Goal: Task Accomplishment & Management: Use online tool/utility

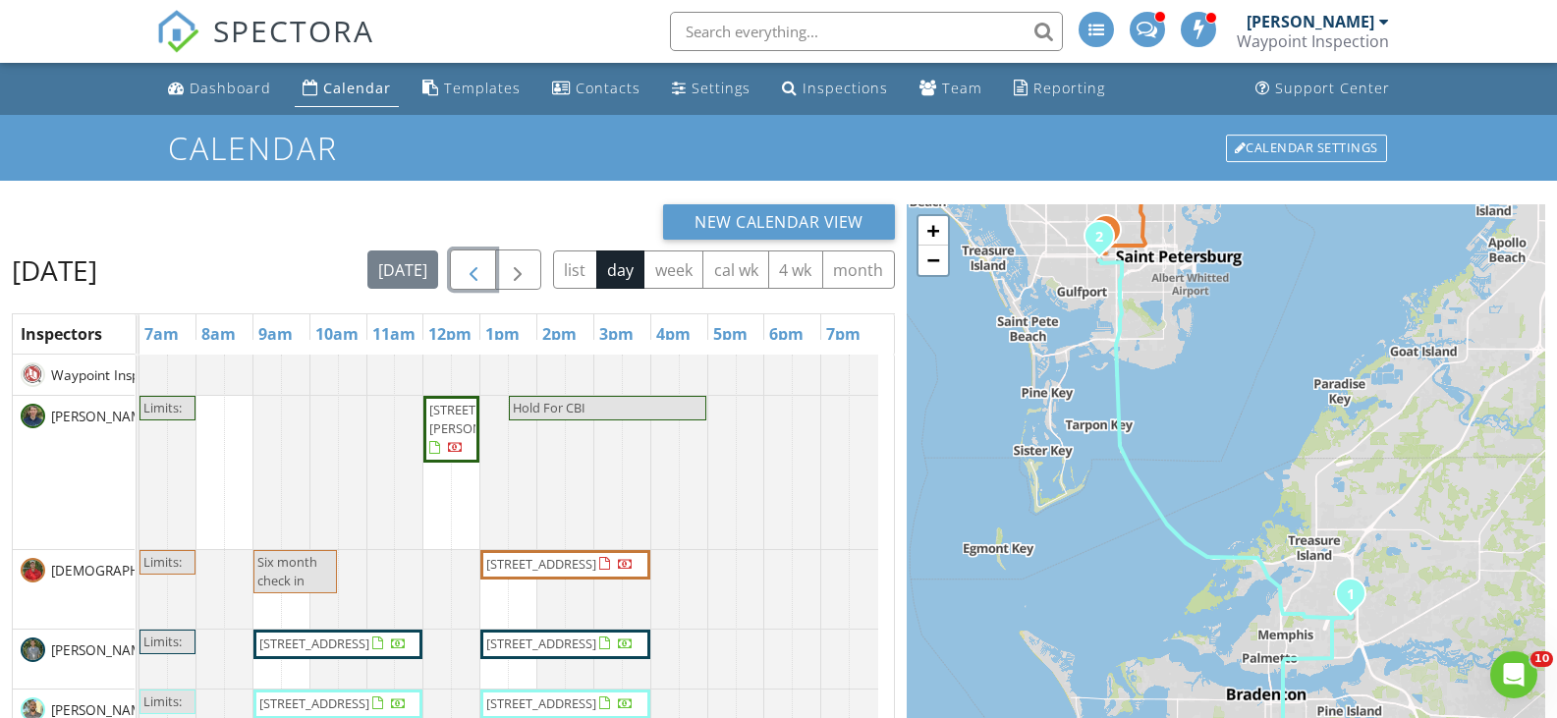
click at [477, 274] on span "button" at bounding box center [474, 270] width 24 height 24
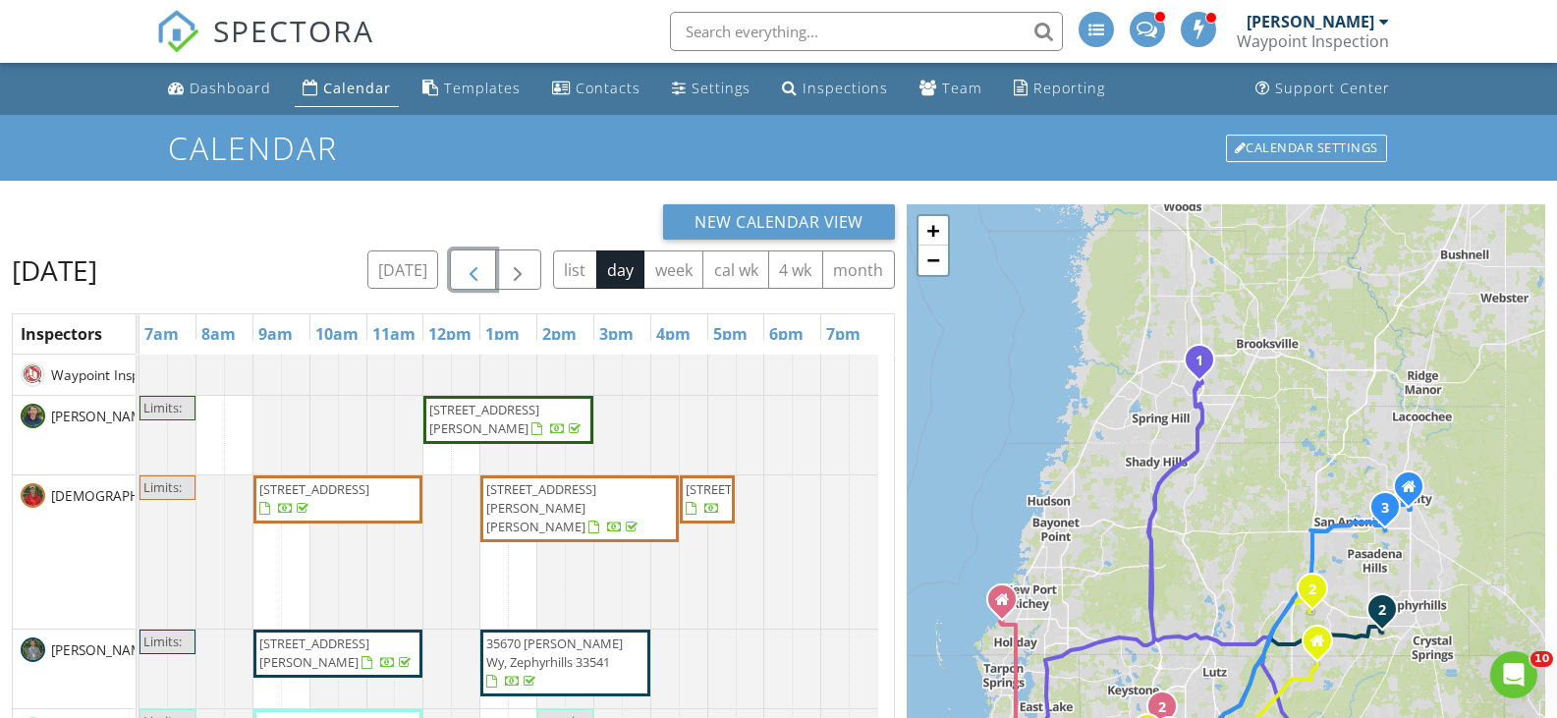
click at [485, 268] on span "button" at bounding box center [474, 270] width 24 height 24
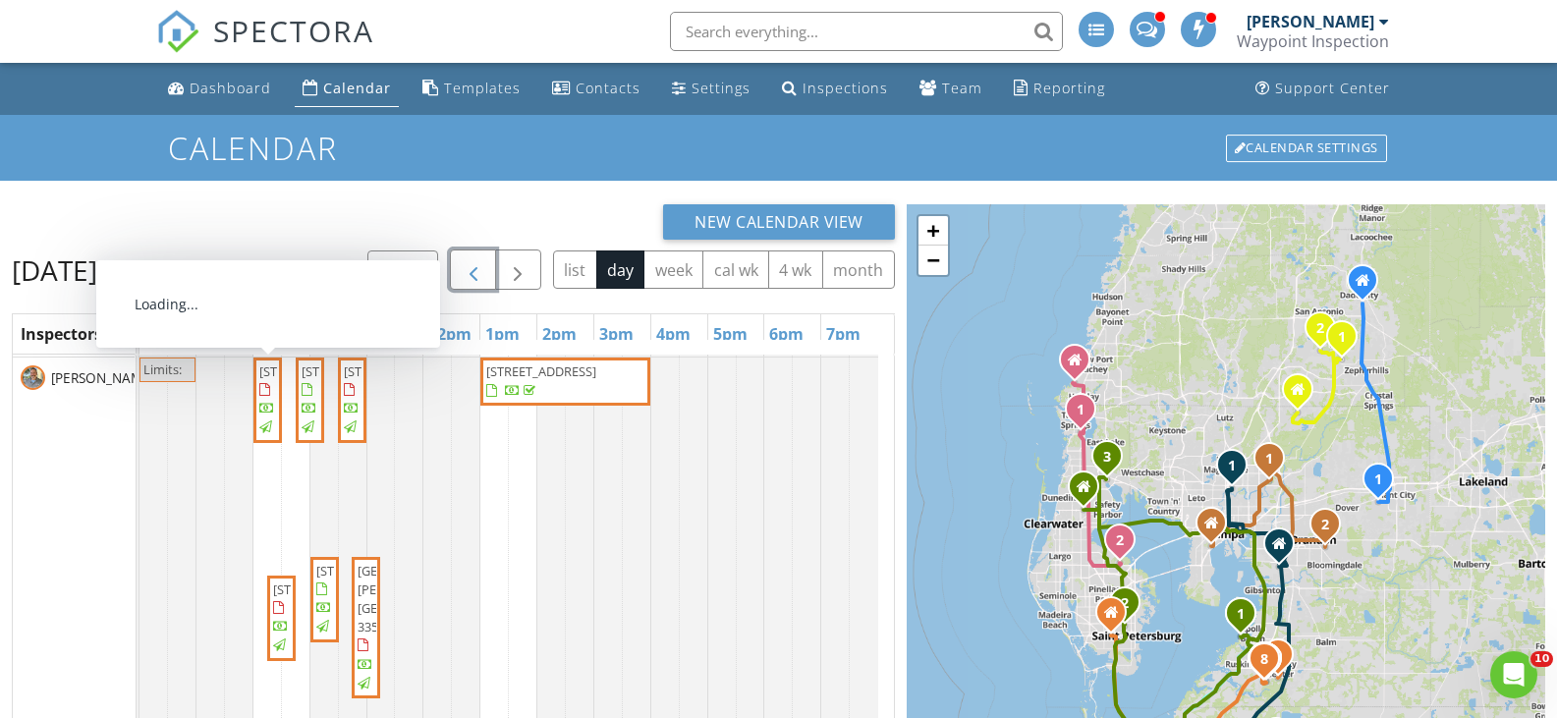
click at [268, 380] on span "2409 Kensington Greens Dr, Sun City Center 33573" at bounding box center [314, 371] width 110 height 18
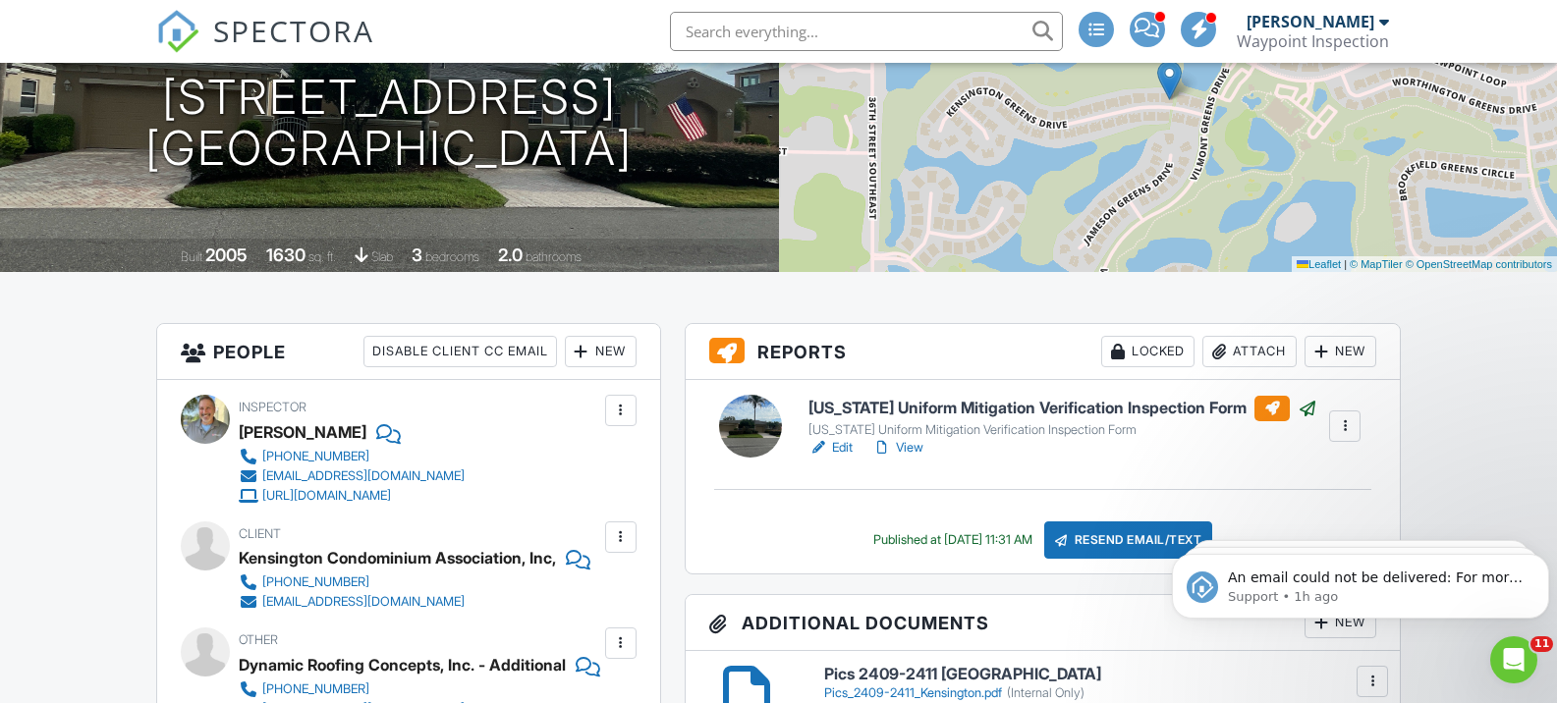
scroll to position [223, 0]
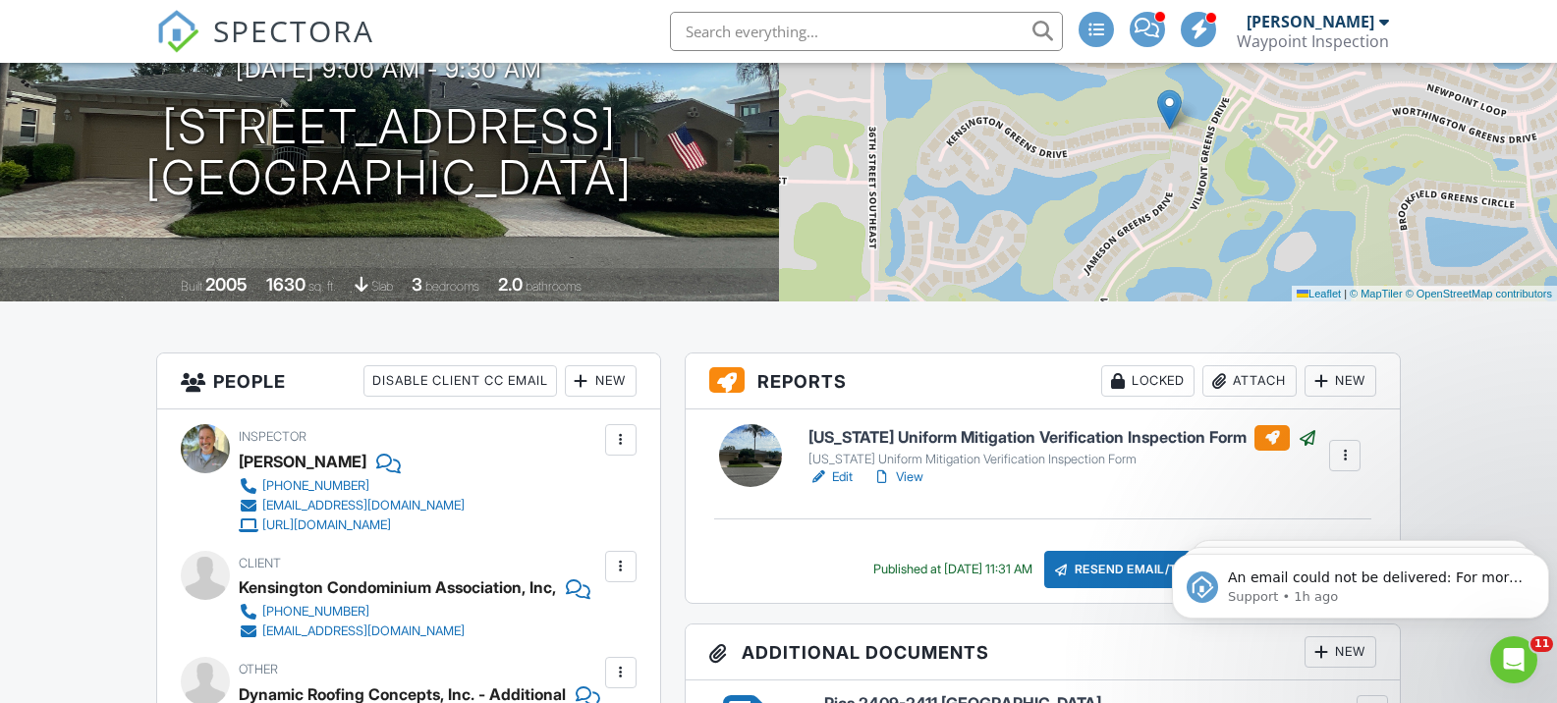
click at [915, 474] on link "View" at bounding box center [897, 478] width 51 height 20
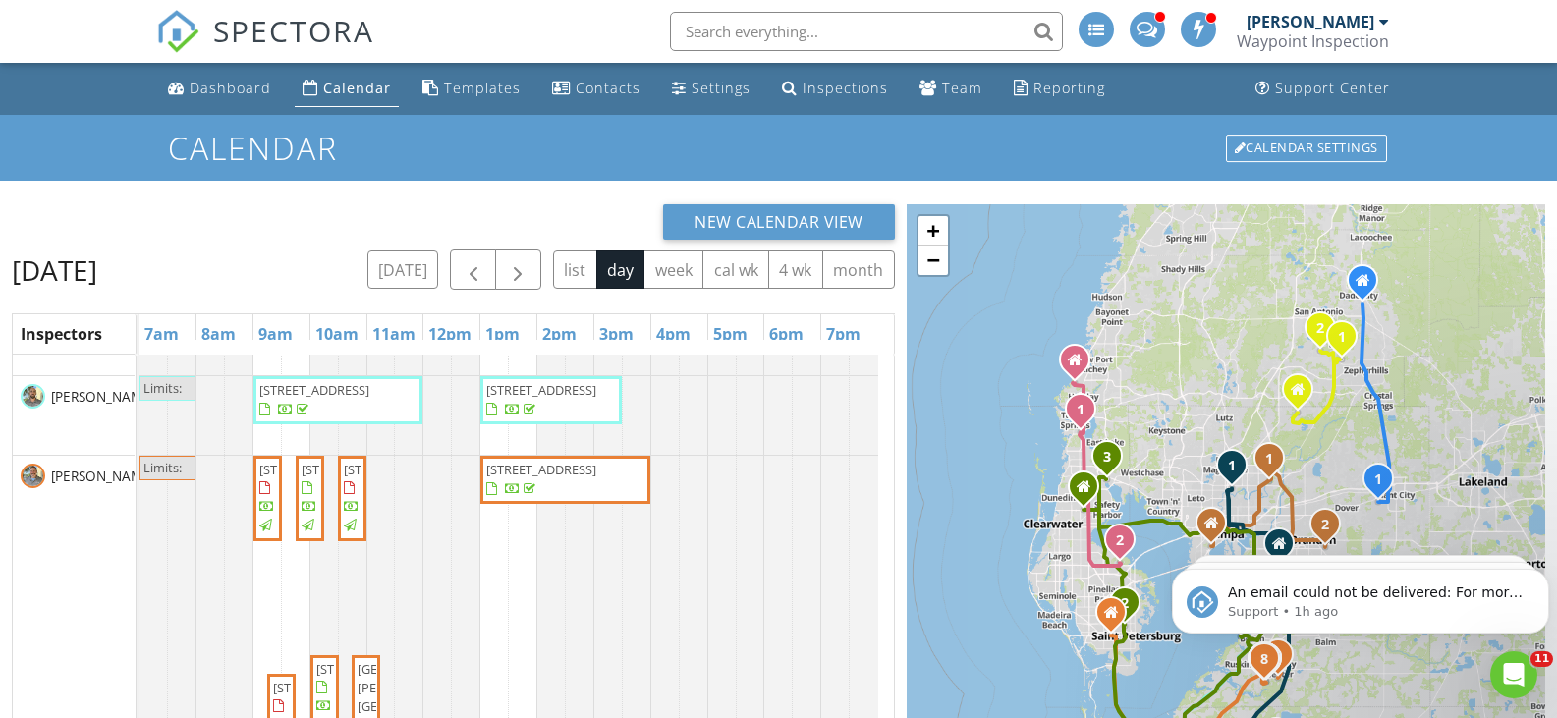
click at [310, 478] on span "2473 Kensington Greens, Sun City Center 33573" at bounding box center [357, 470] width 110 height 18
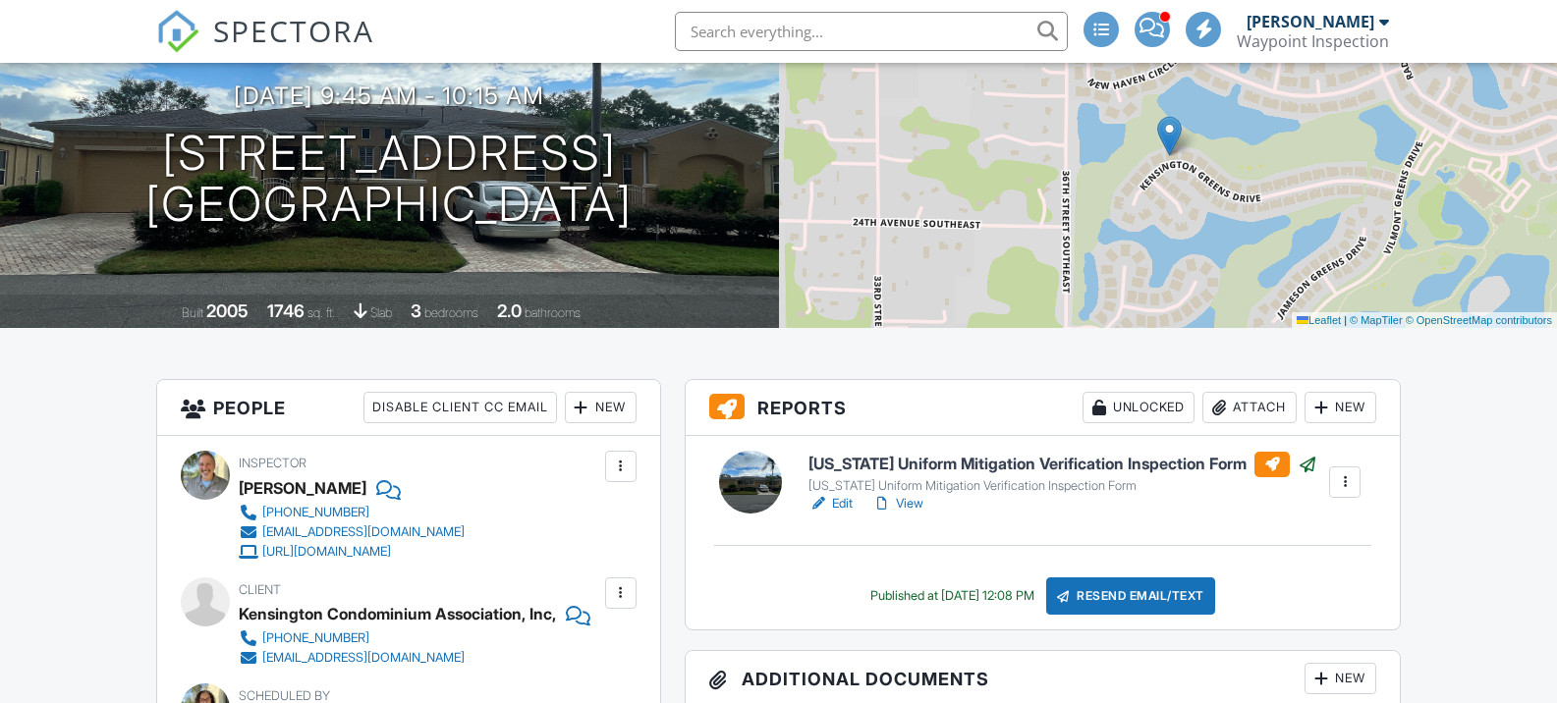
scroll to position [196, 0]
click at [916, 503] on link "View" at bounding box center [897, 504] width 51 height 20
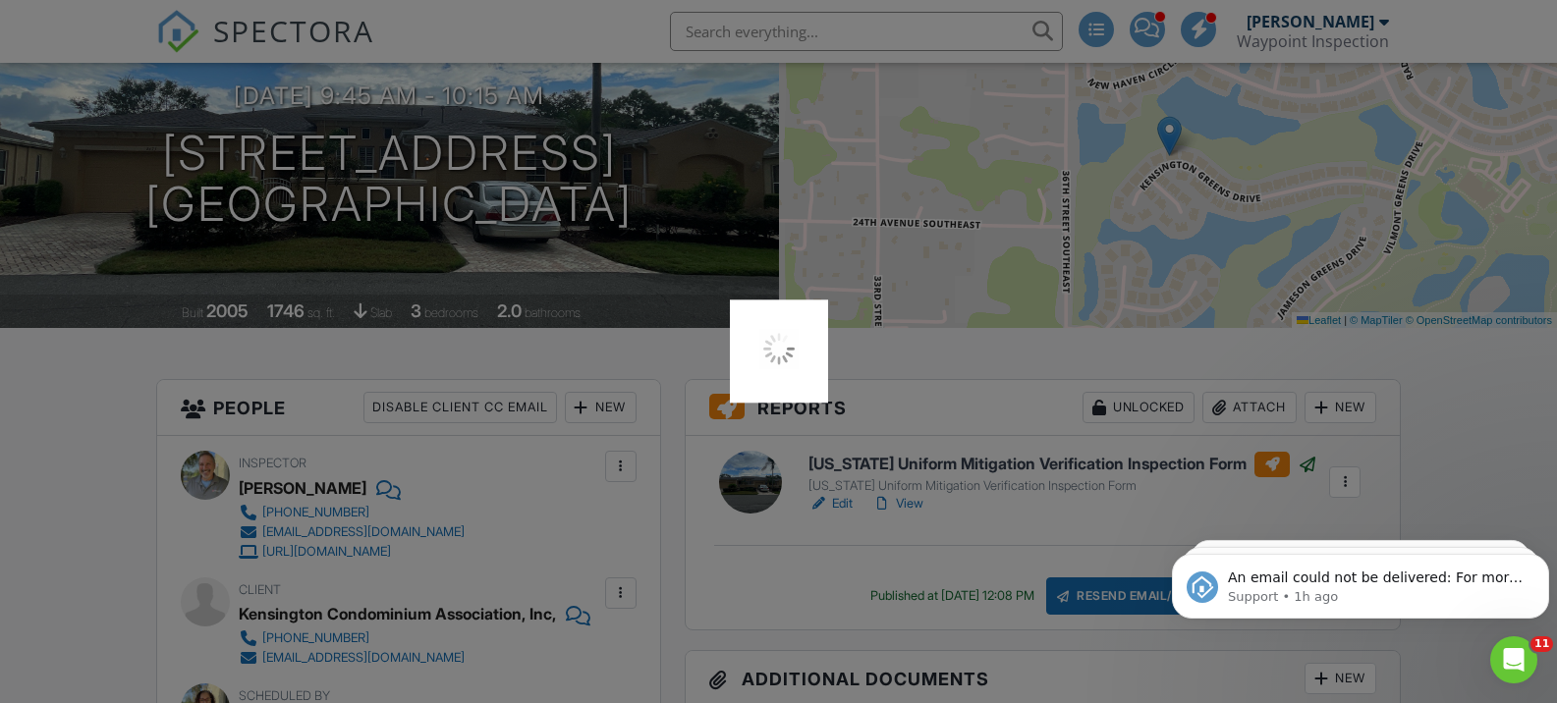
scroll to position [0, 0]
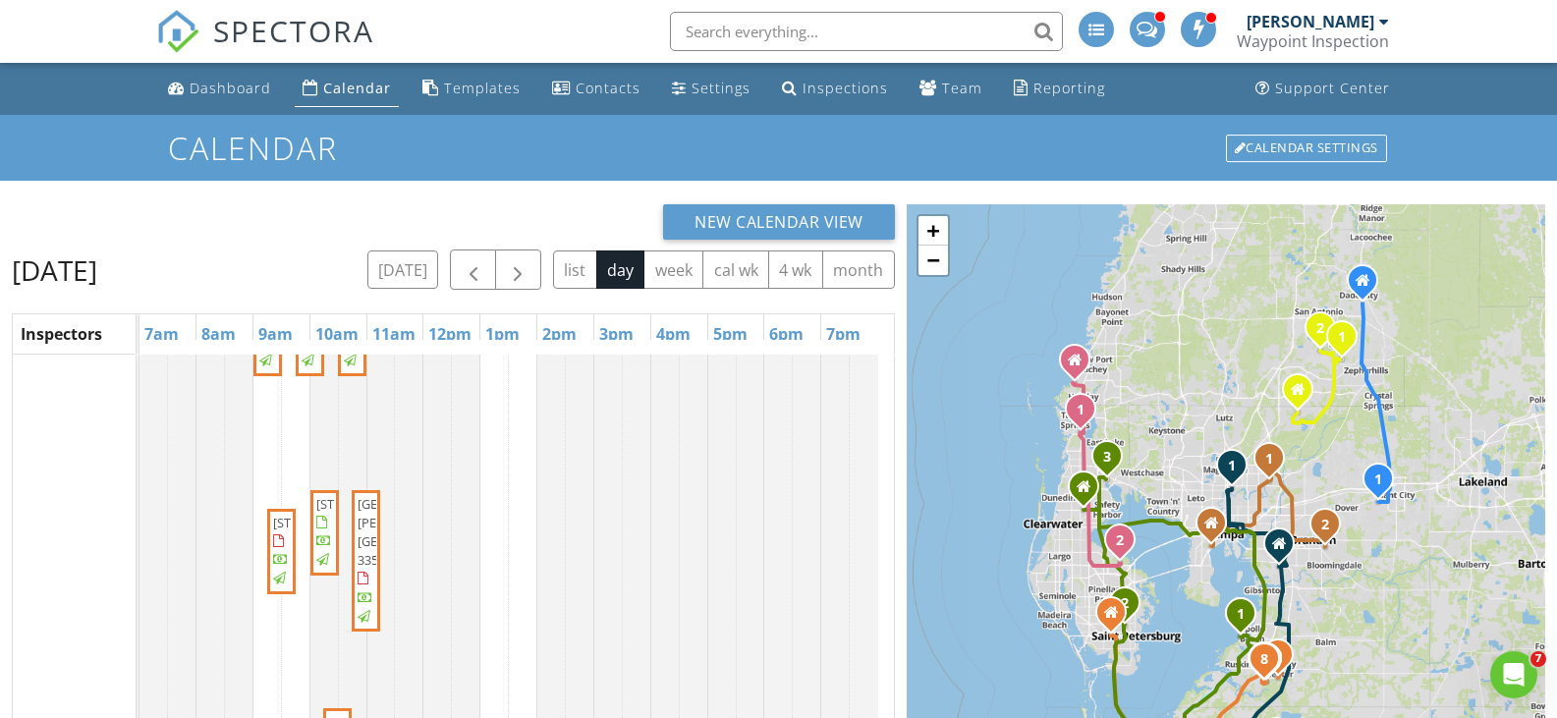
scroll to position [589, 0]
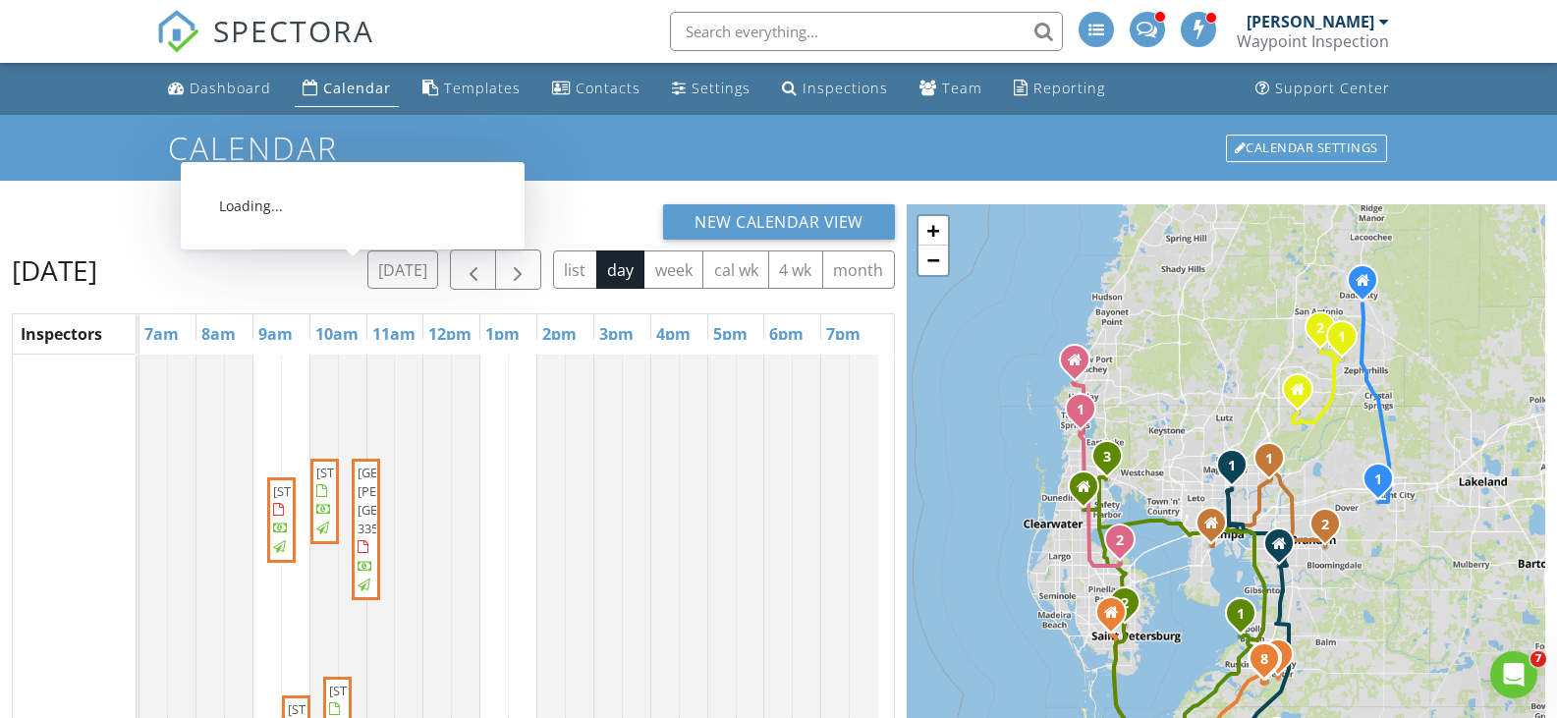
click at [357, 282] on span "1006 Chelsea Greens, Sun City Center 33573" at bounding box center [399, 273] width 110 height 18
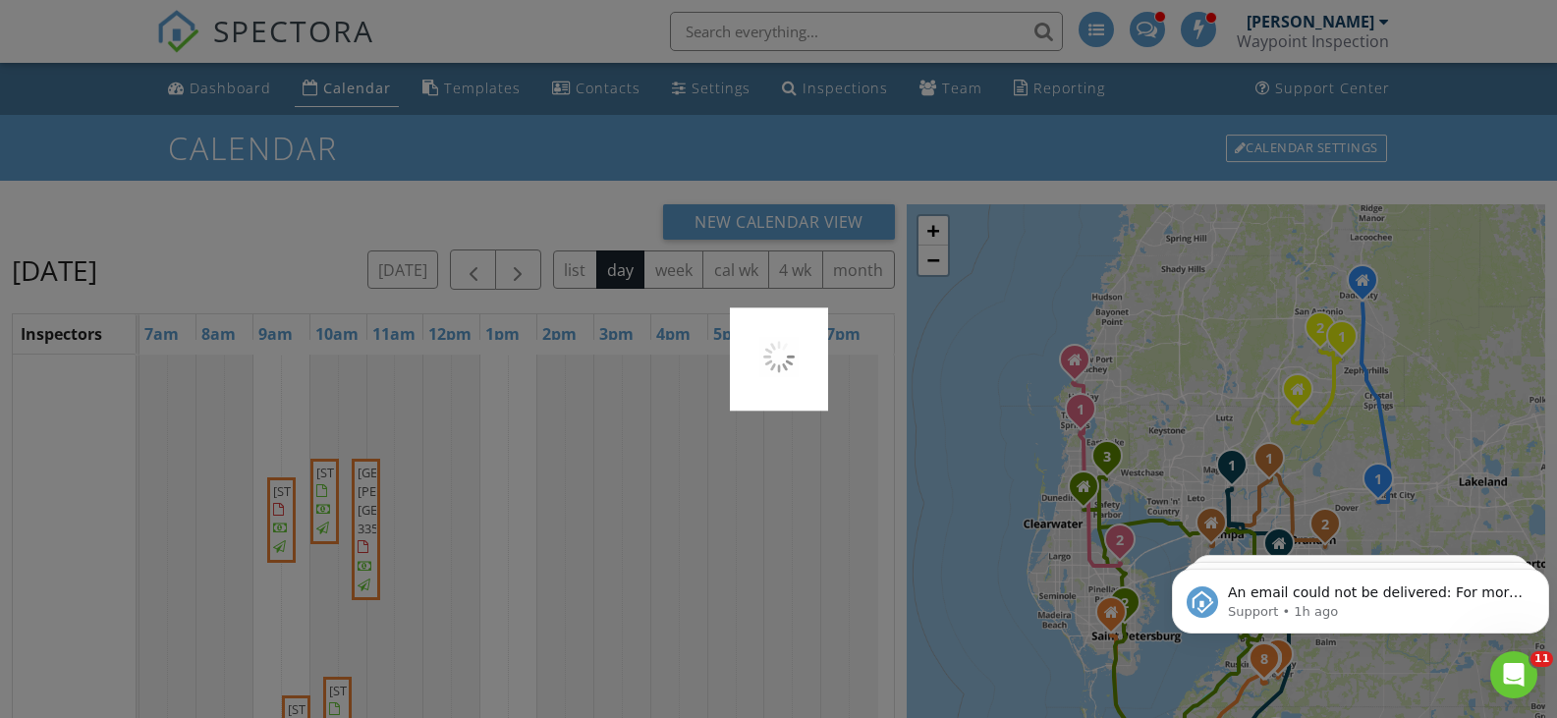
scroll to position [0, 0]
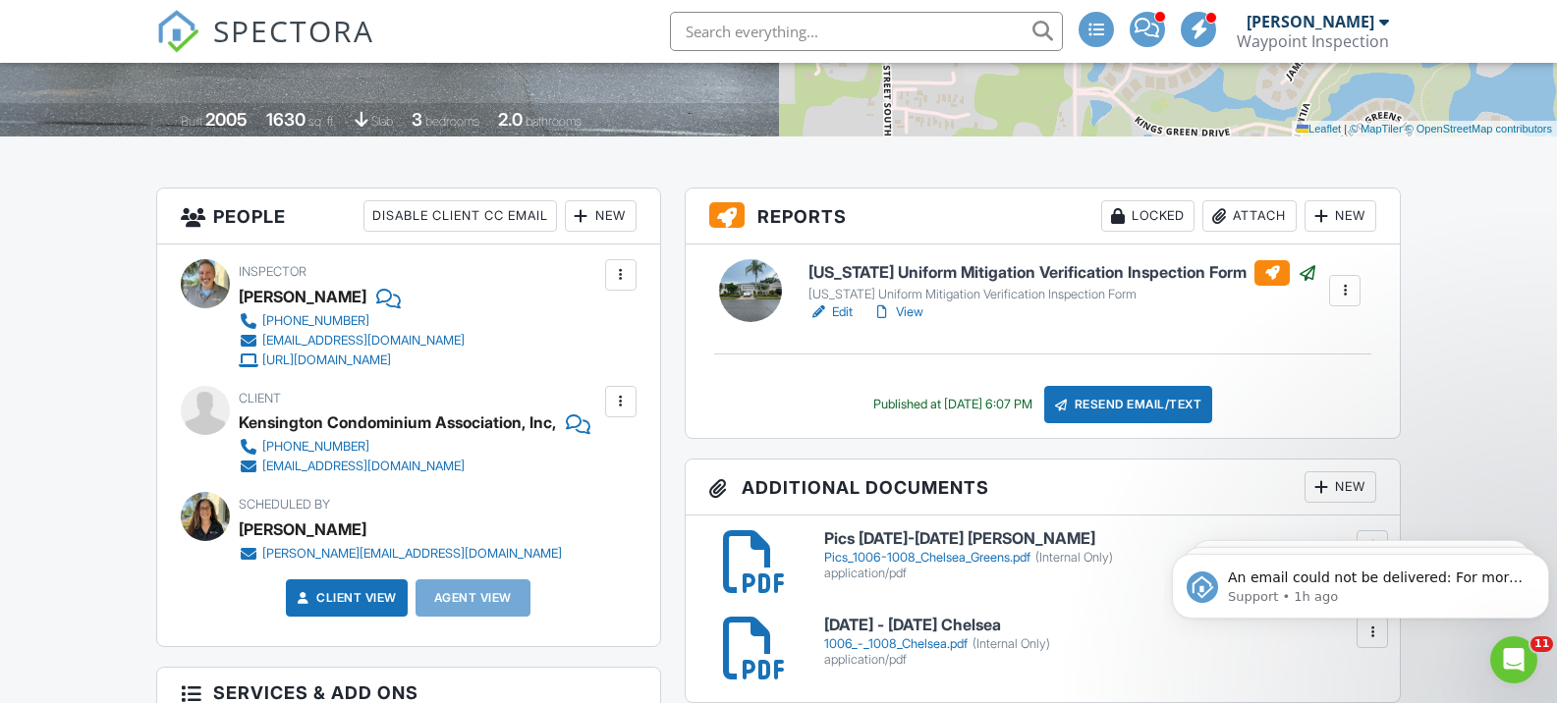
scroll to position [393, 0]
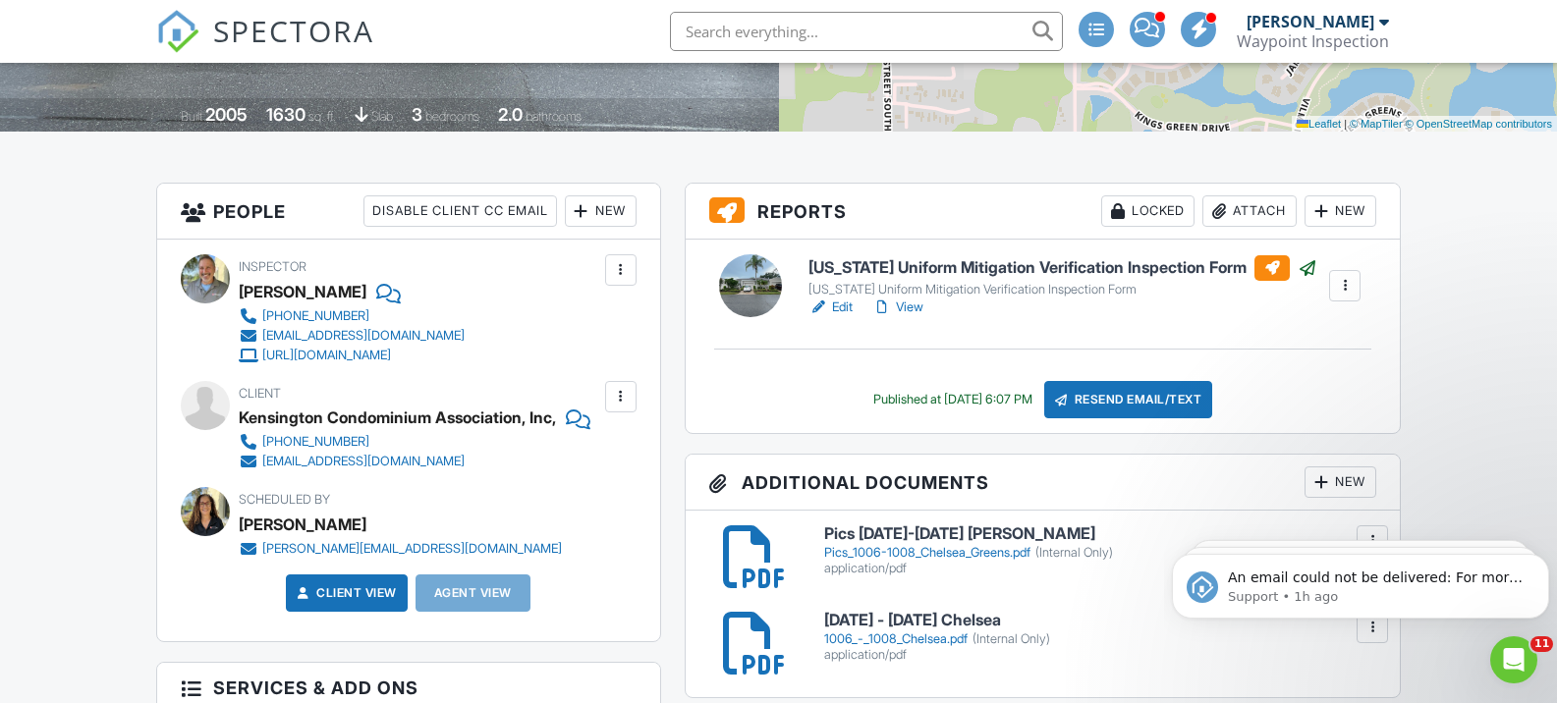
click at [907, 306] on link "View" at bounding box center [897, 308] width 51 height 20
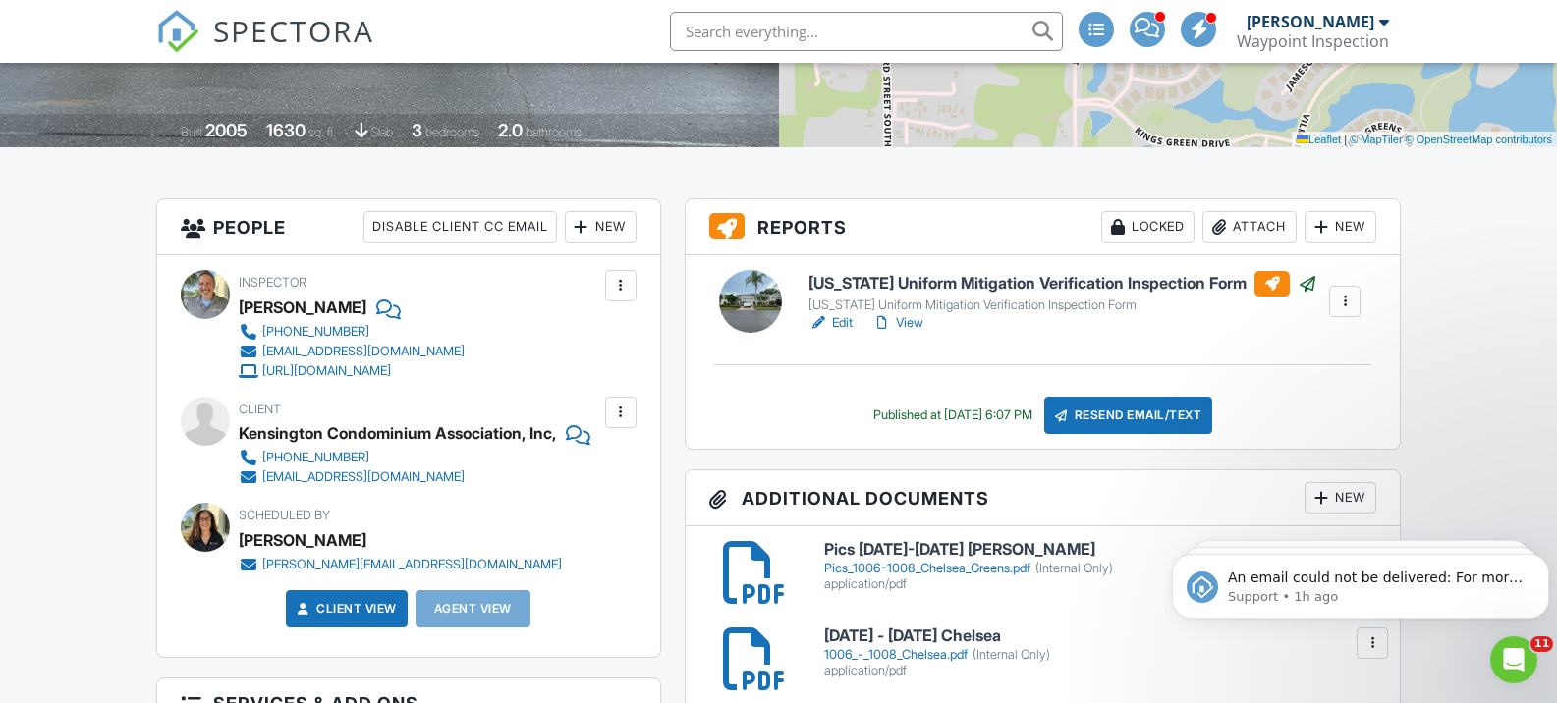
scroll to position [363, 0]
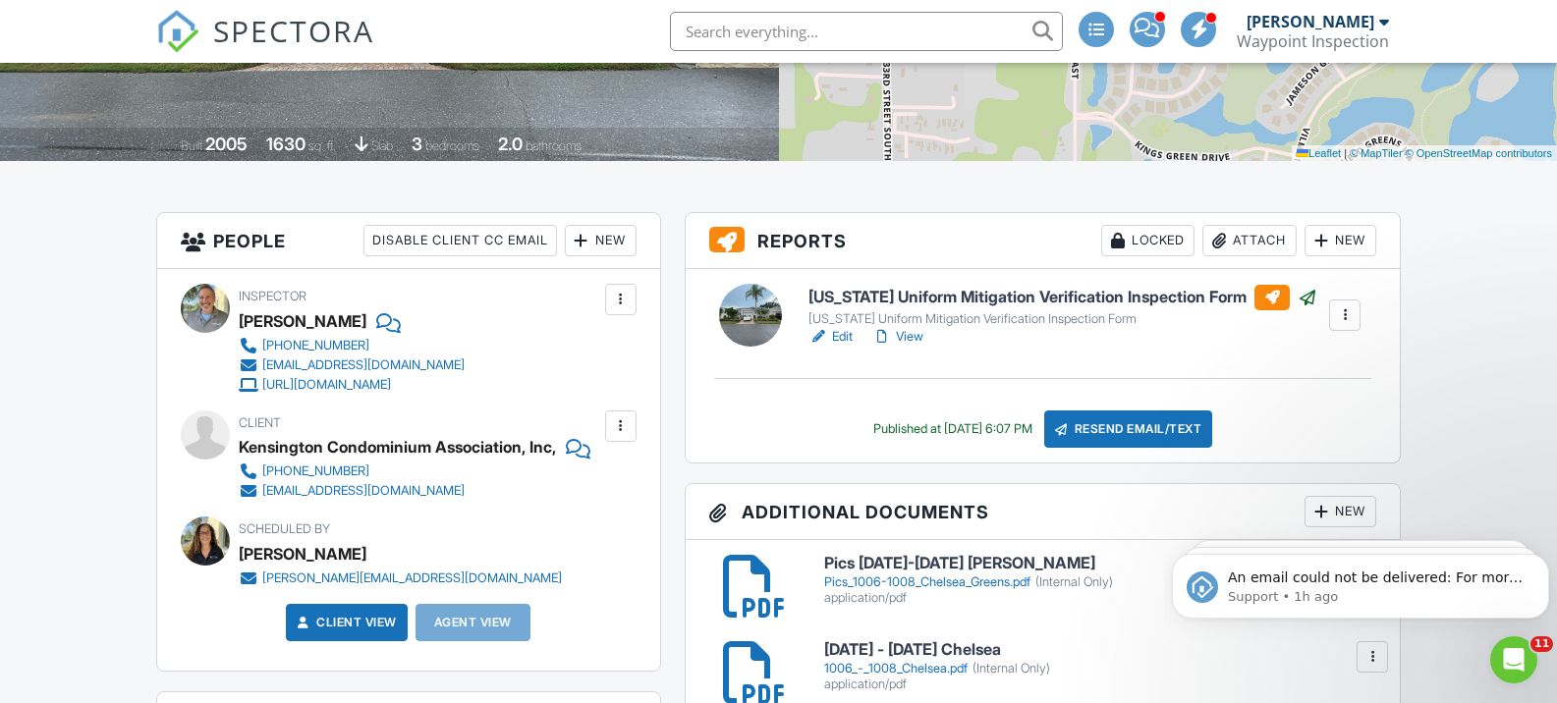
click at [918, 334] on link "View" at bounding box center [897, 337] width 51 height 20
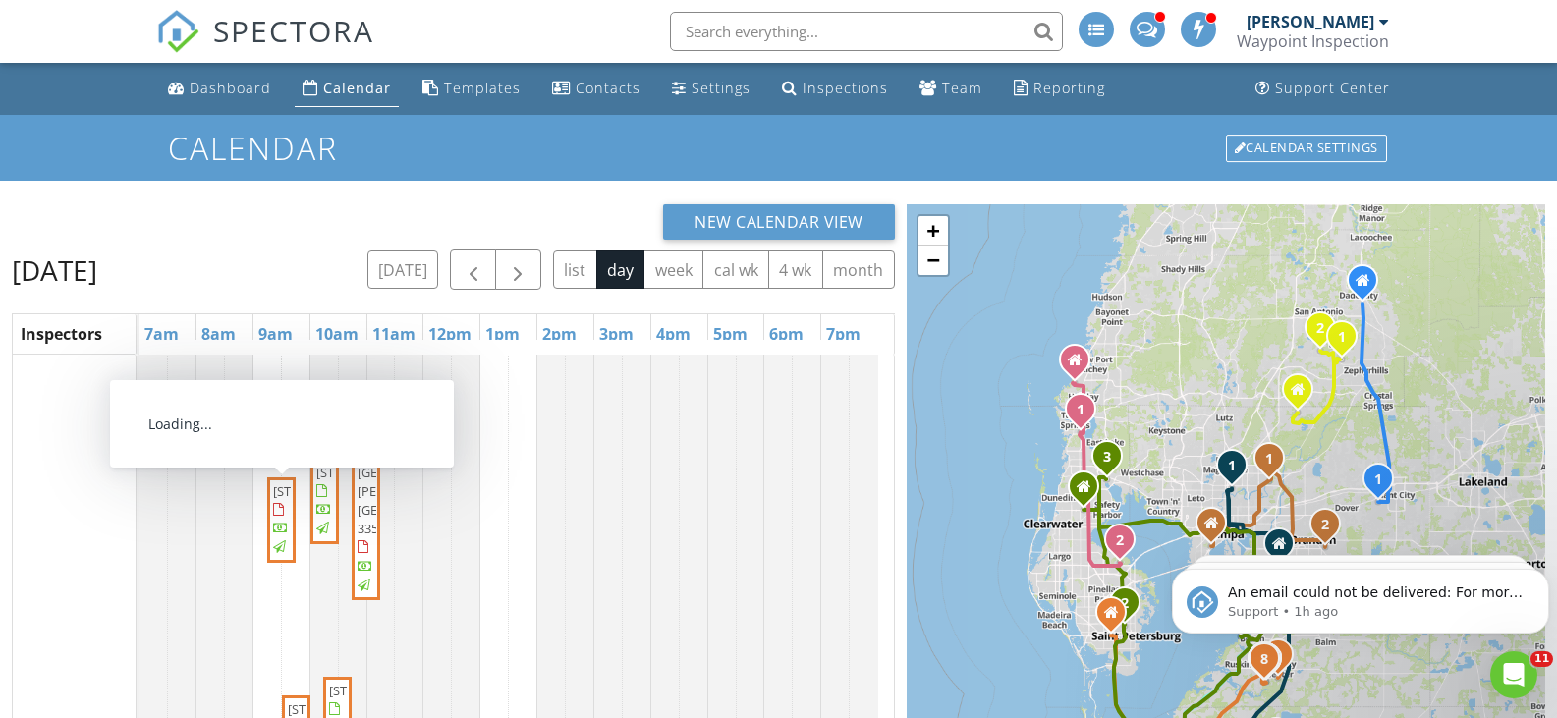
click at [286, 500] on span "2411 Kensington Greens , Sun City Center 33573" at bounding box center [328, 491] width 110 height 18
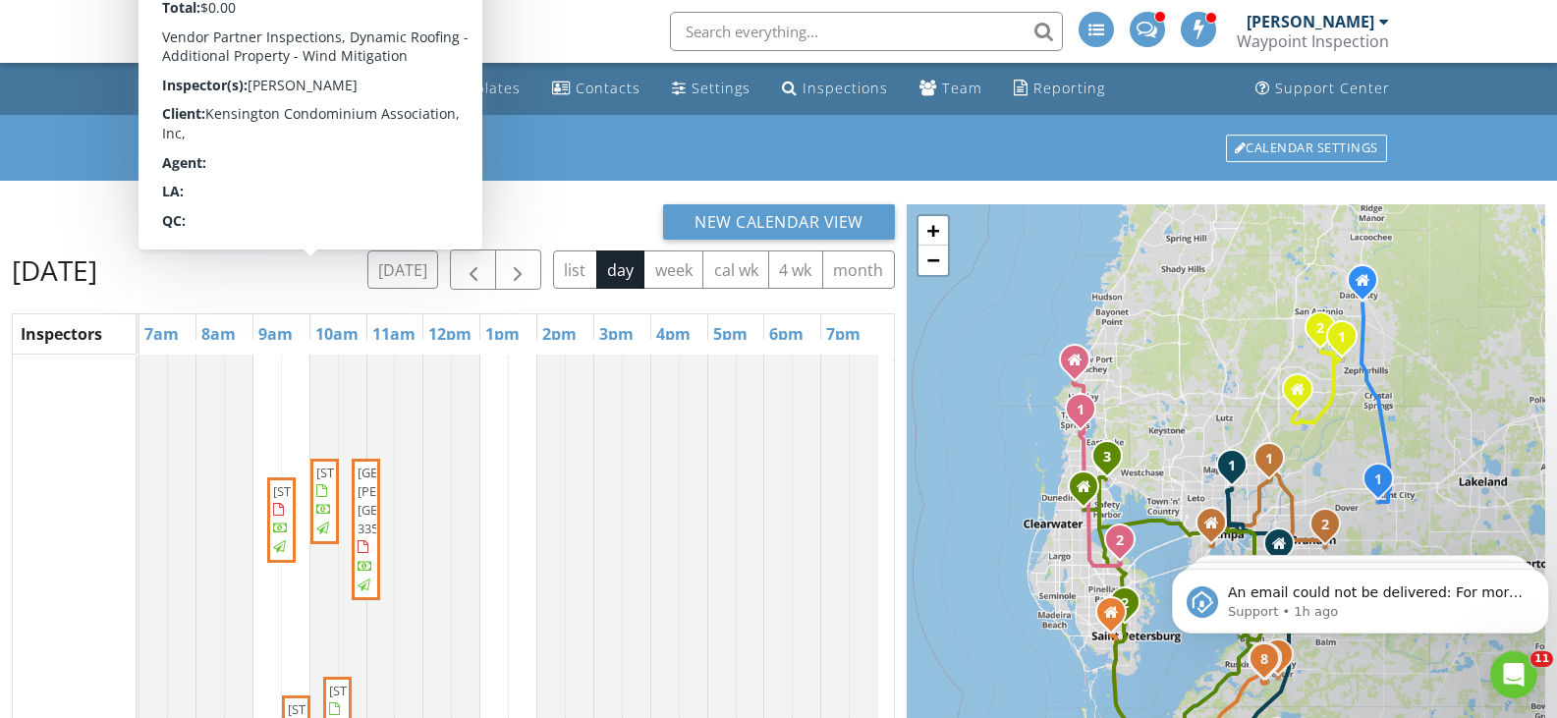
click at [309, 282] on span "2473 Kensington Greens, Sun City Center 33573" at bounding box center [357, 273] width 110 height 18
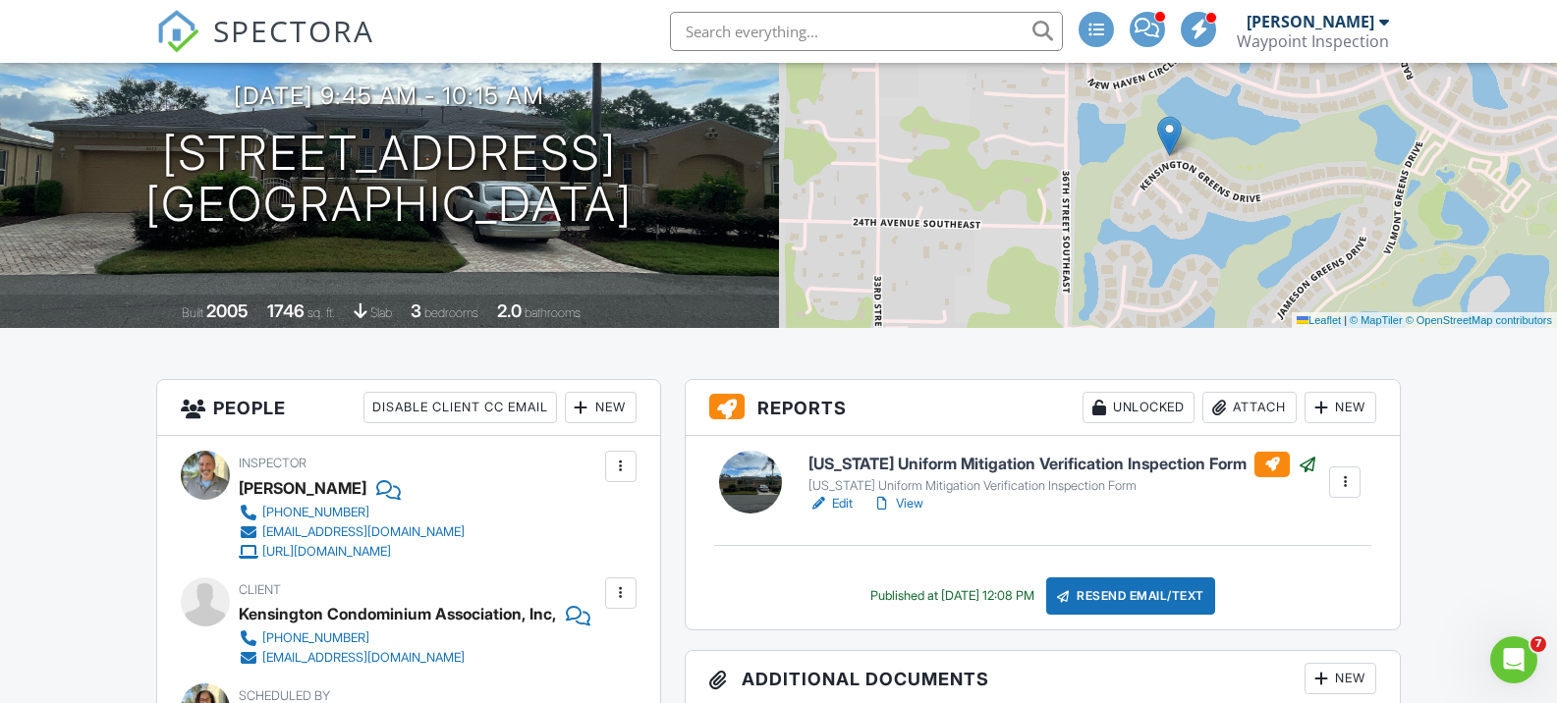
click at [918, 500] on link "View" at bounding box center [897, 504] width 51 height 20
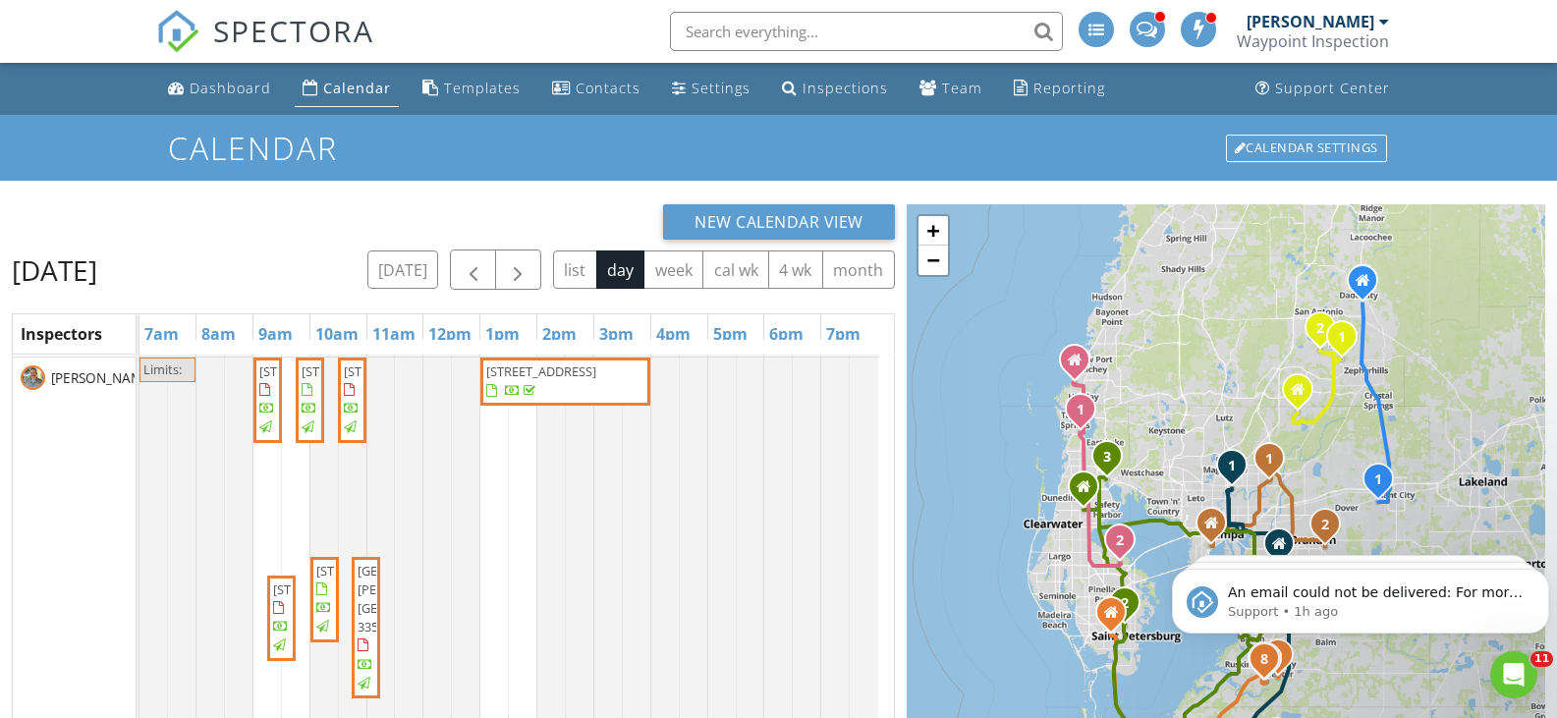
click at [349, 380] on span "[STREET_ADDRESS]" at bounding box center [399, 371] width 110 height 18
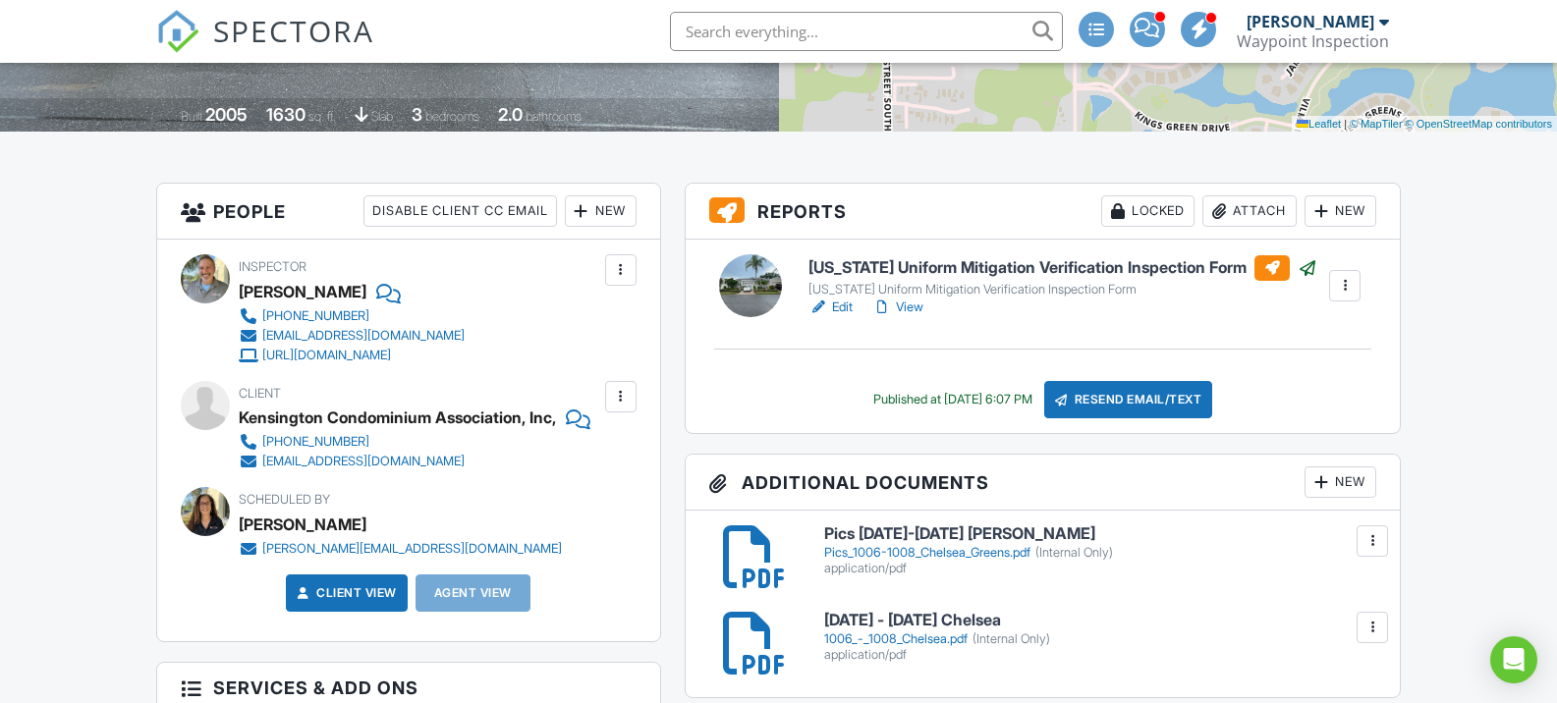
click at [916, 305] on link "View" at bounding box center [897, 308] width 51 height 20
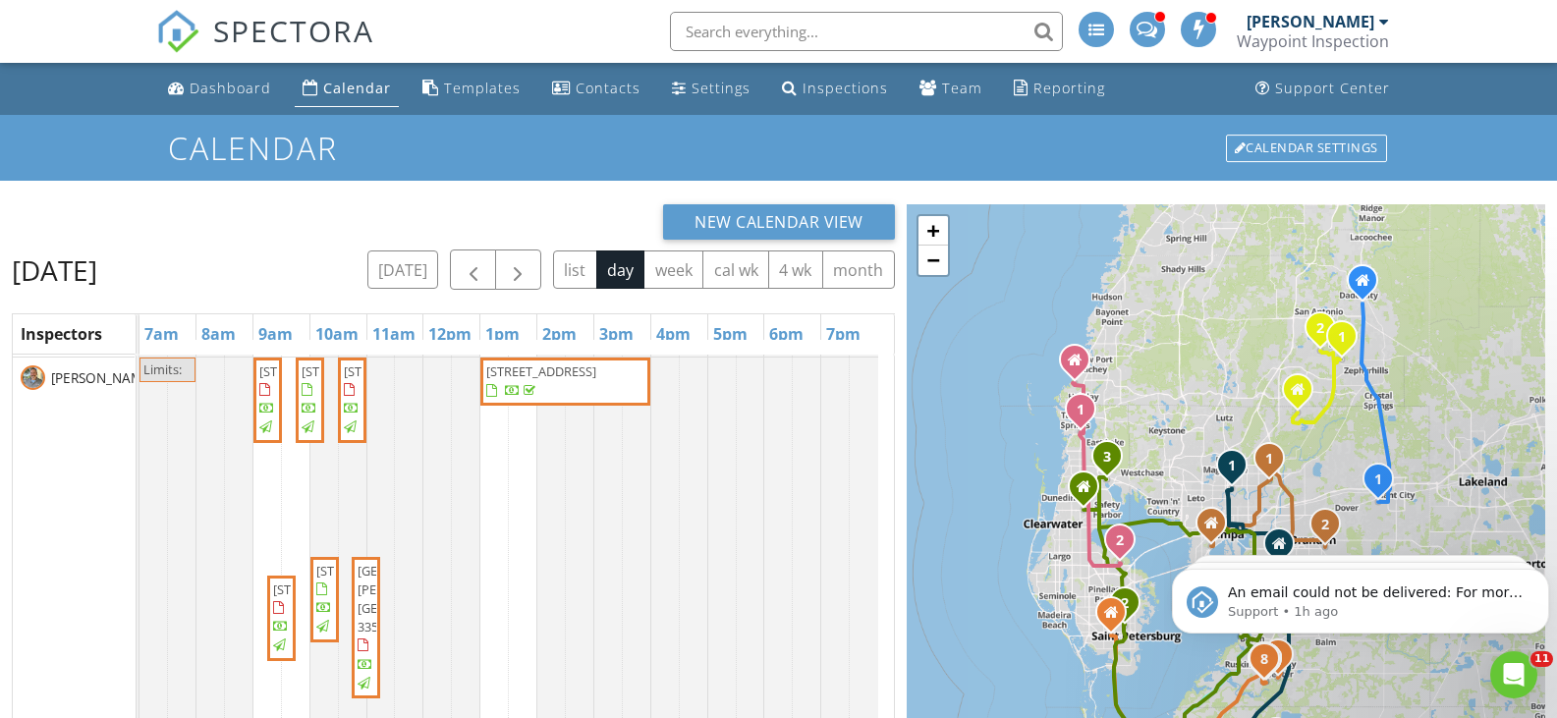
click at [283, 598] on span "2411 Kensington Greens , Sun City Center 33573" at bounding box center [328, 590] width 110 height 18
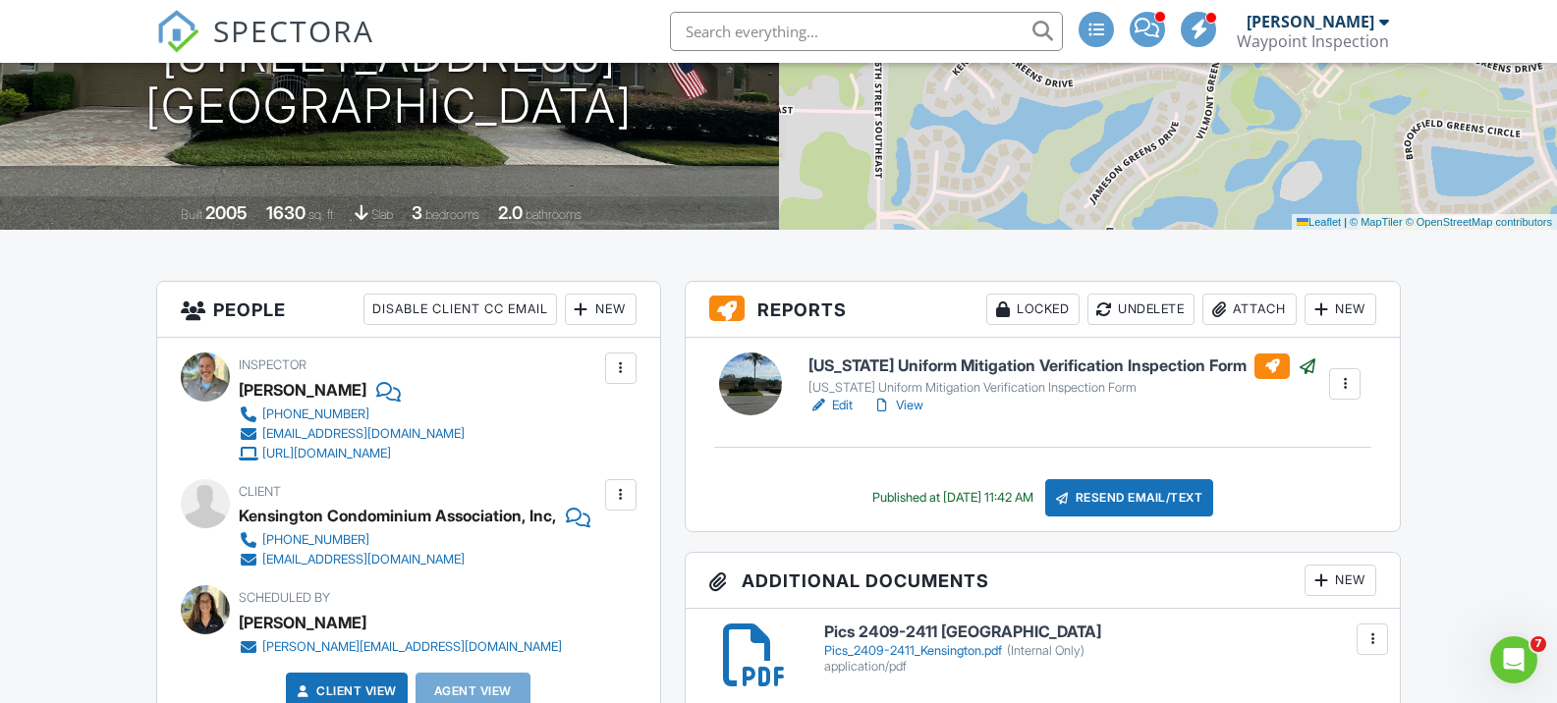
click at [906, 404] on link "View" at bounding box center [897, 406] width 51 height 20
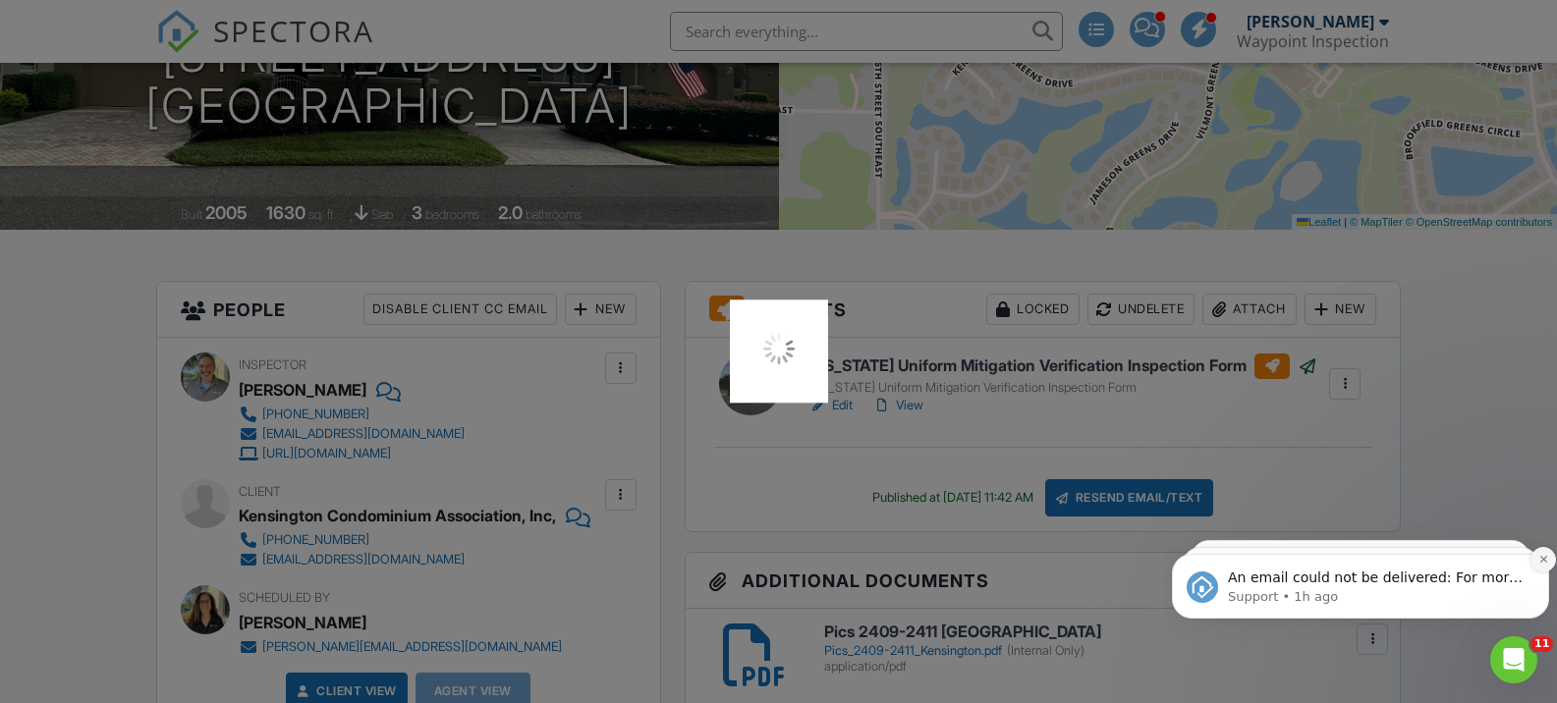
click at [1541, 561] on icon "Dismiss notification" at bounding box center [1543, 559] width 11 height 11
click at [1544, 557] on icon "Dismiss notification" at bounding box center [1543, 559] width 11 height 11
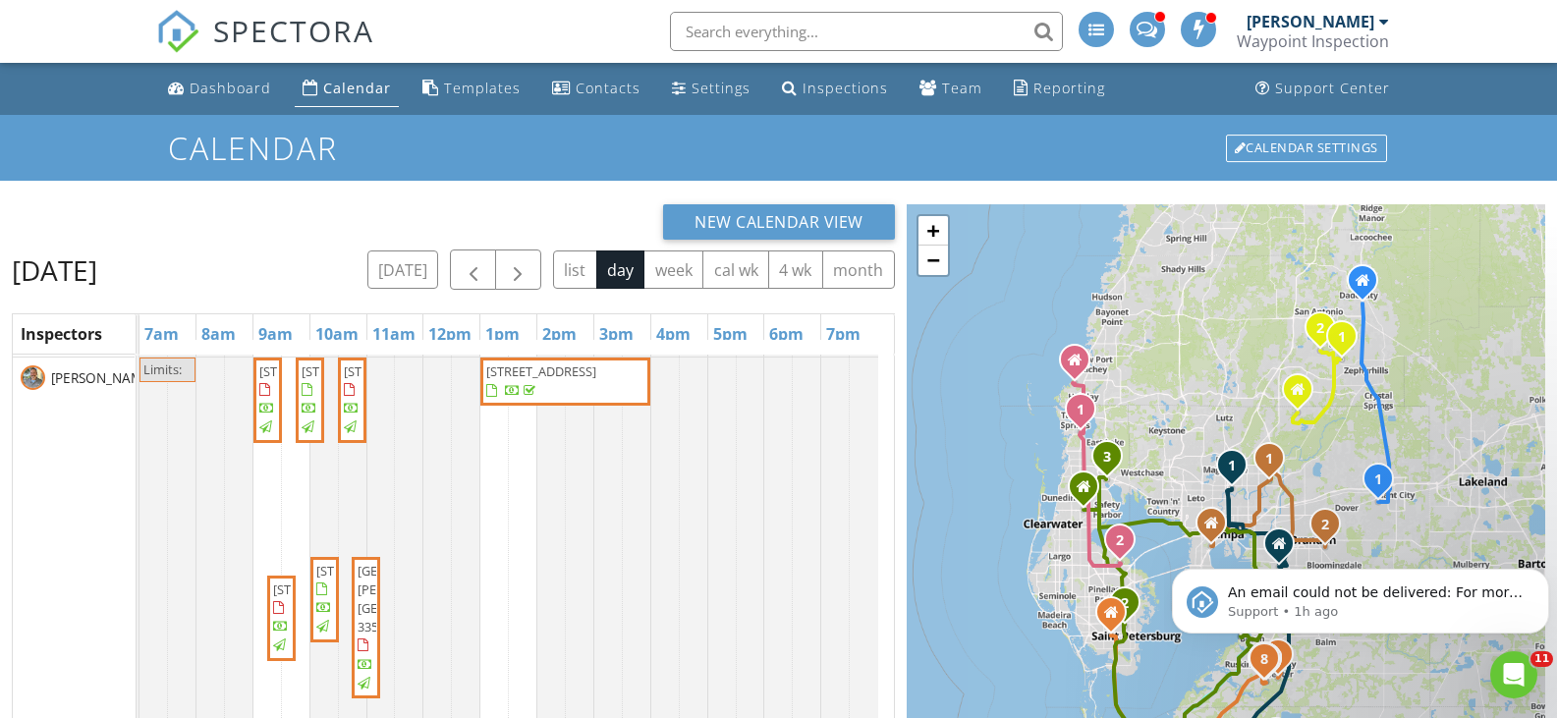
click at [328, 580] on span "[STREET_ADDRESS]" at bounding box center [371, 571] width 110 height 18
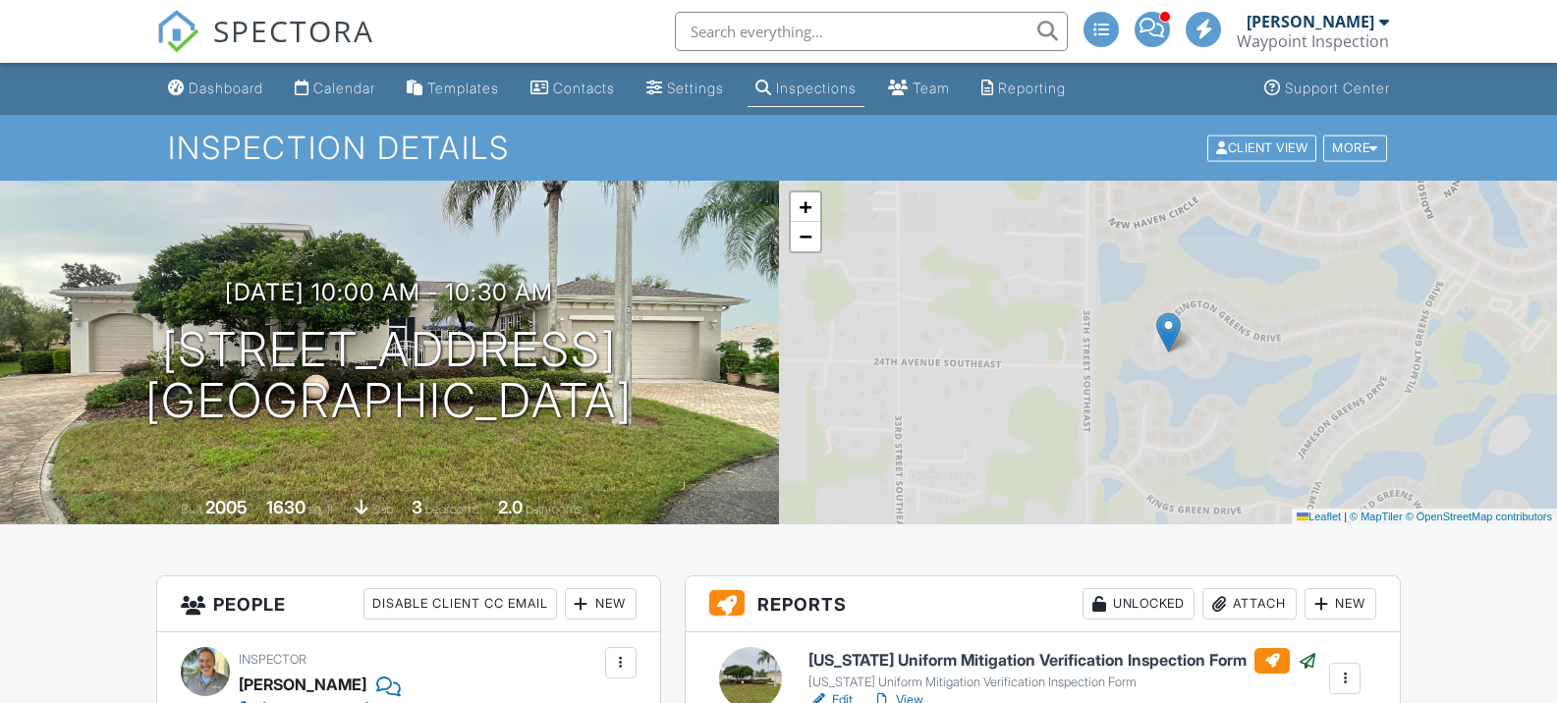
scroll to position [196, 0]
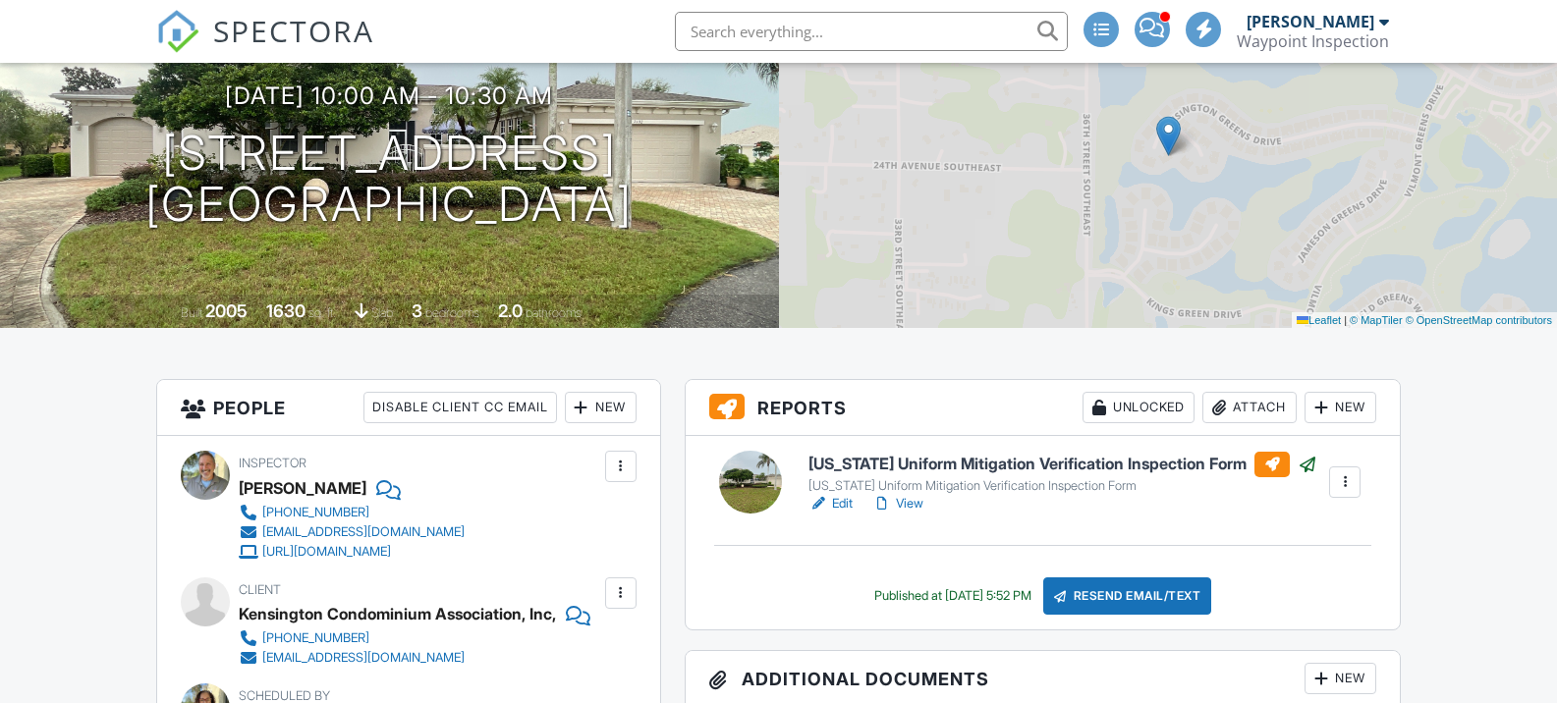
click at [912, 500] on link "View" at bounding box center [897, 504] width 51 height 20
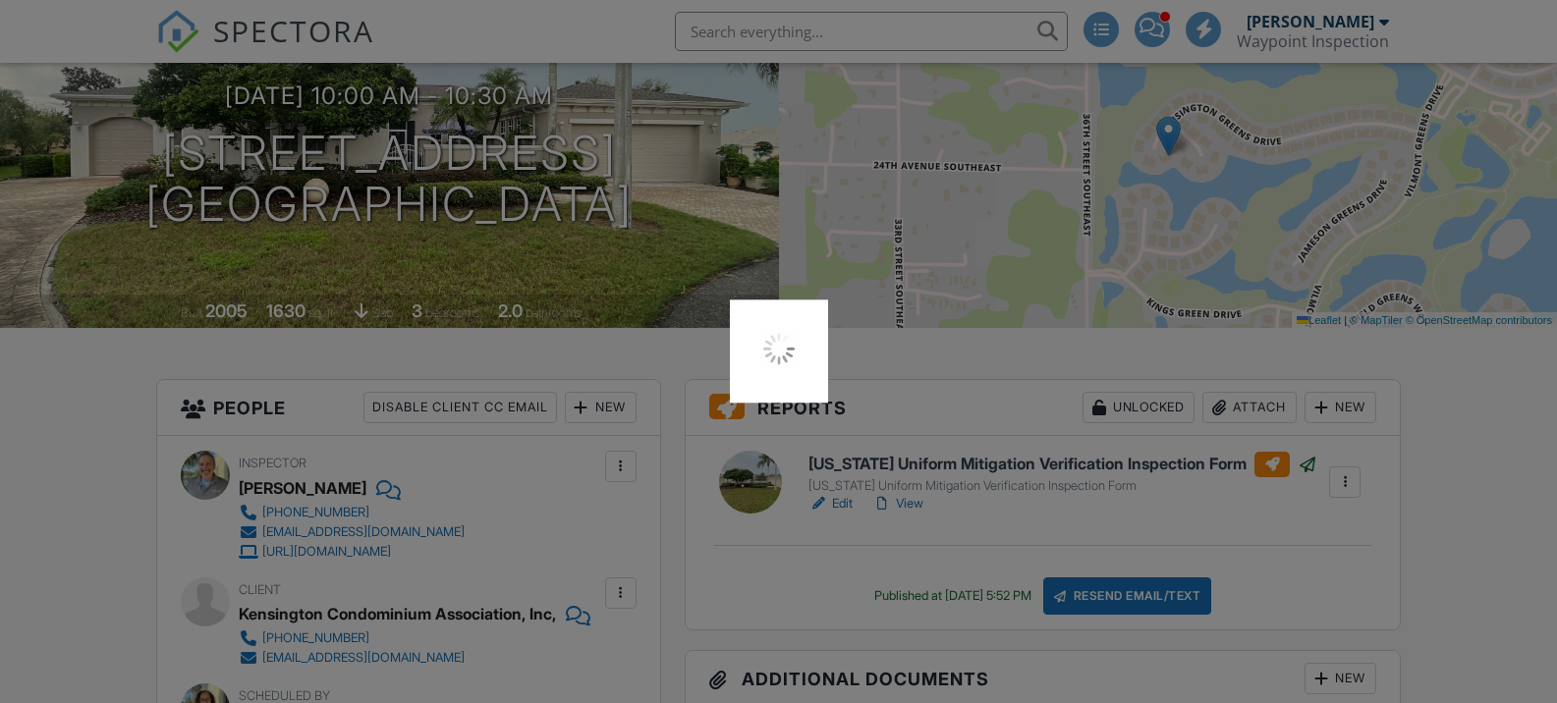
scroll to position [0, 0]
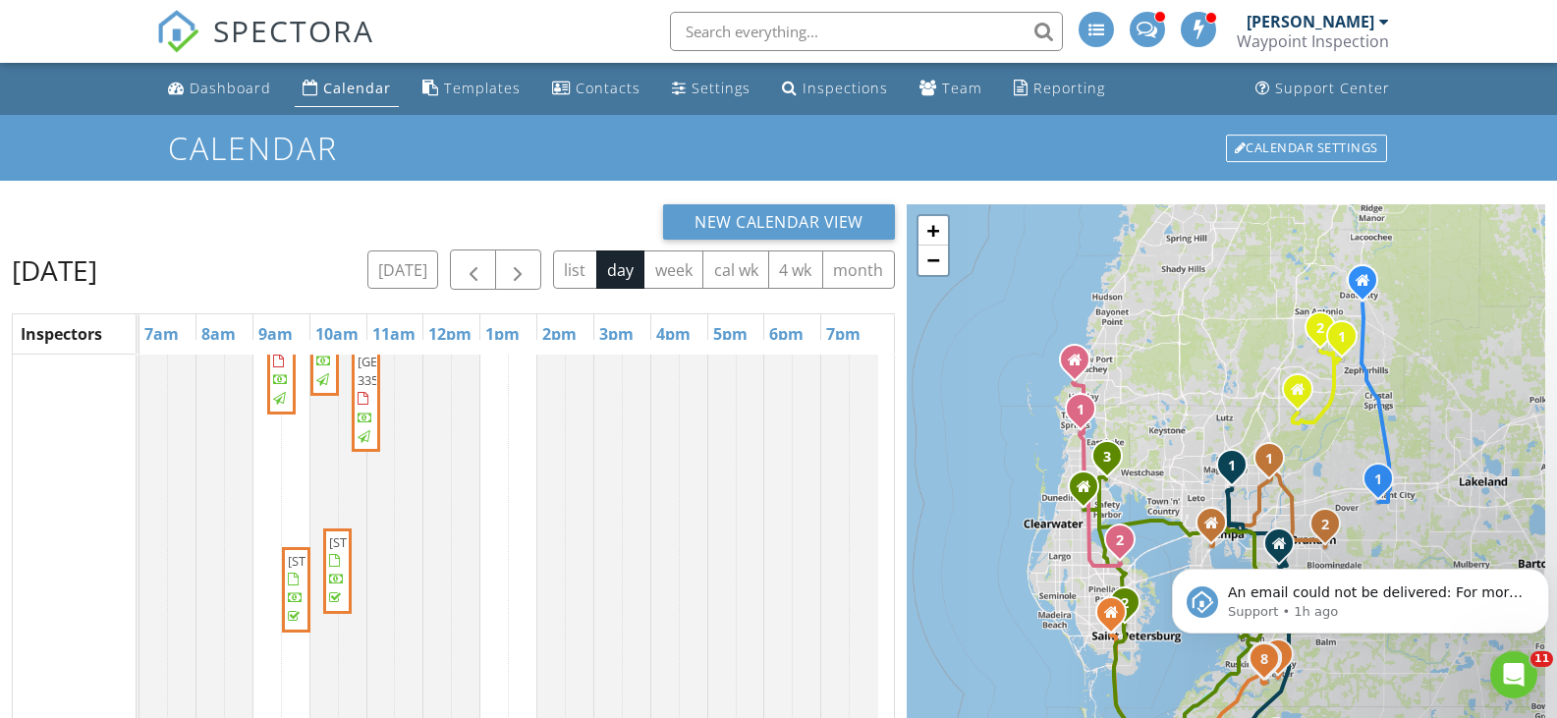
scroll to position [786, 0]
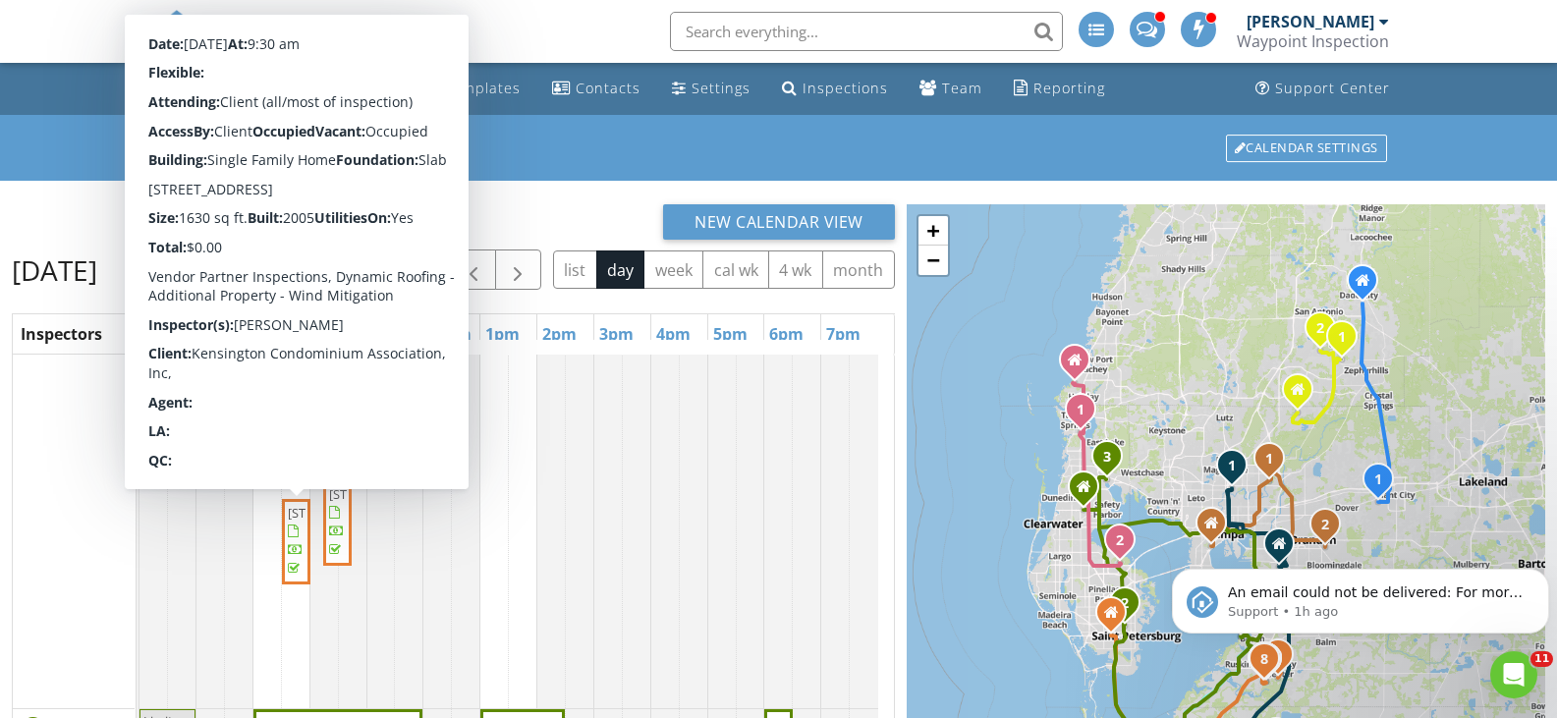
click at [297, 522] on span "2471 Kensington Greens, Sun City Center 33573" at bounding box center [343, 513] width 110 height 18
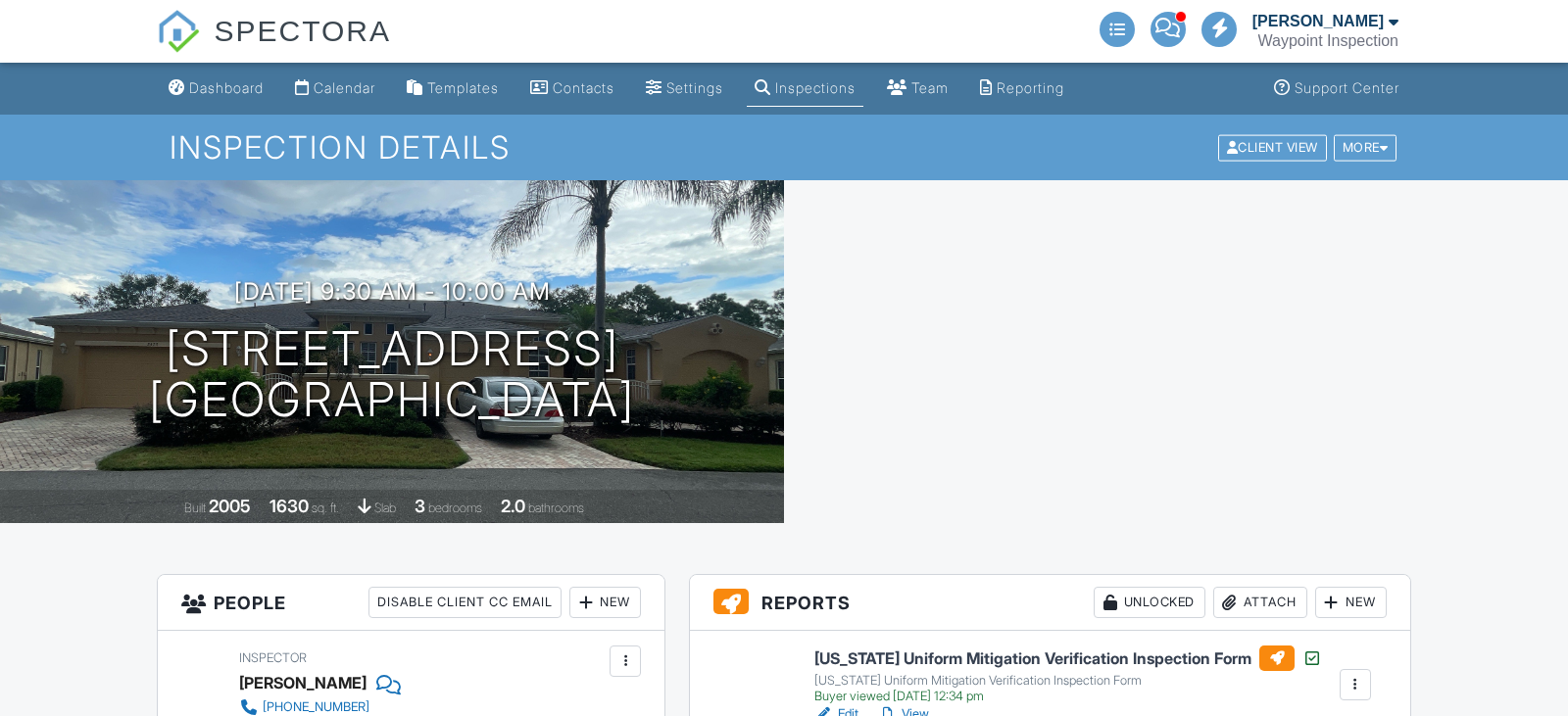
click at [908, 704] on link "View" at bounding box center [903, 714] width 51 height 20
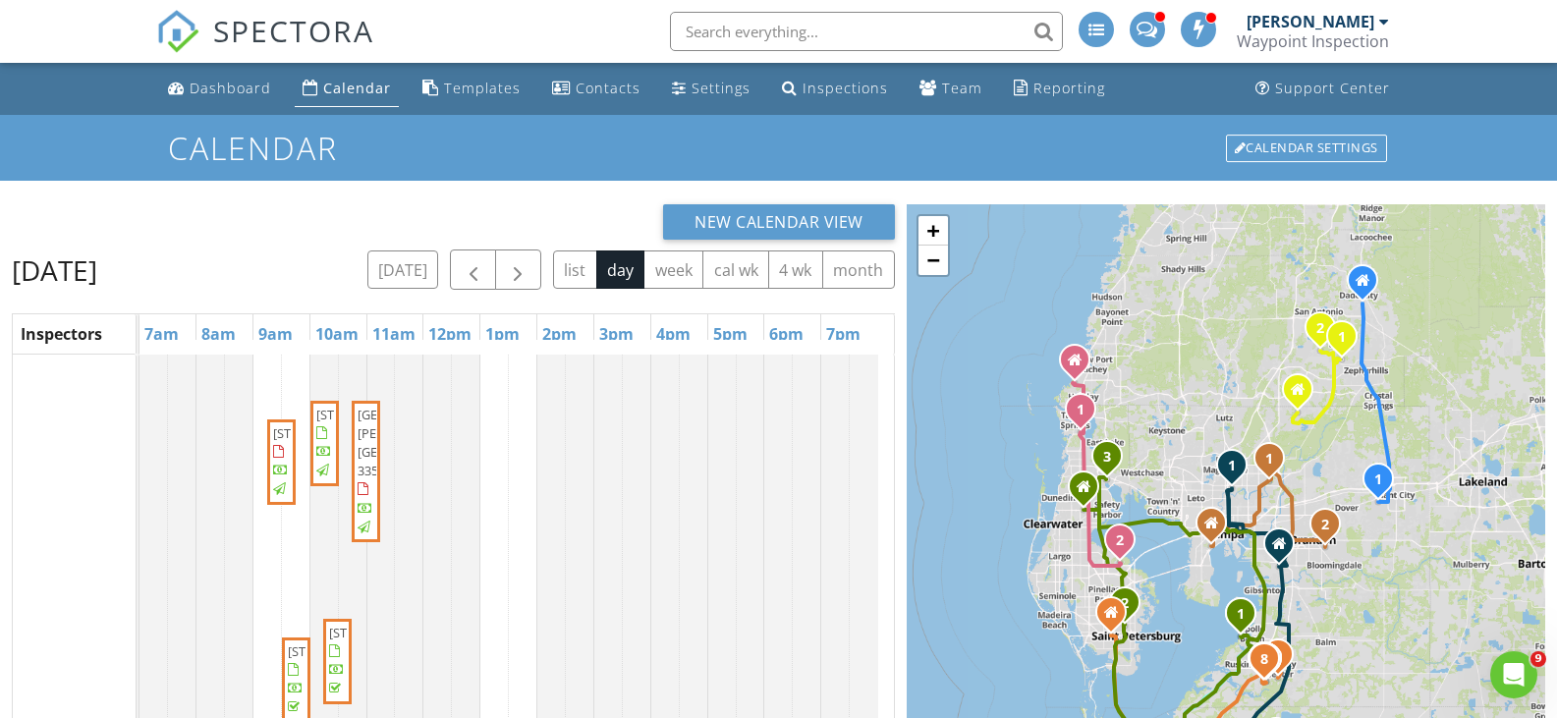
scroll to position [688, 0]
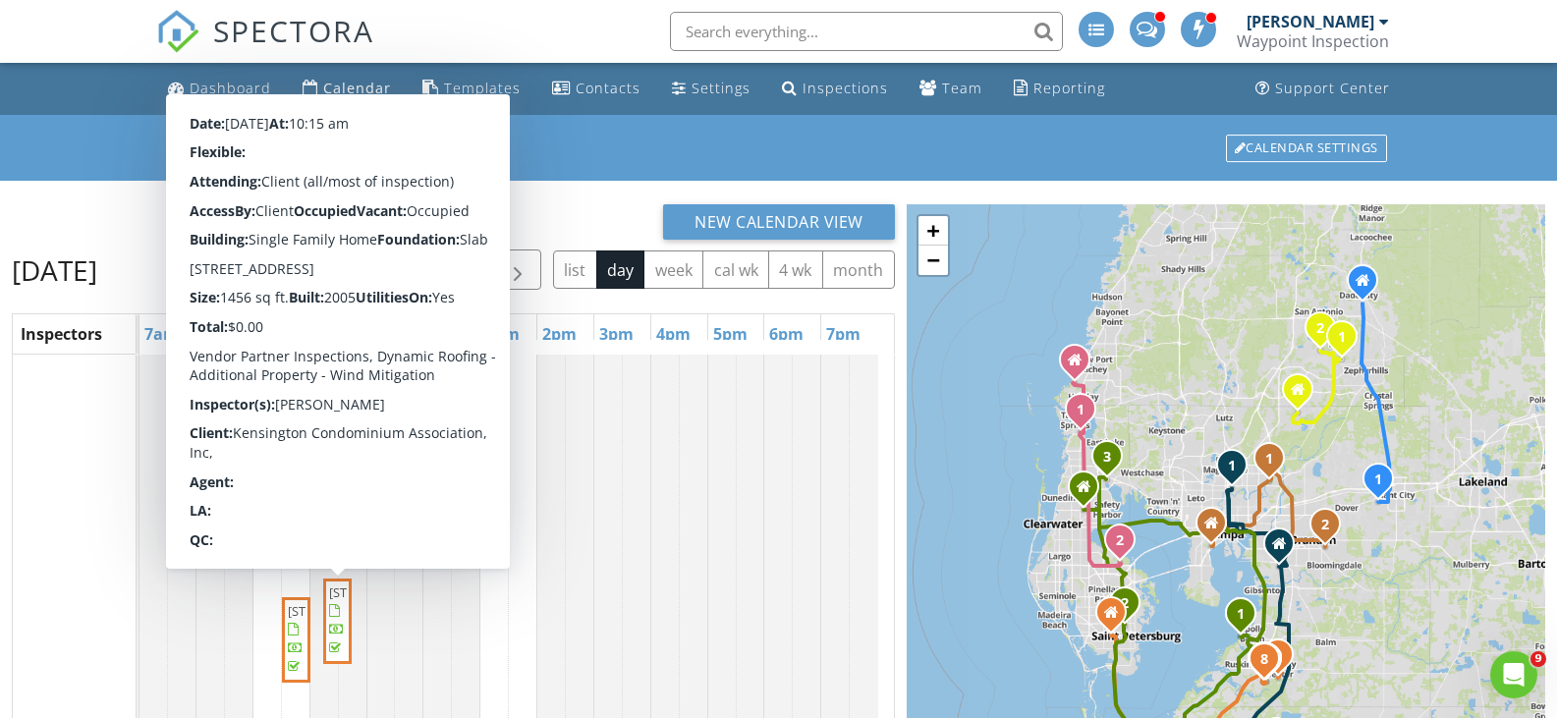
click at [342, 601] on span "2492 Kensington Greens, Sun City Center 33573" at bounding box center [384, 592] width 110 height 18
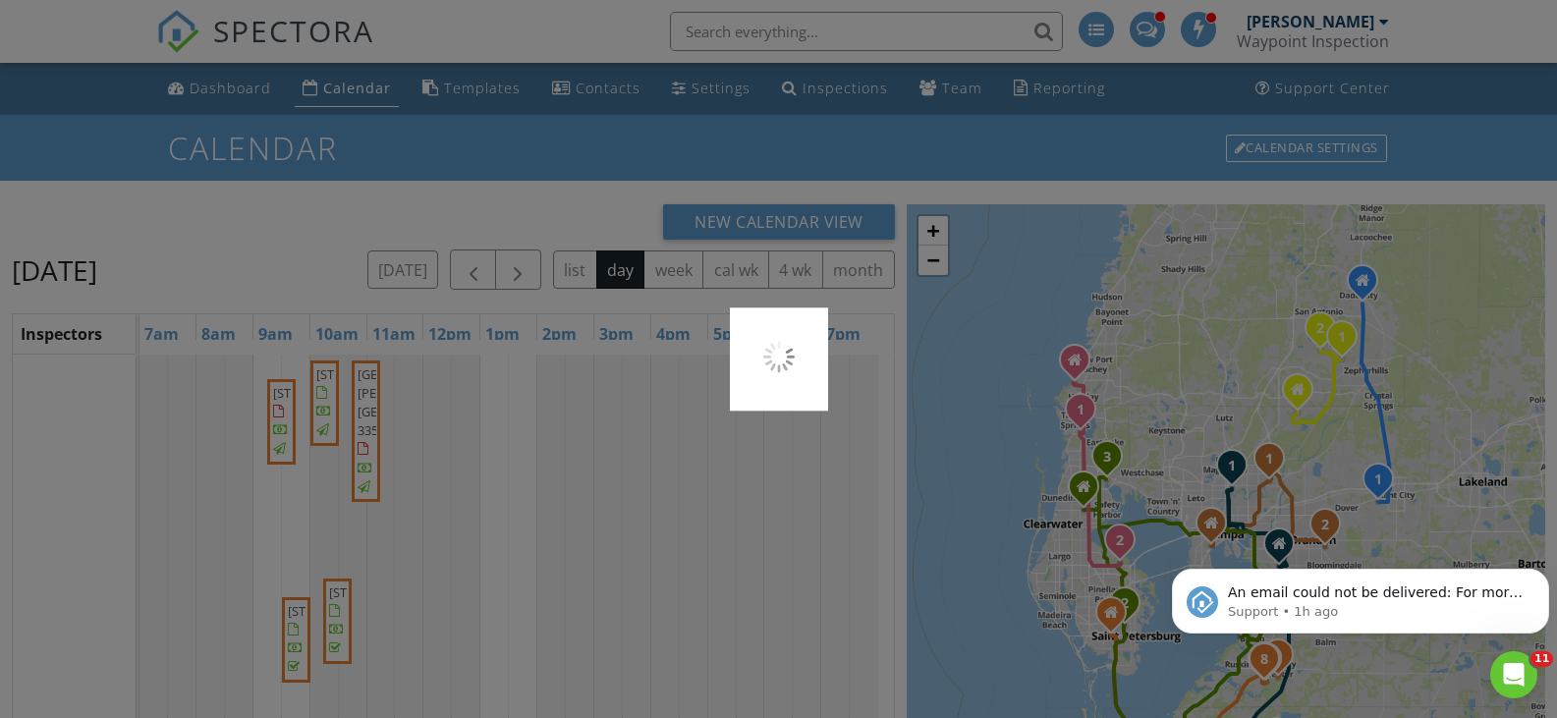
scroll to position [0, 0]
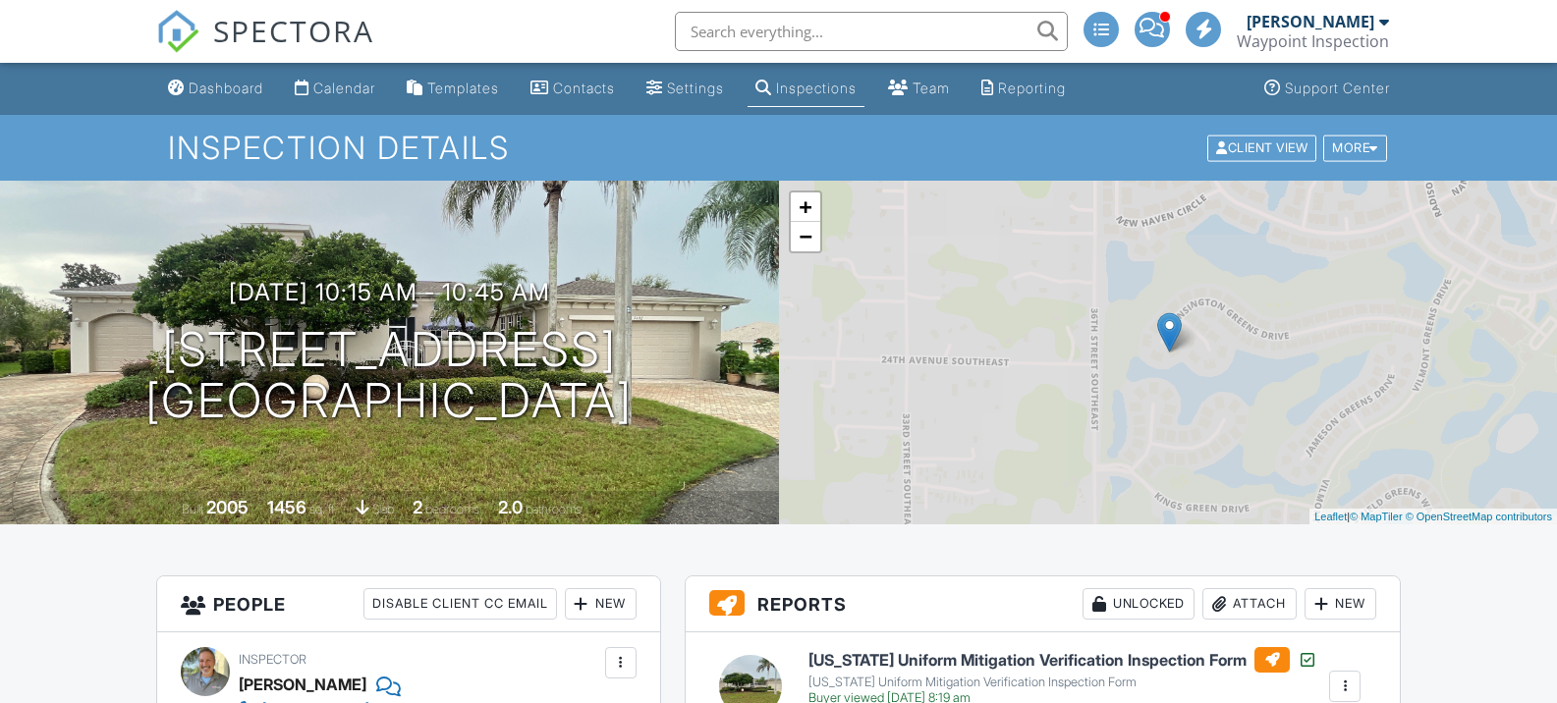
scroll to position [196, 0]
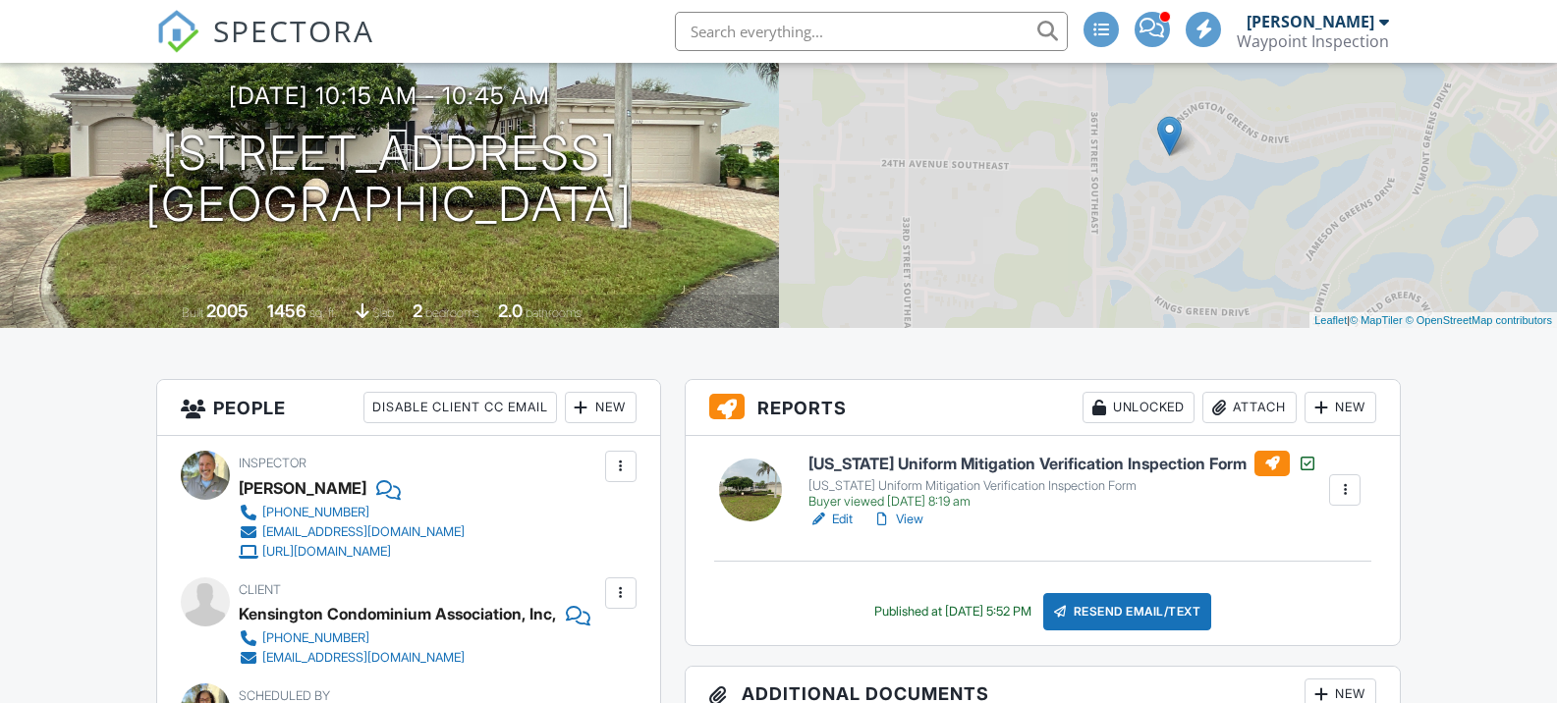
click at [908, 518] on link "View" at bounding box center [897, 520] width 51 height 20
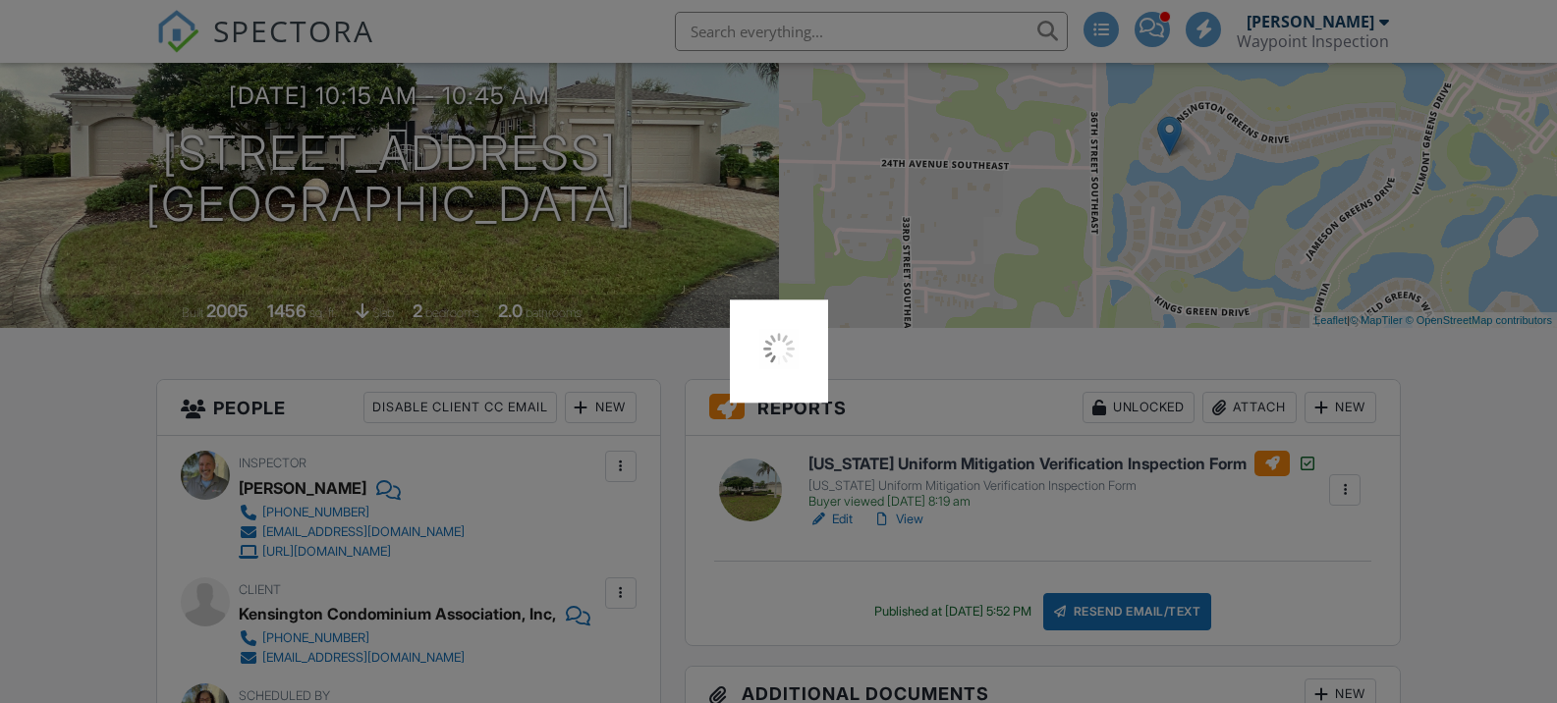
scroll to position [0, 0]
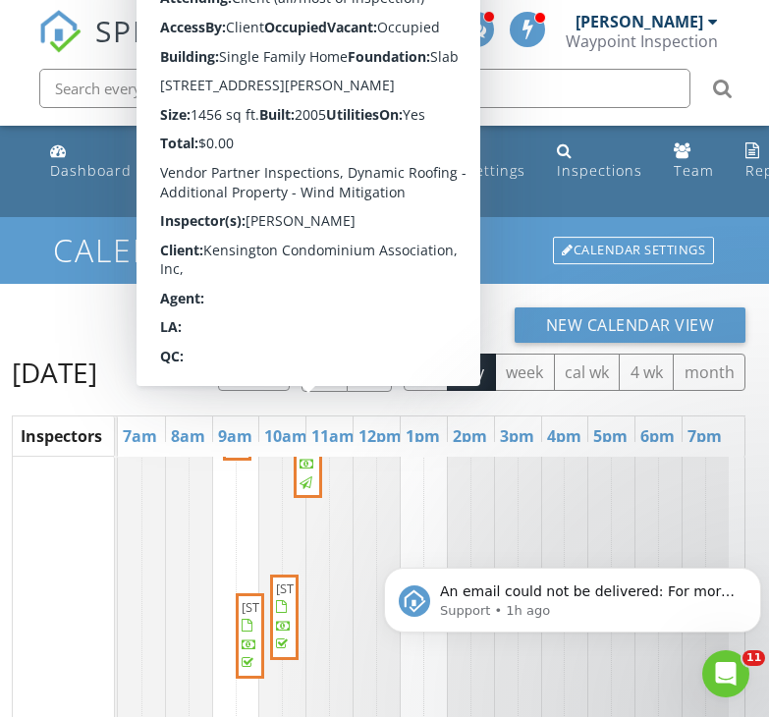
scroll to position [884, 0]
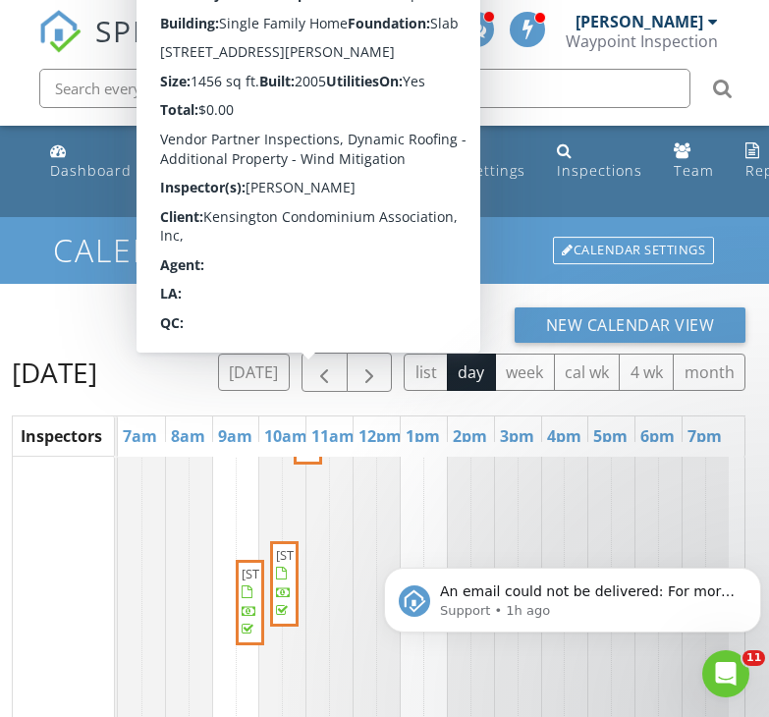
click at [312, 441] on div at bounding box center [308, 433] width 16 height 16
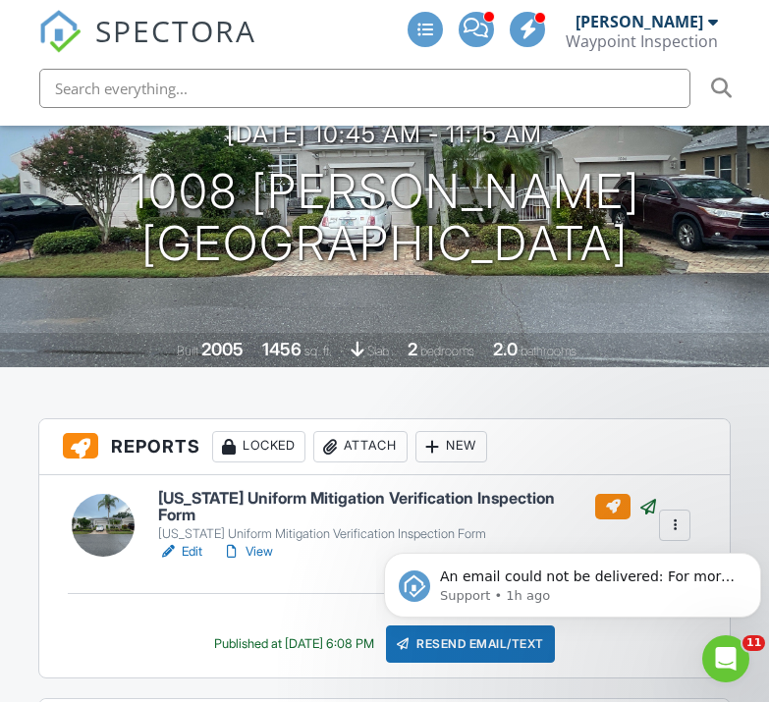
click at [267, 542] on link "View" at bounding box center [247, 552] width 51 height 20
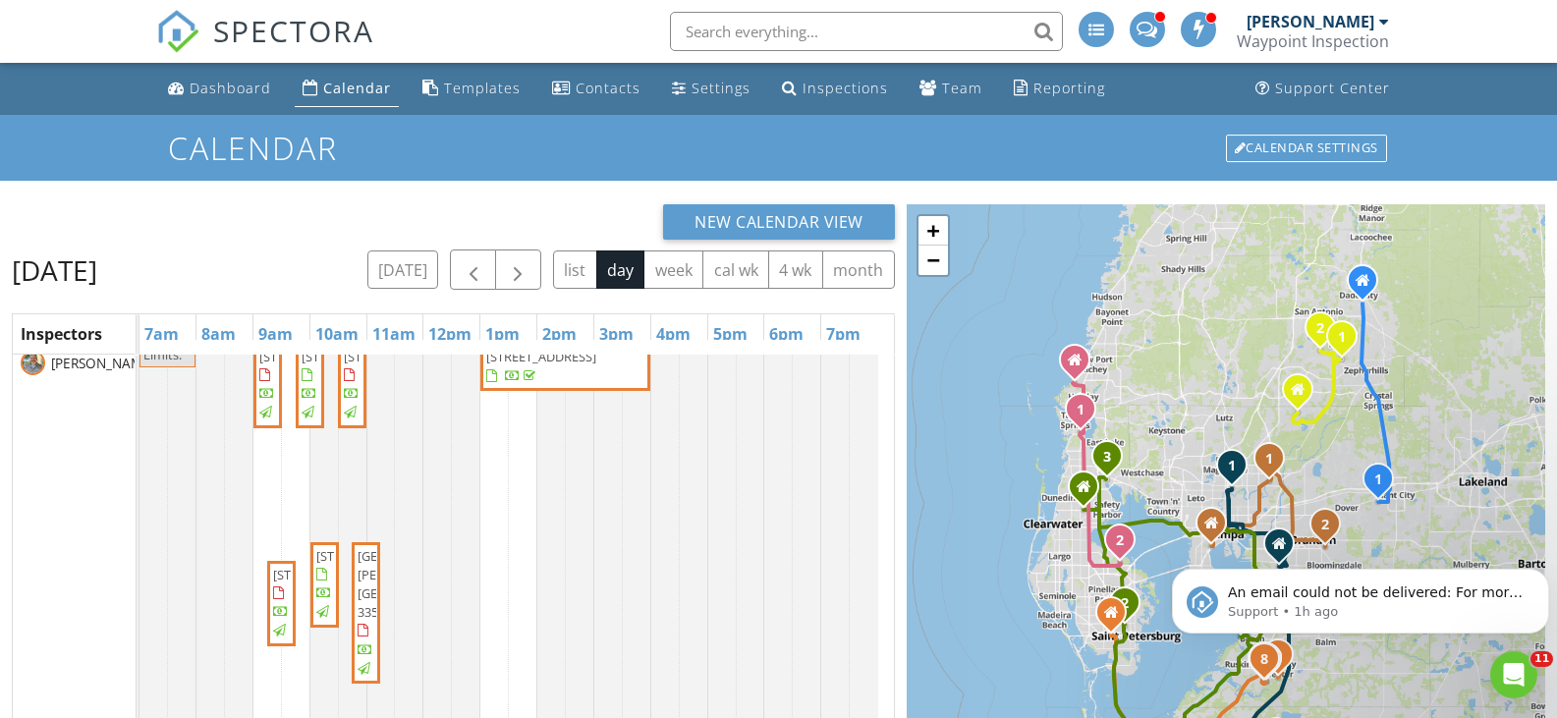
scroll to position [491, 0]
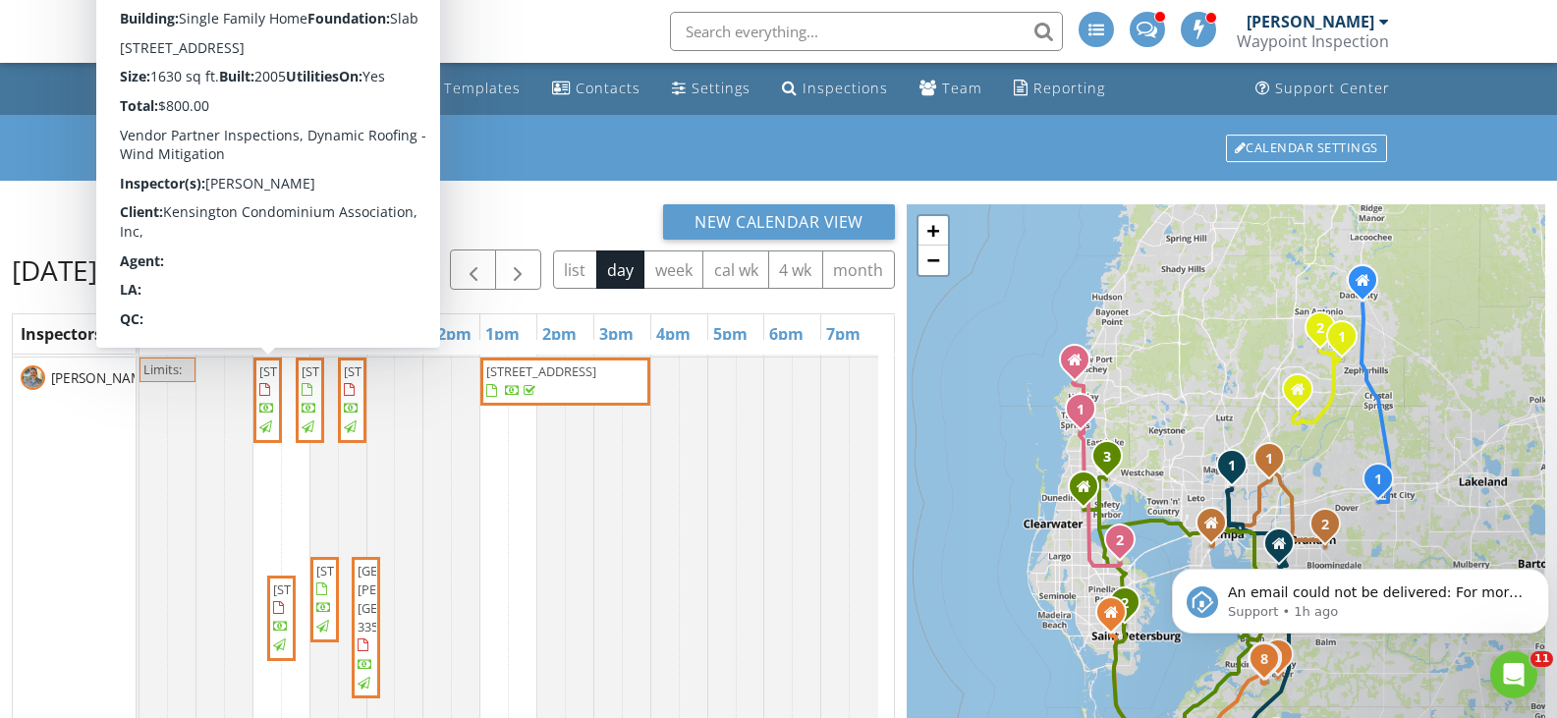
click at [266, 380] on span "2409 Kensington Greens Dr, Sun City Center 33573" at bounding box center [314, 371] width 110 height 18
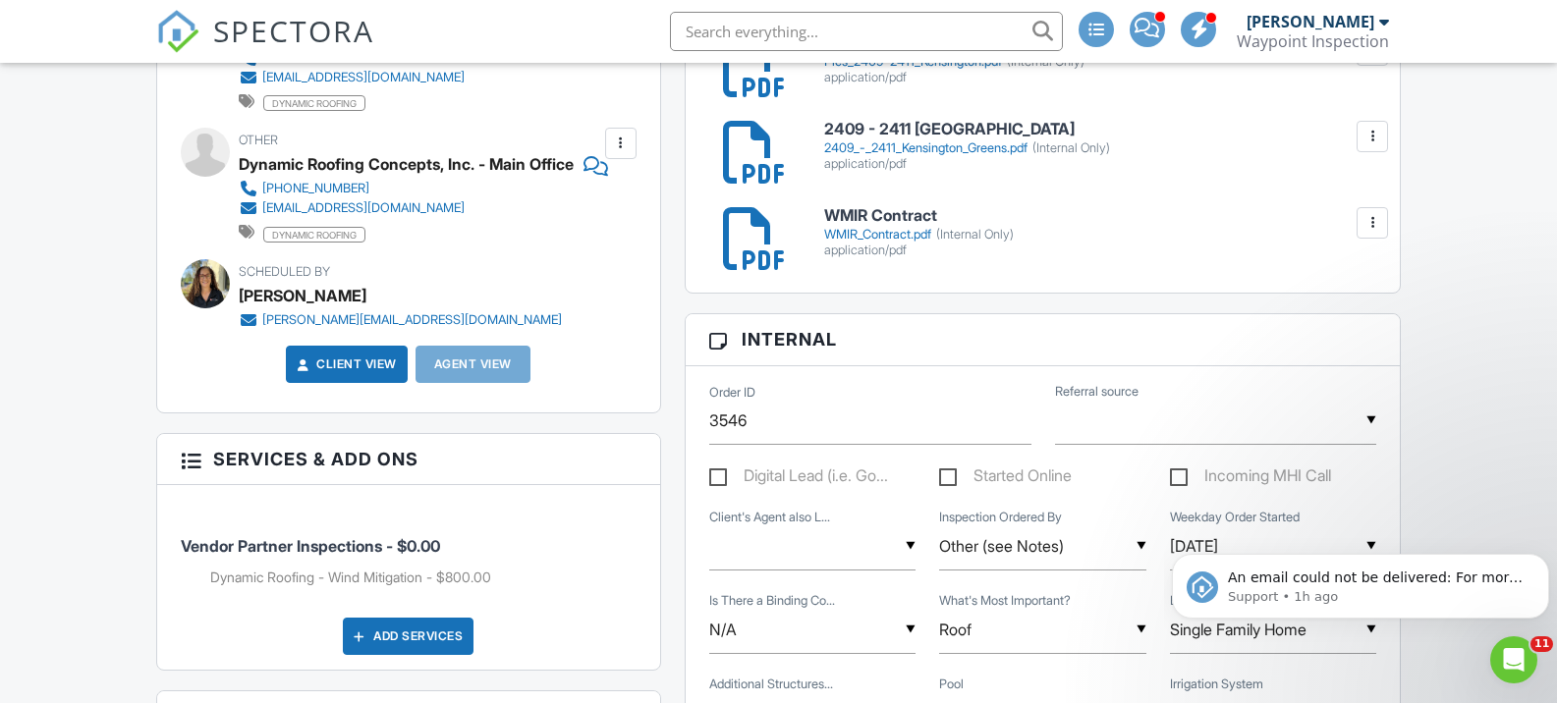
scroll to position [393, 0]
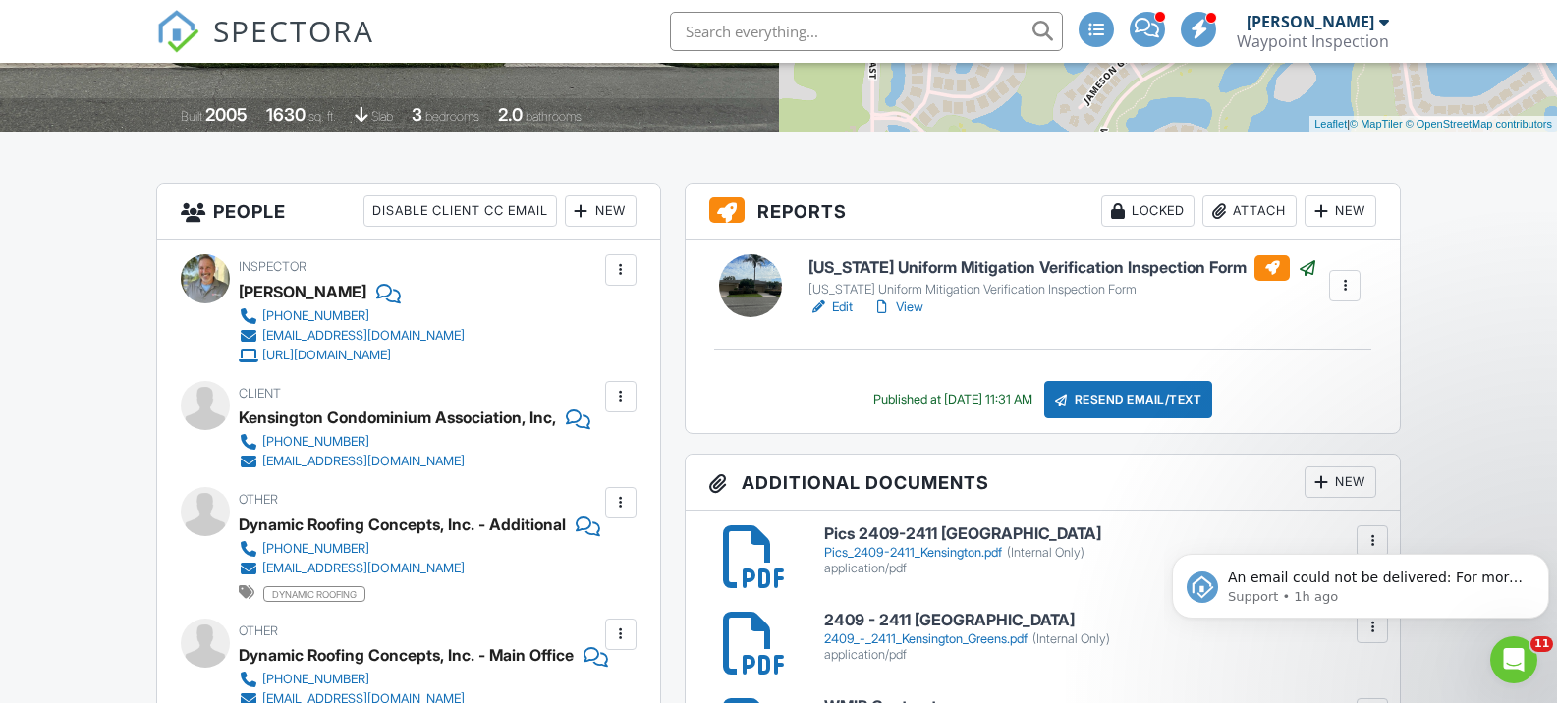
click at [903, 303] on link "View" at bounding box center [897, 308] width 51 height 20
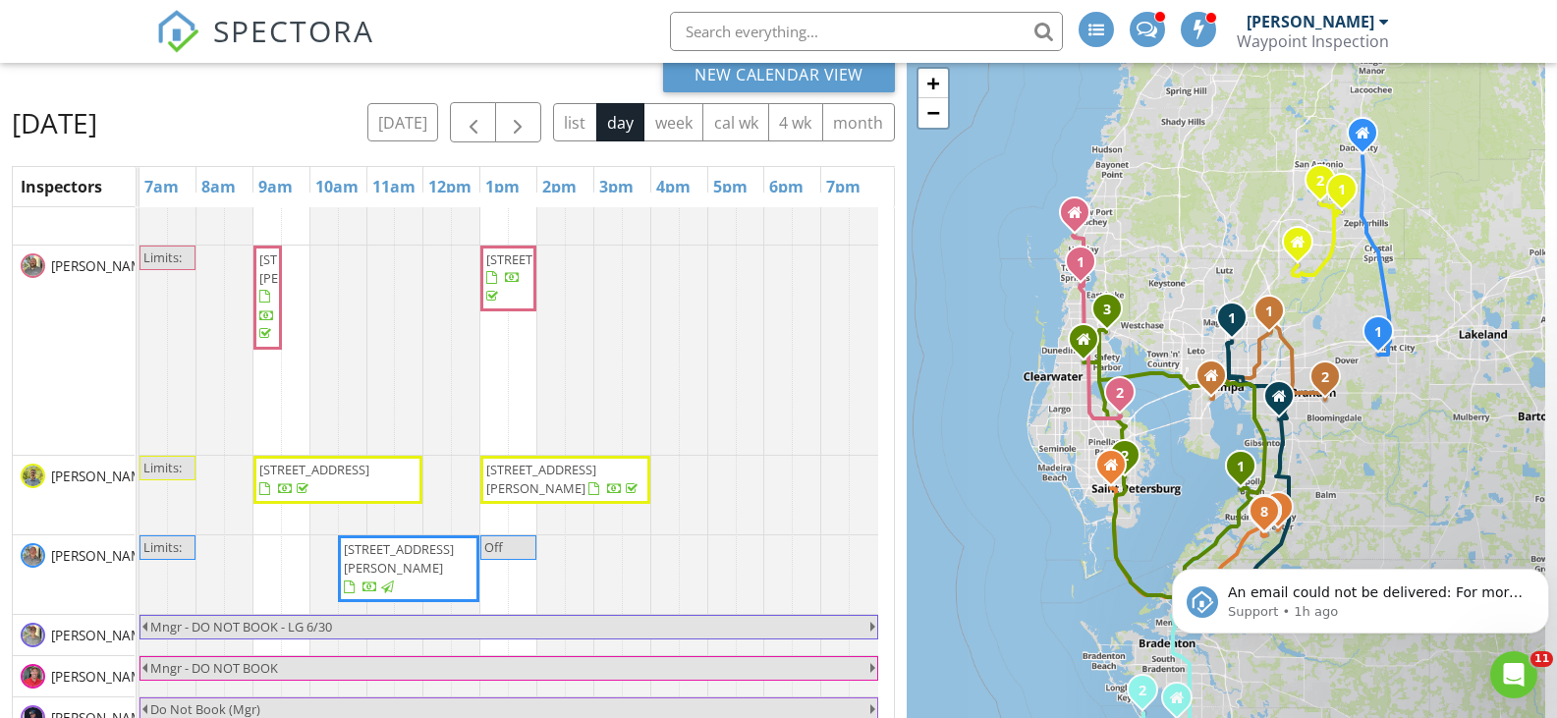
scroll to position [196, 0]
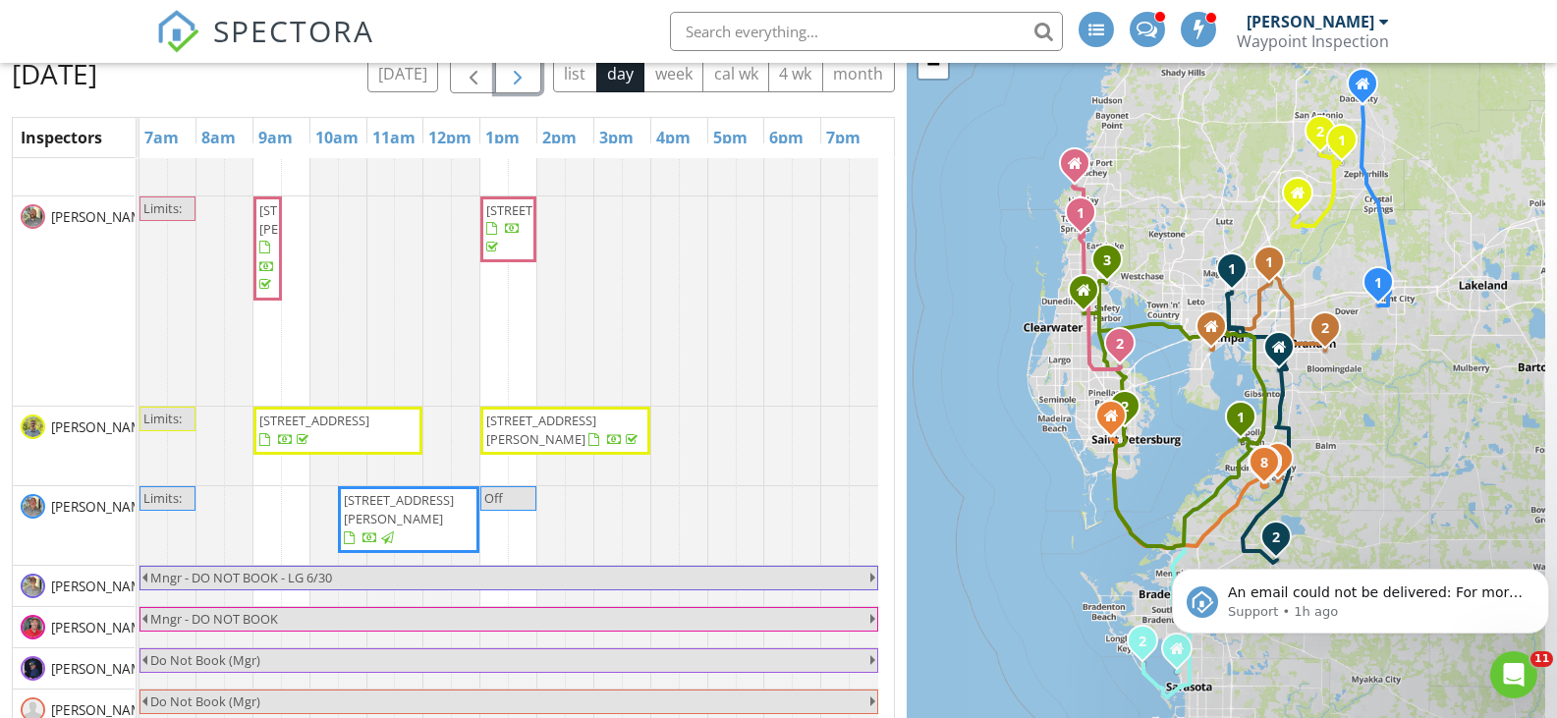
click at [516, 78] on span "button" at bounding box center [518, 74] width 24 height 24
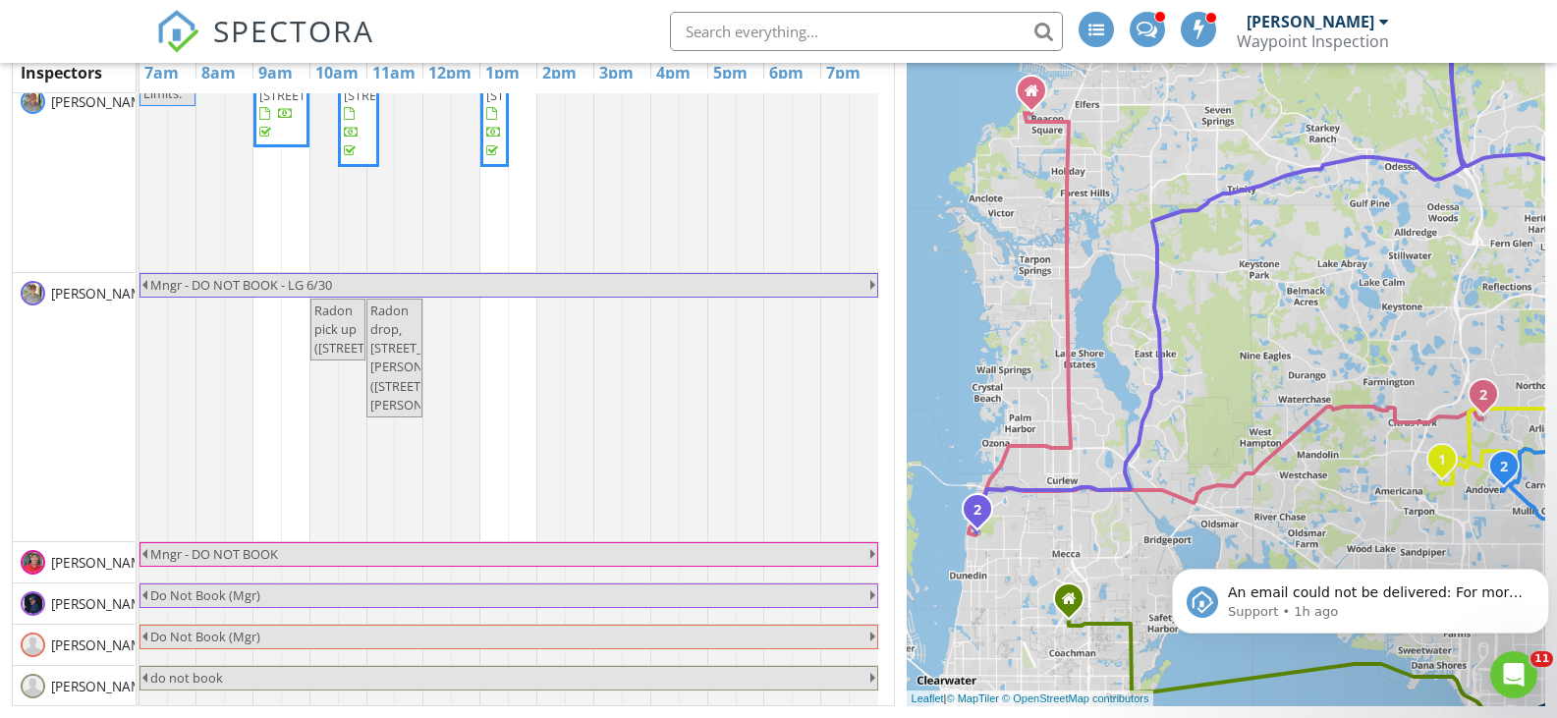
scroll to position [528, 0]
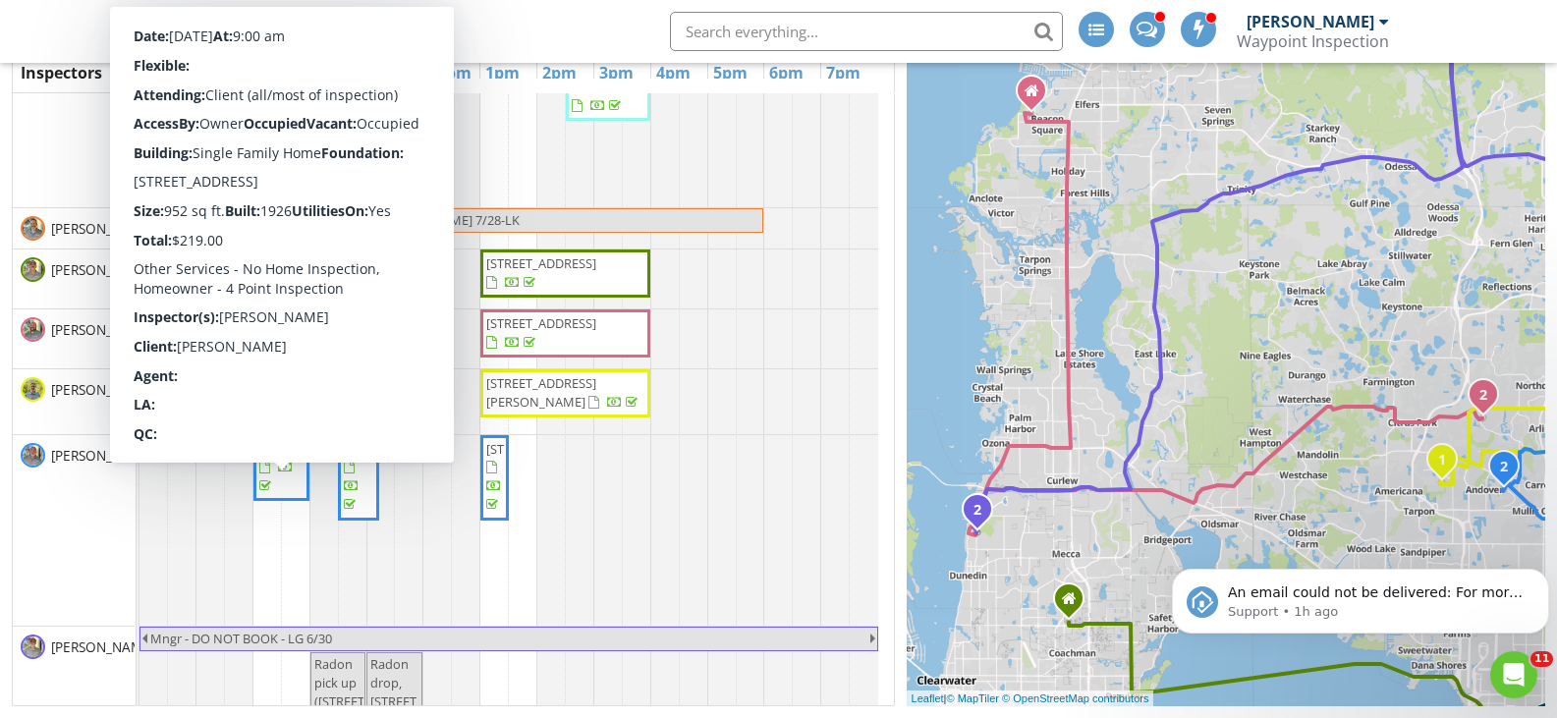
click at [285, 458] on span "708 W Idlewild Ave, Tampa 33604" at bounding box center [314, 449] width 110 height 18
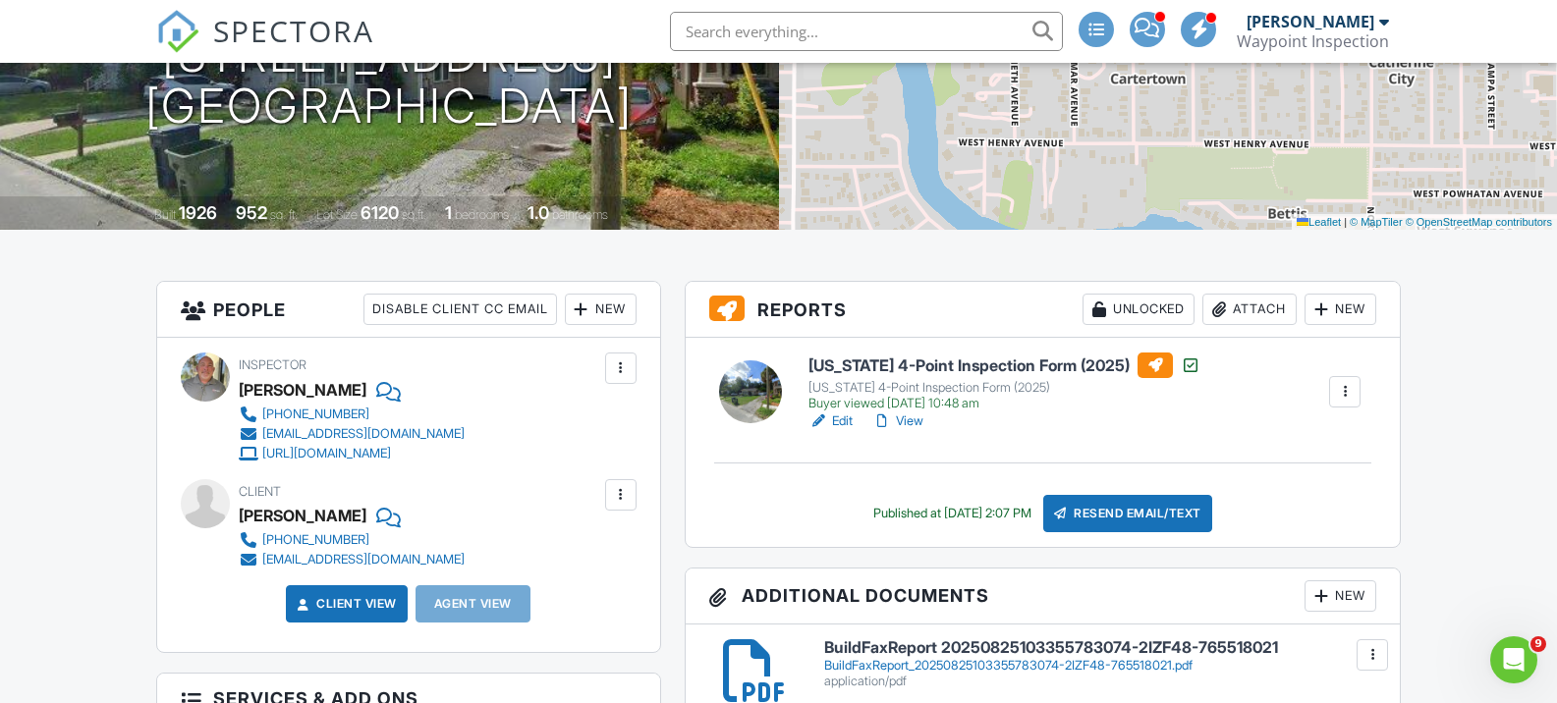
click at [912, 419] on link "View" at bounding box center [897, 422] width 51 height 20
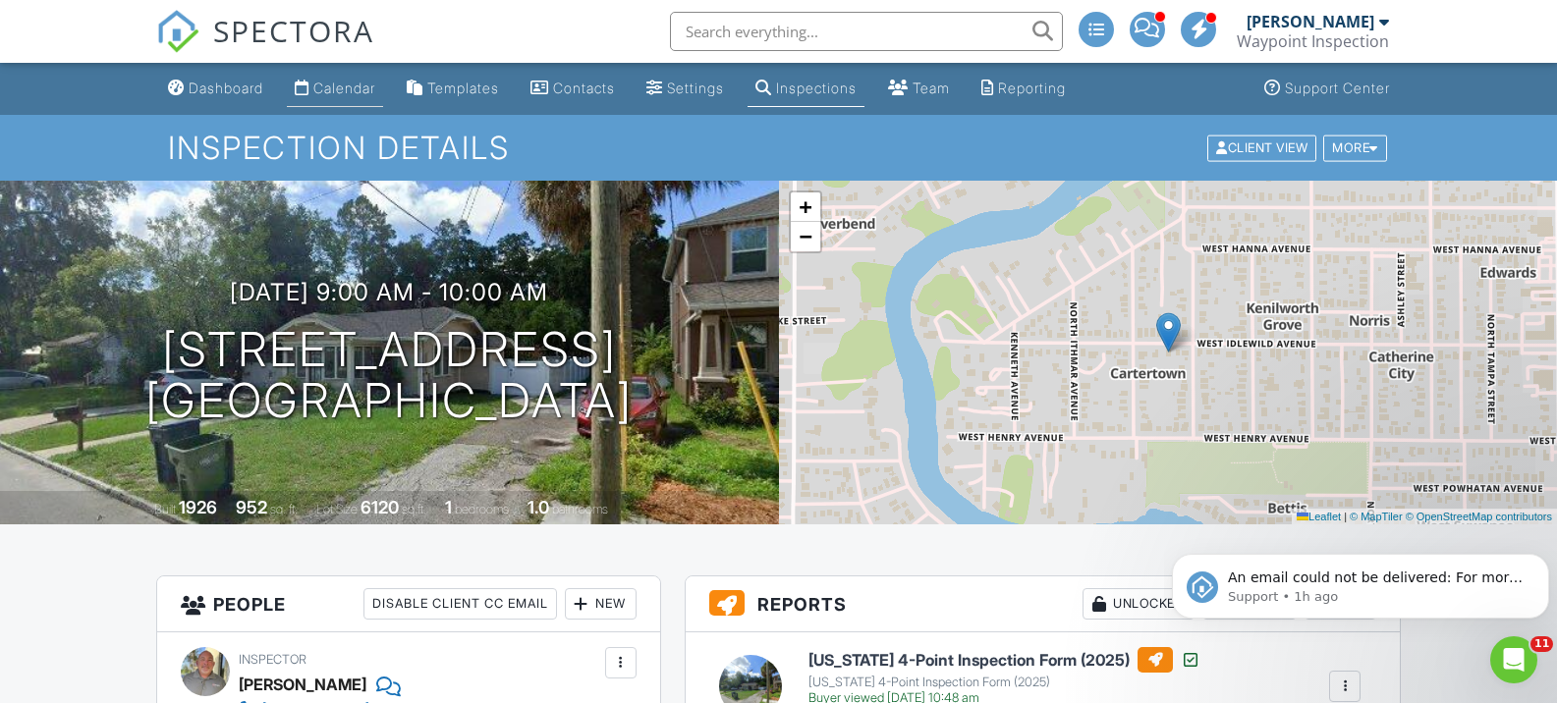
click at [353, 91] on div "Calendar" at bounding box center [344, 88] width 62 height 17
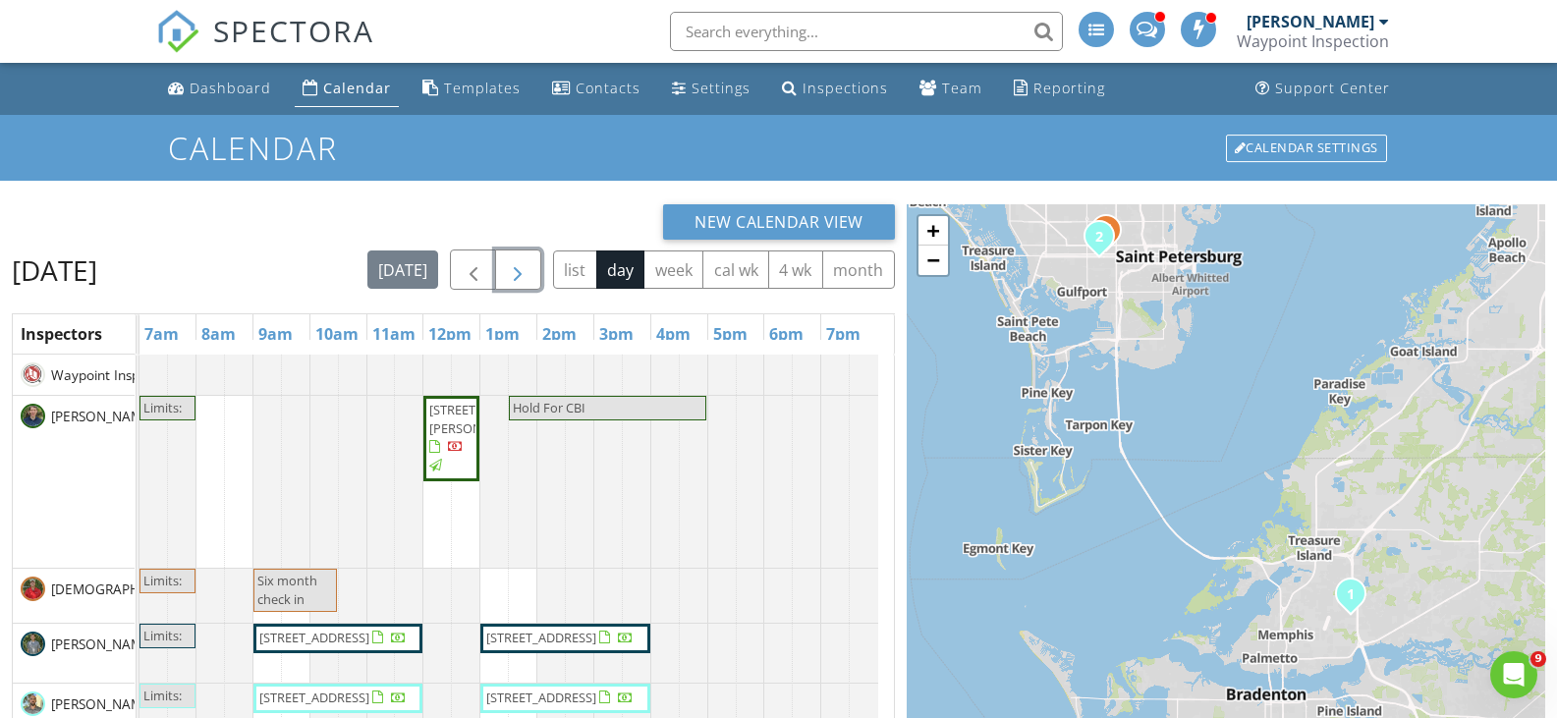
click at [526, 273] on span "button" at bounding box center [518, 270] width 24 height 24
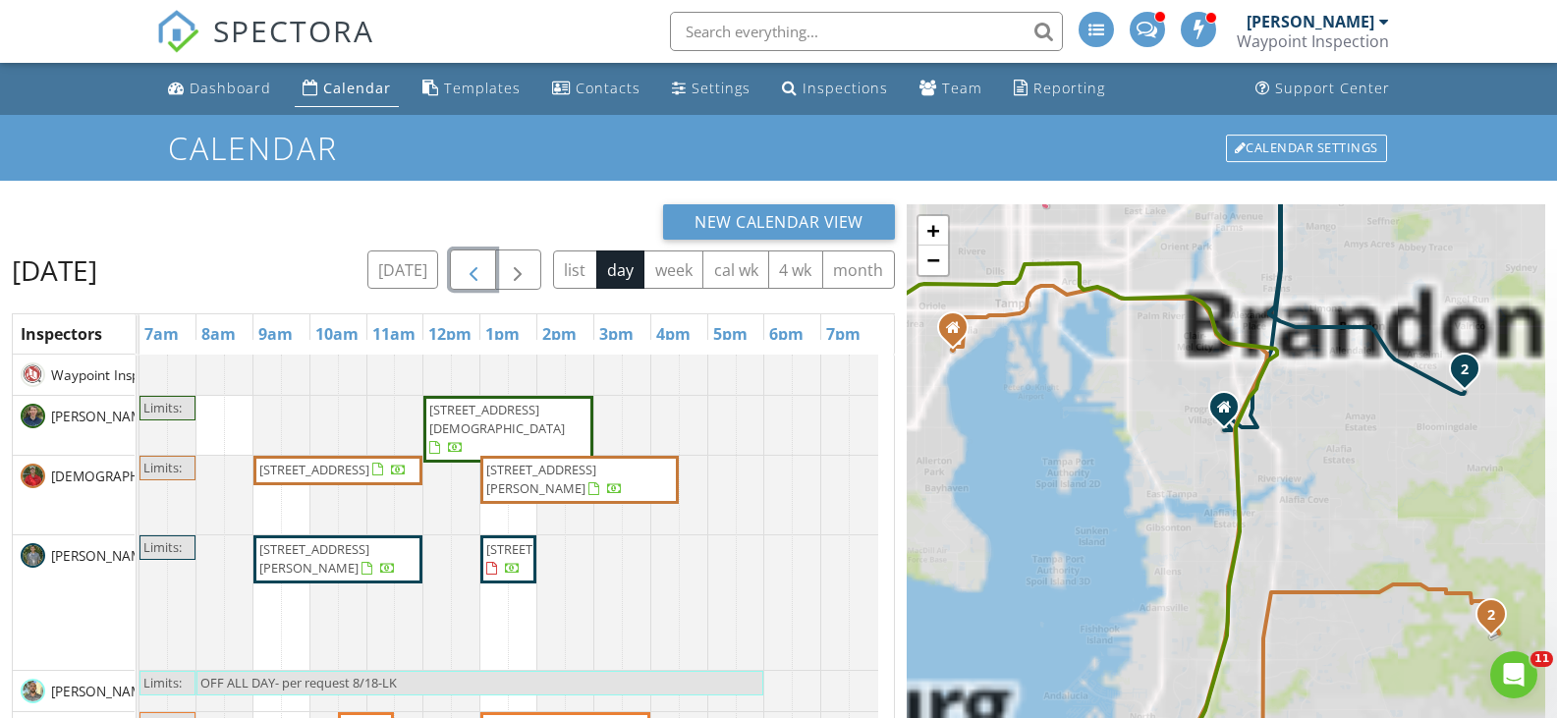
click at [481, 268] on span "button" at bounding box center [474, 270] width 24 height 24
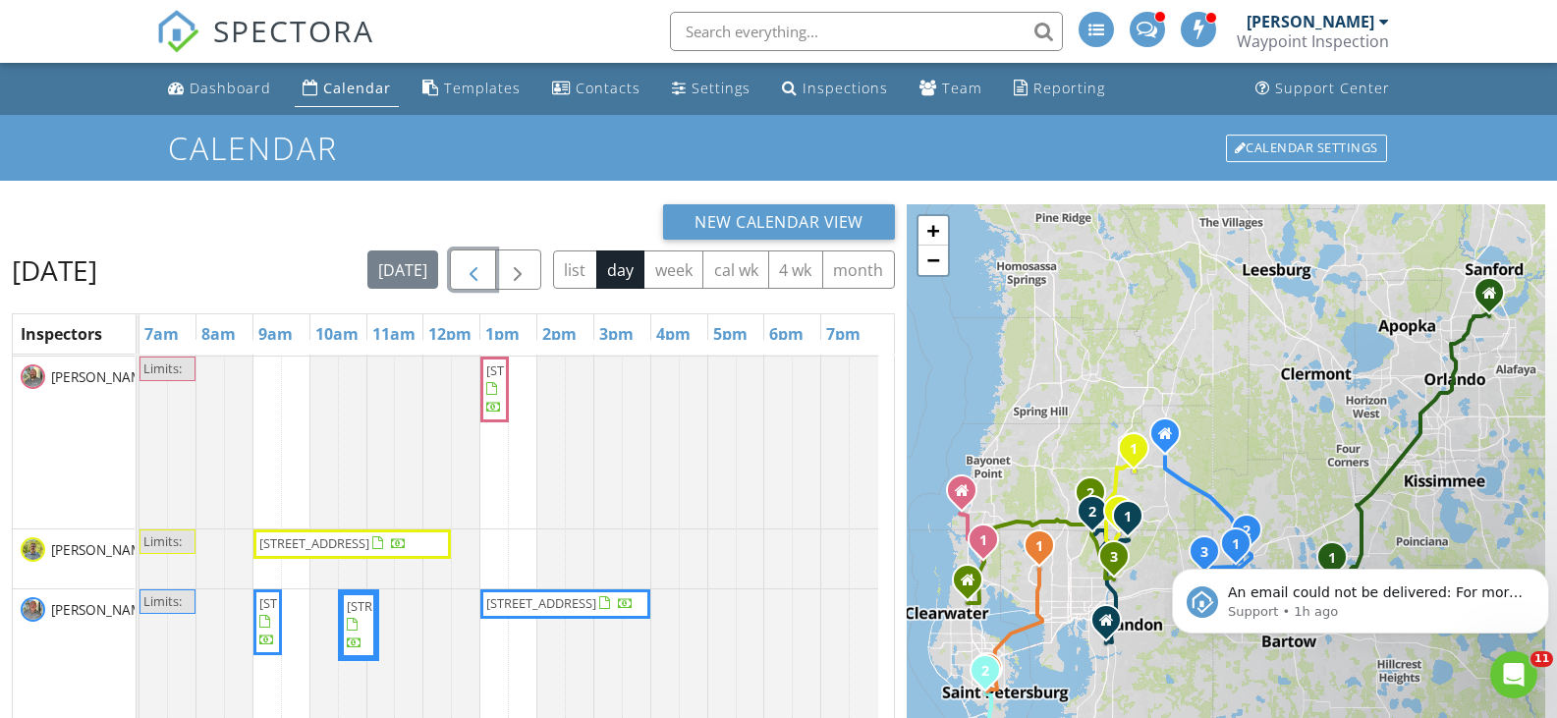
click at [270, 612] on span "3158 Pebble Bend Dr, Lakeland 33810" at bounding box center [314, 603] width 110 height 18
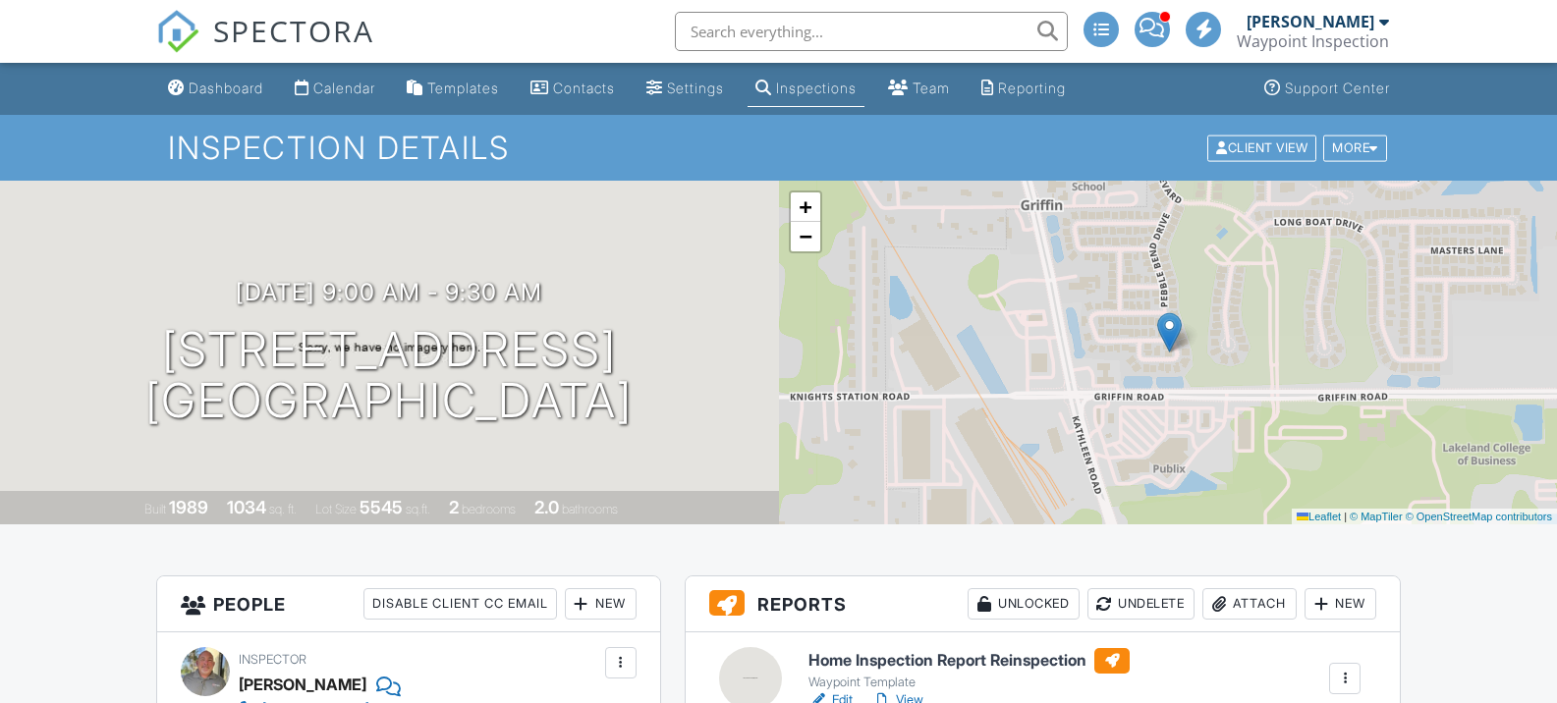
scroll to position [196, 0]
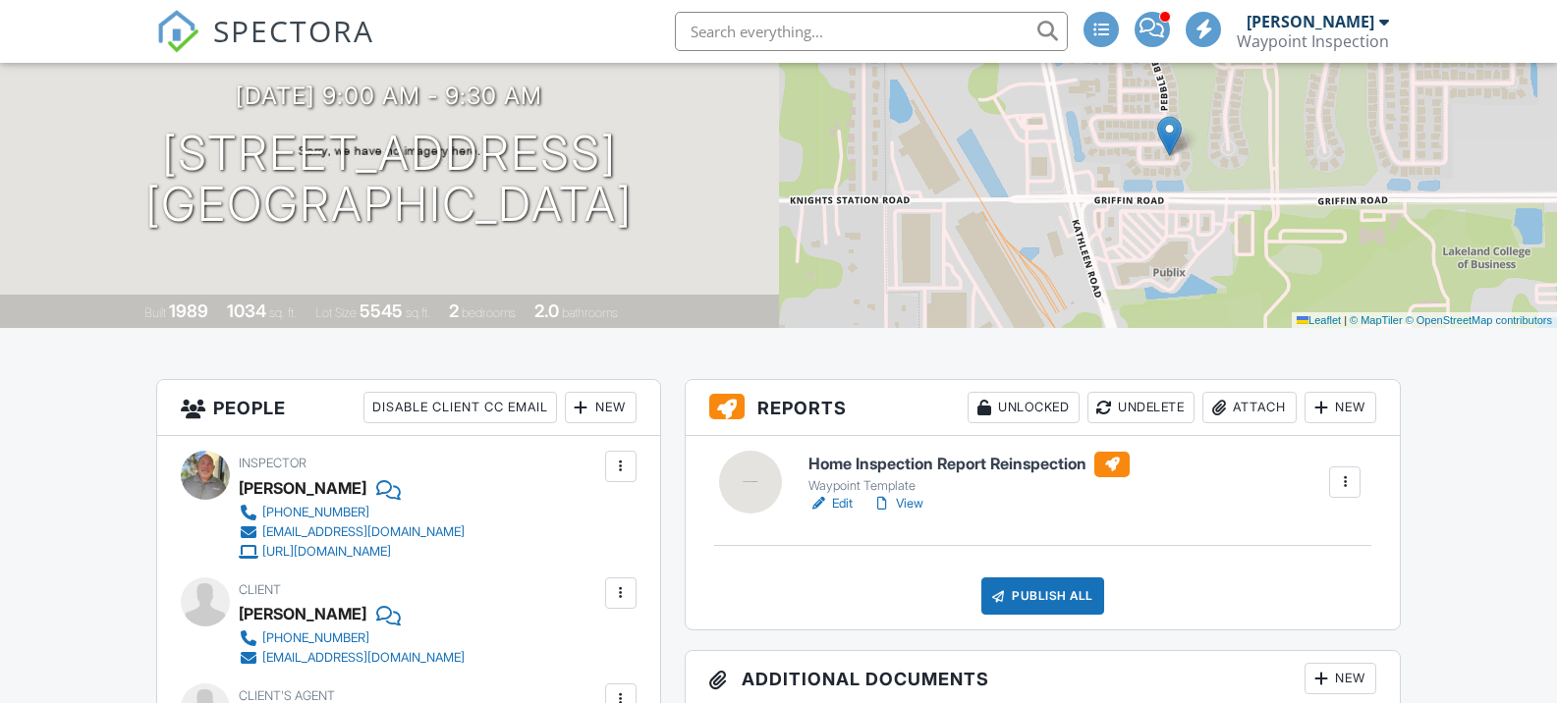
click at [904, 494] on link "View" at bounding box center [897, 504] width 51 height 20
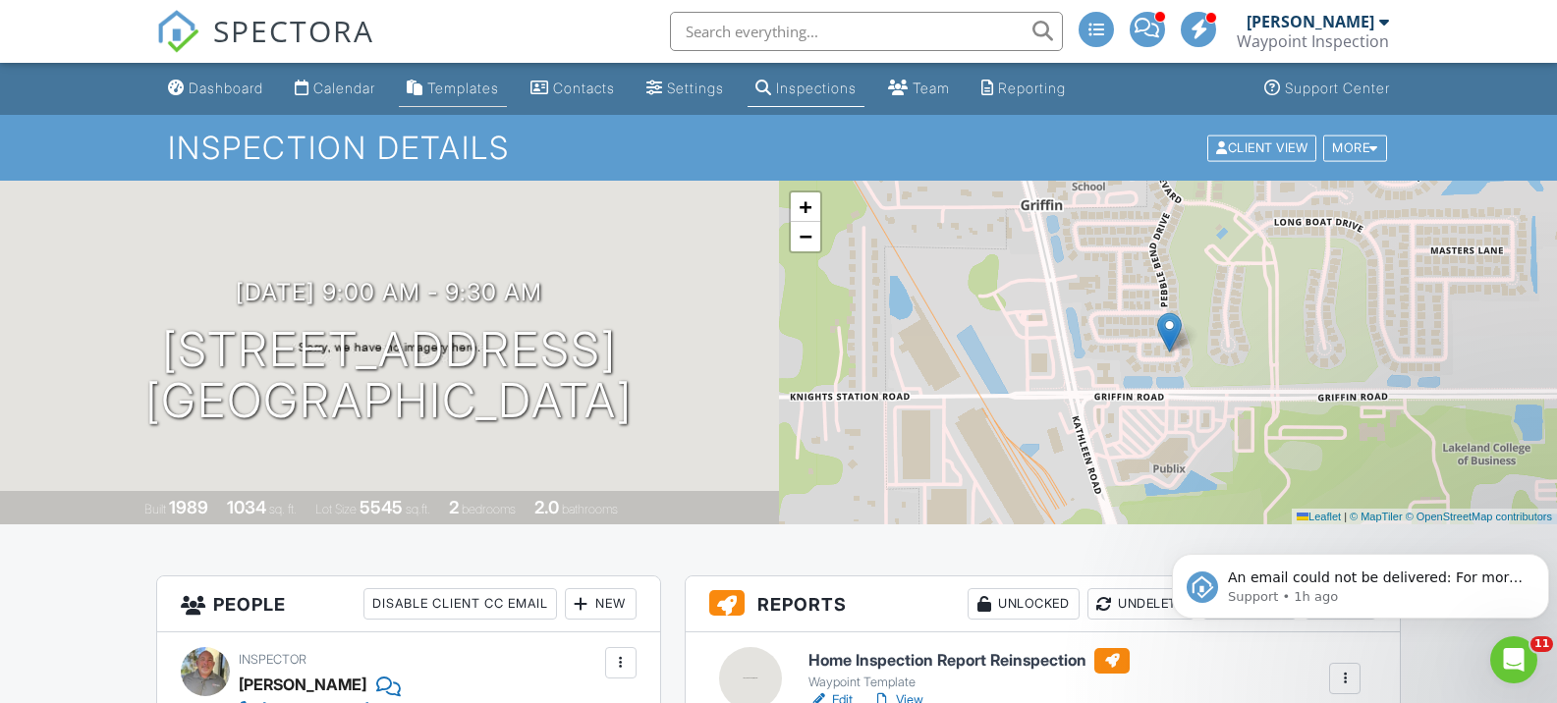
click at [472, 86] on div "Templates" at bounding box center [463, 88] width 72 height 17
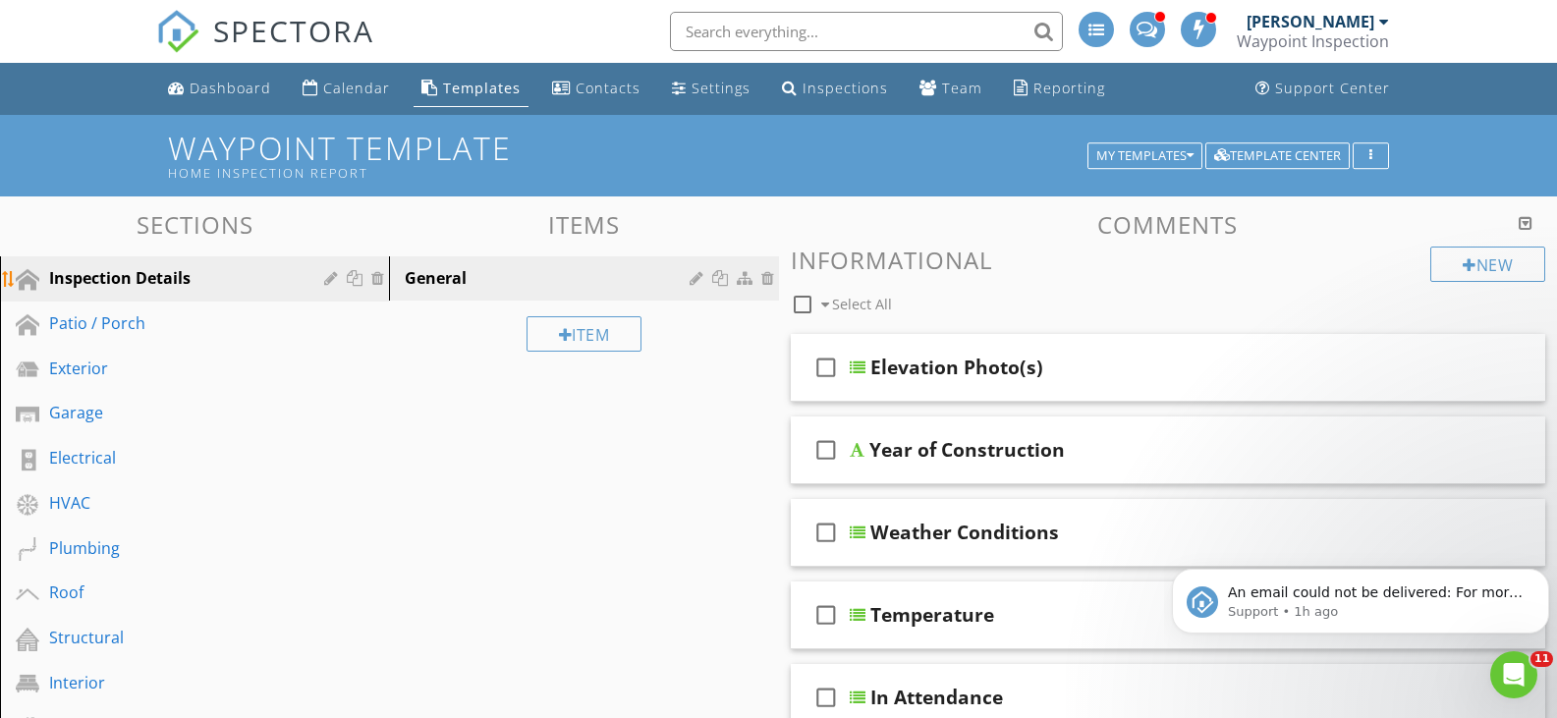
click at [167, 274] on div "Inspection Details" at bounding box center [172, 278] width 247 height 24
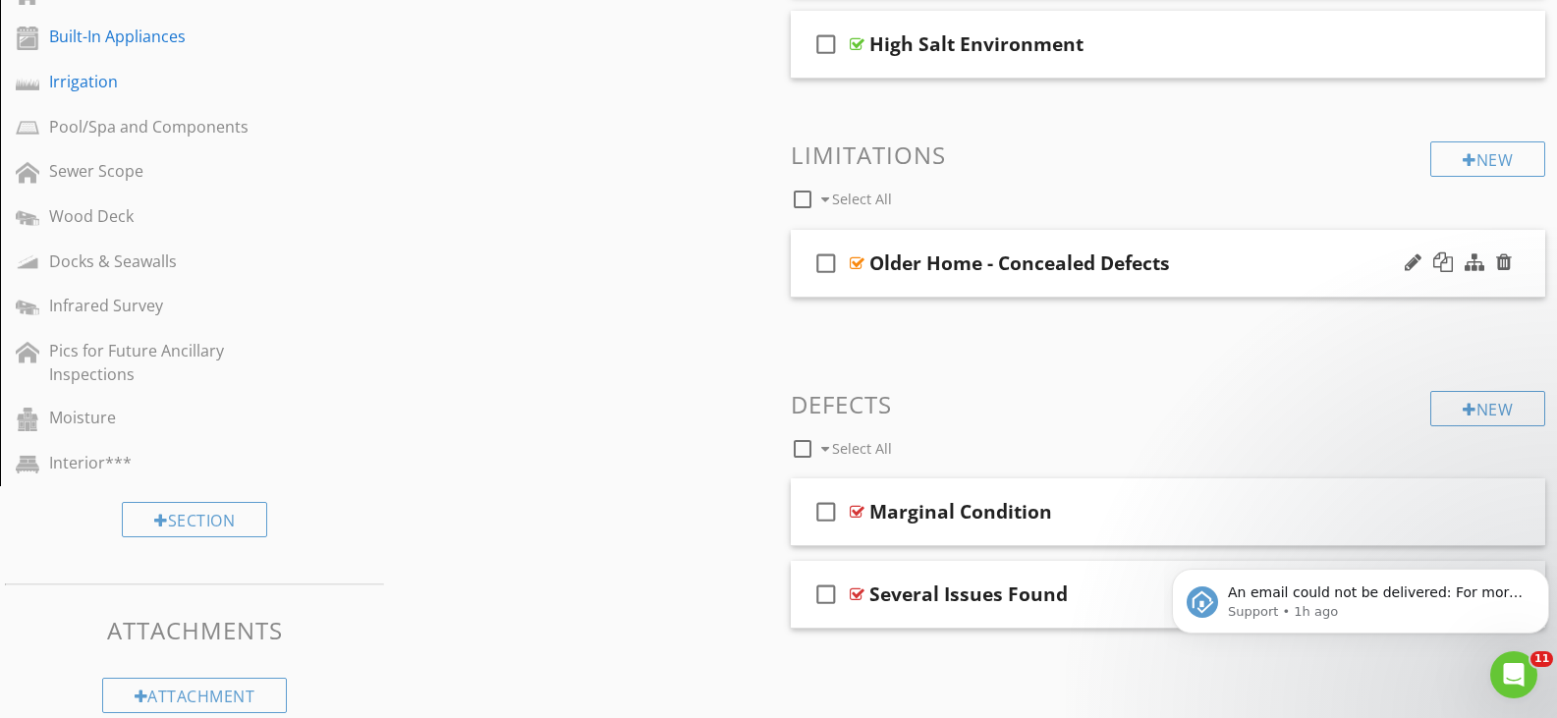
scroll to position [765, 0]
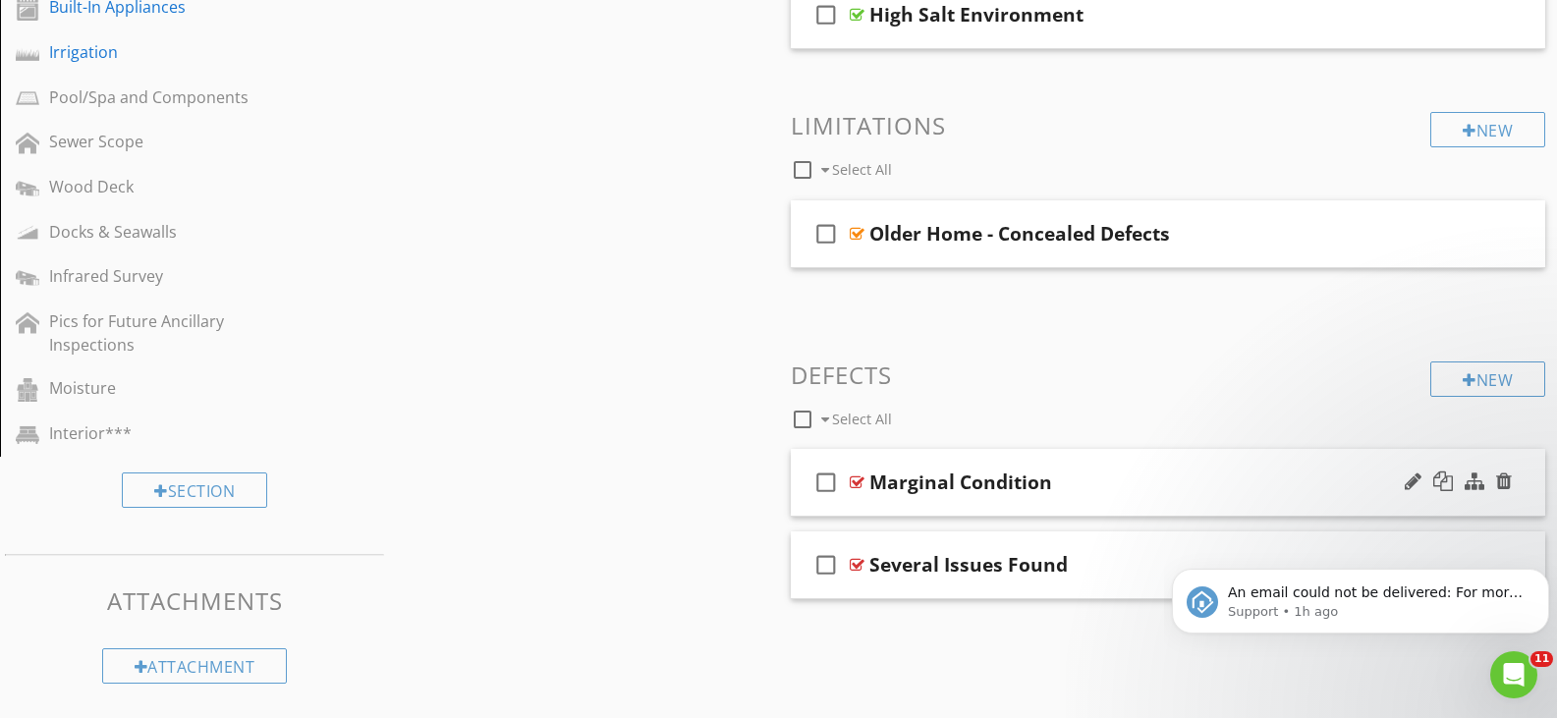
click at [856, 480] on div at bounding box center [857, 482] width 15 height 16
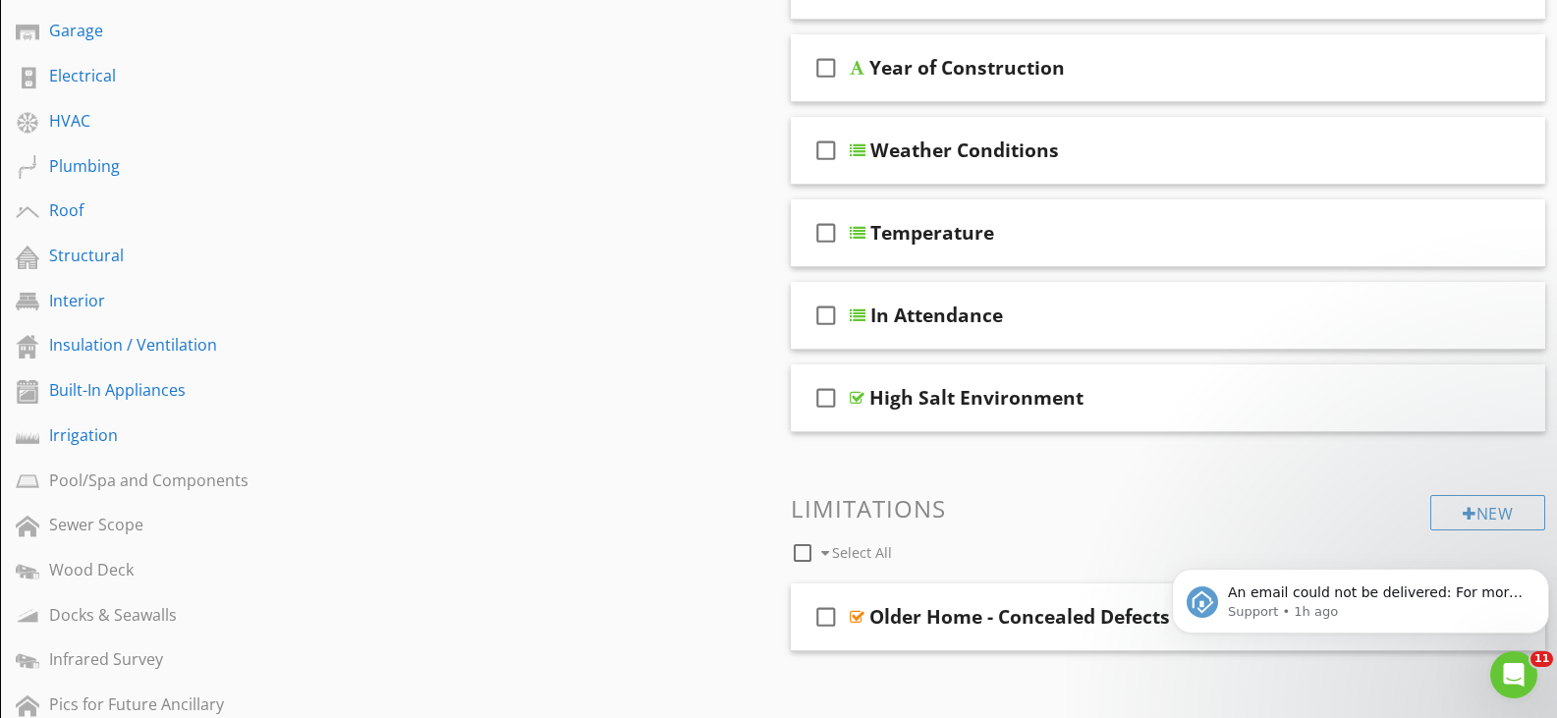
scroll to position [0, 0]
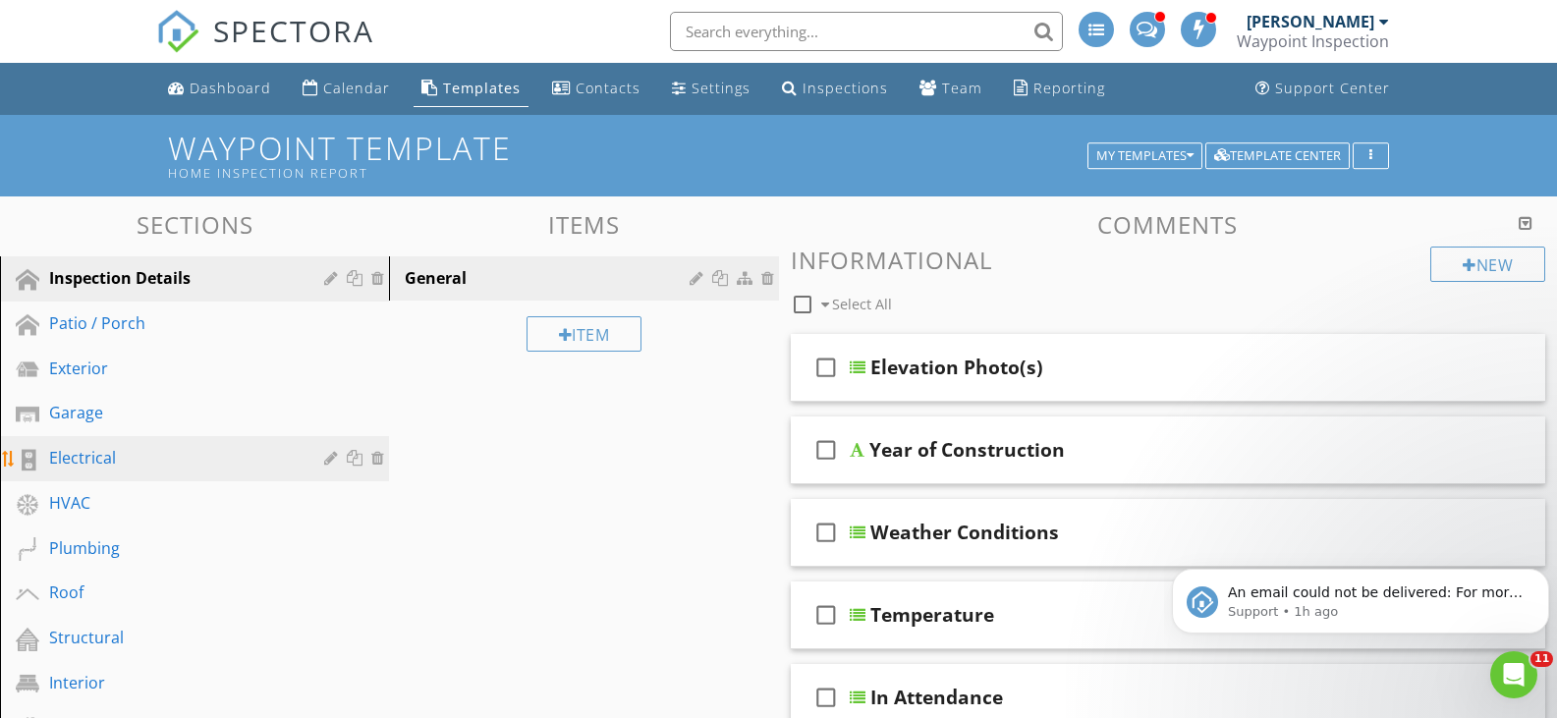
click at [85, 452] on div "Electrical" at bounding box center [172, 458] width 247 height 24
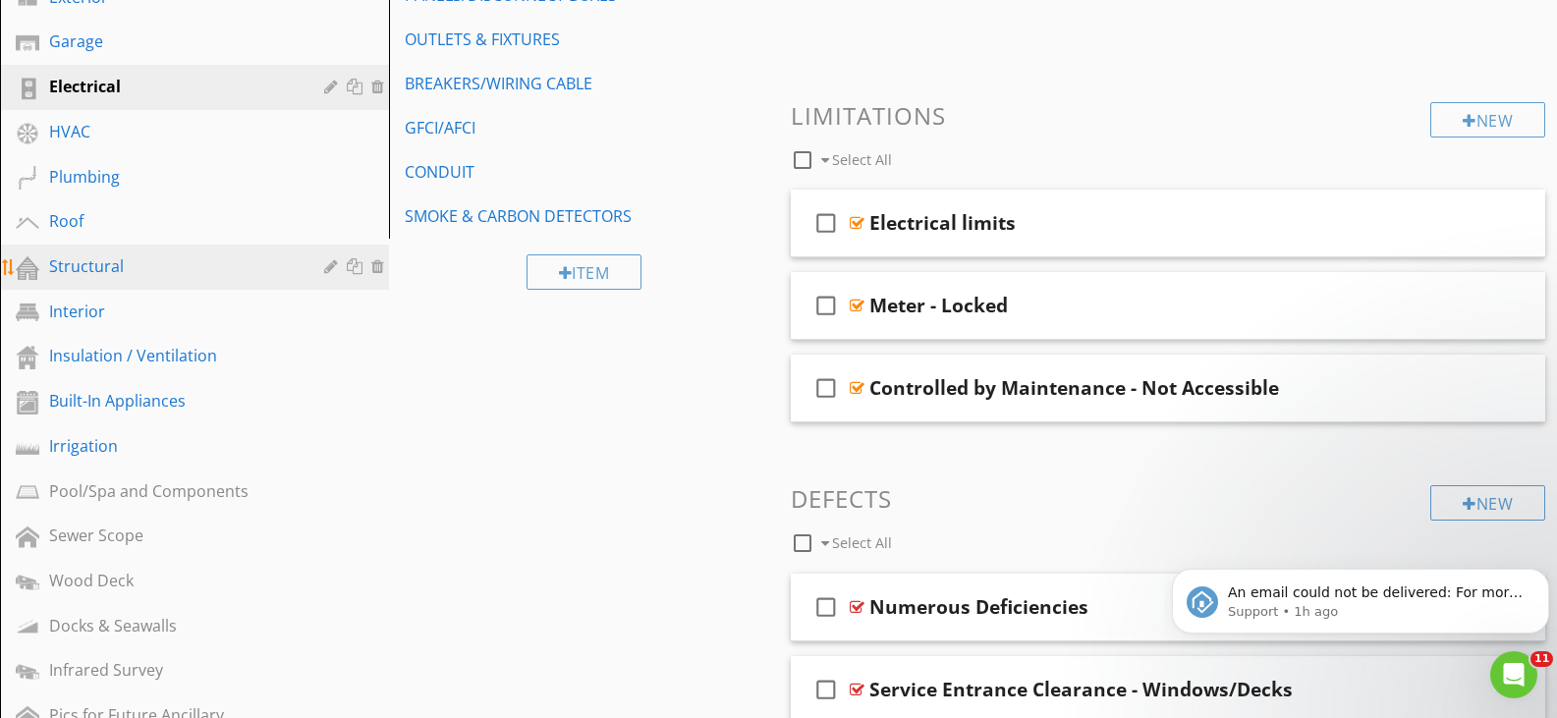
scroll to position [318, 0]
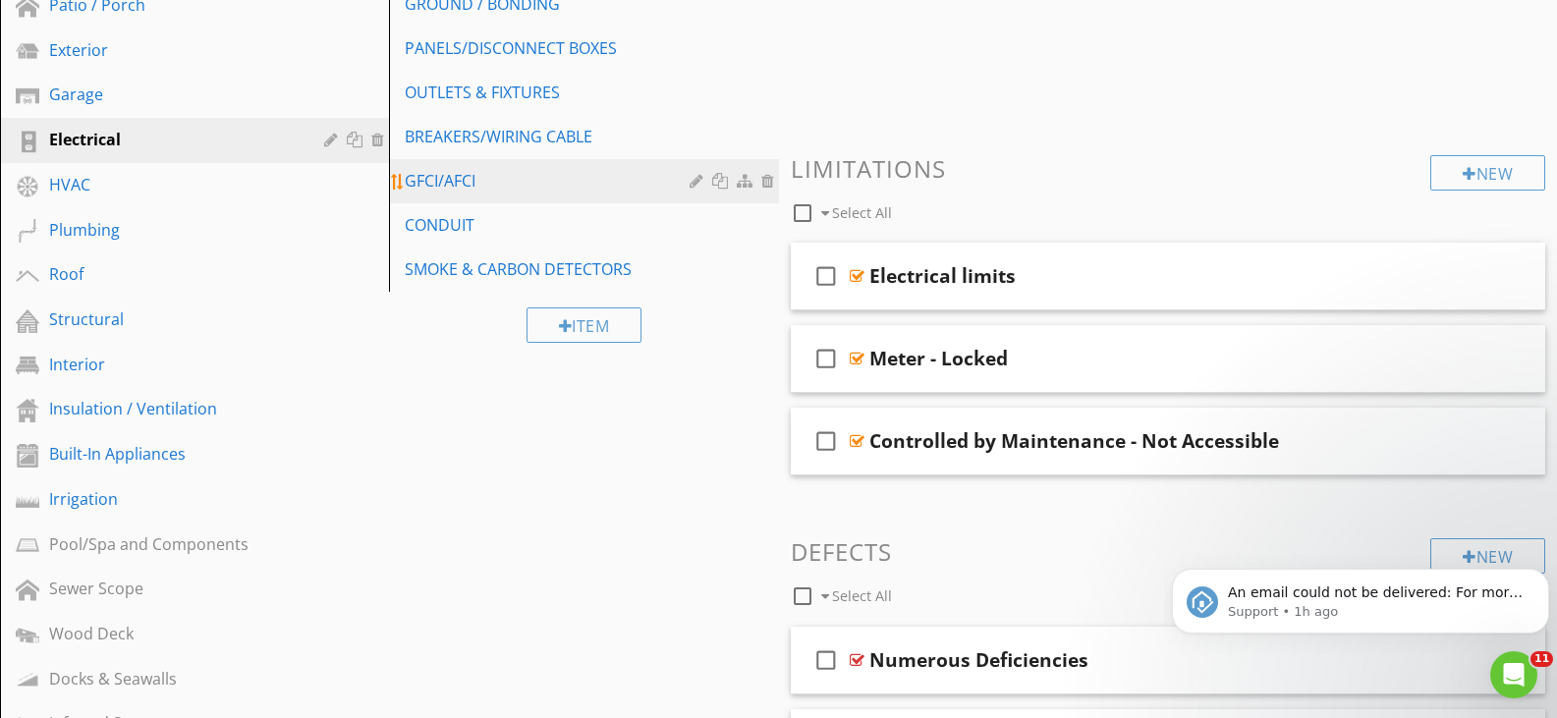
click at [462, 191] on div "GFCI/AFCI" at bounding box center [550, 181] width 290 height 24
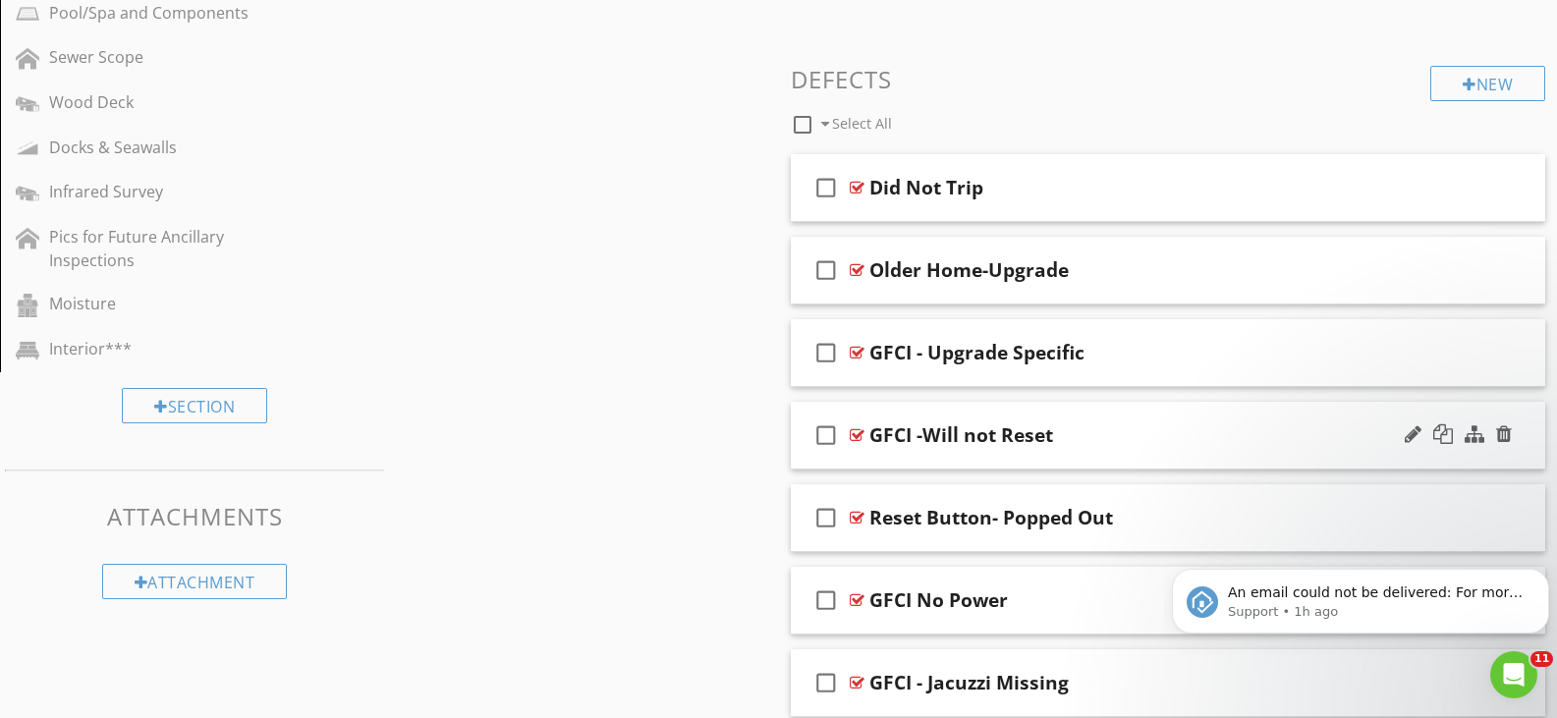
scroll to position [908, 0]
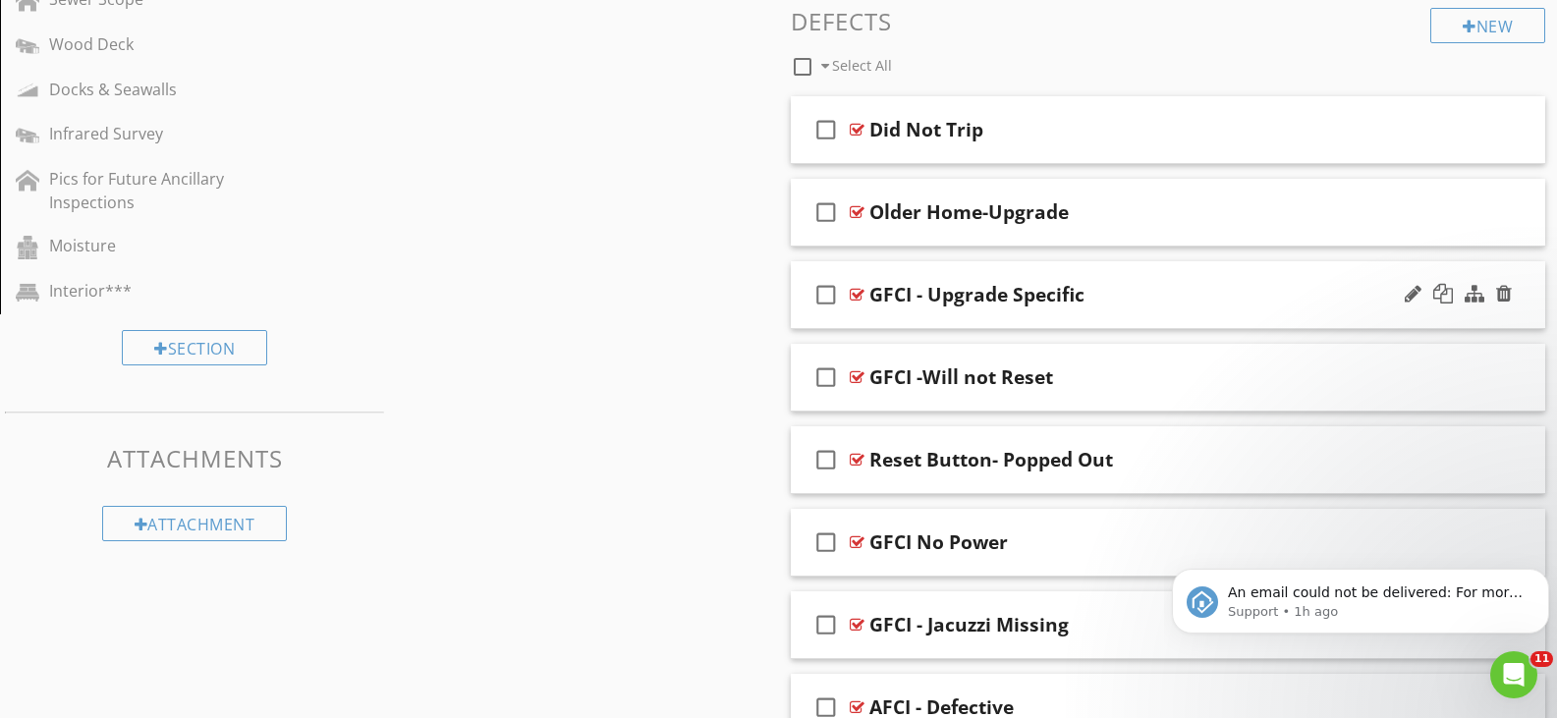
click at [858, 292] on div at bounding box center [857, 295] width 15 height 16
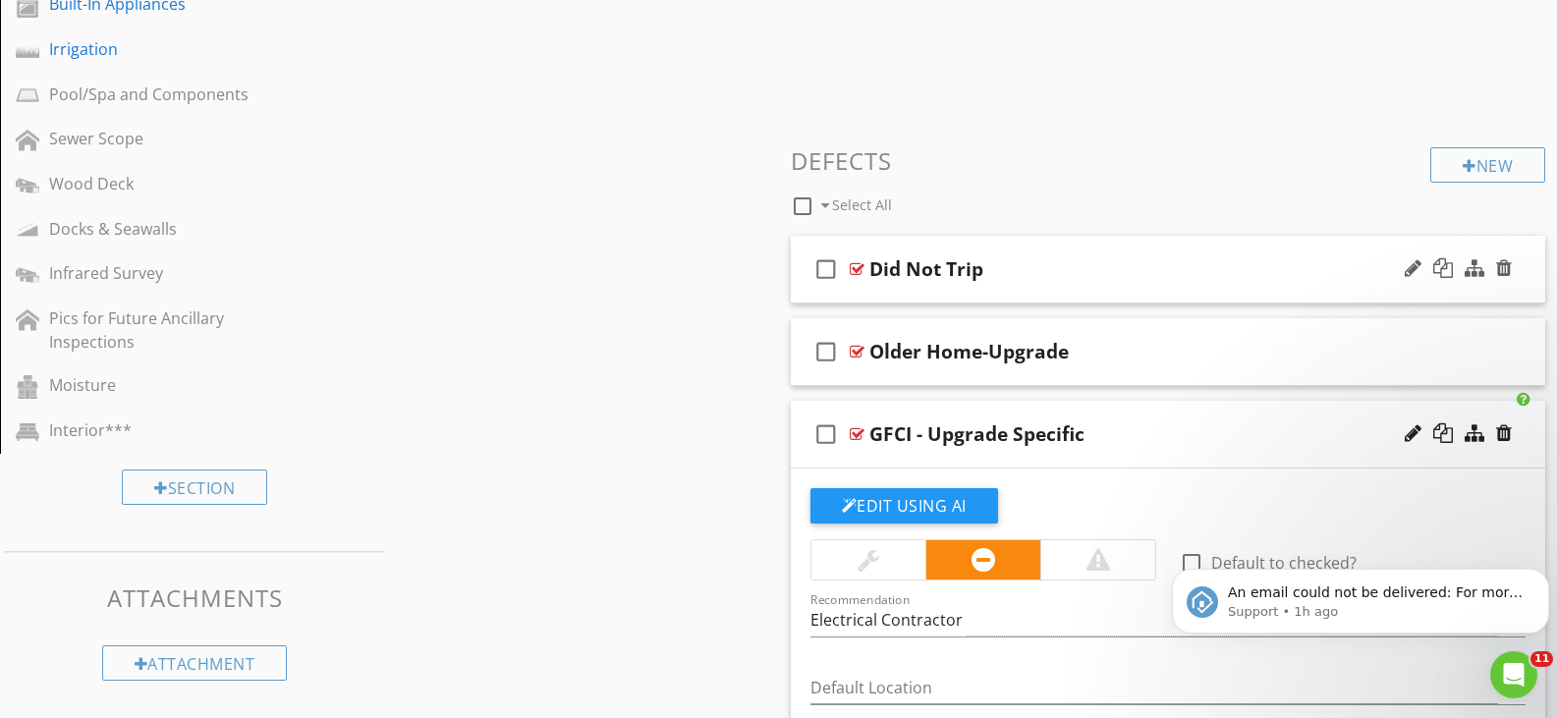
scroll to position [786, 0]
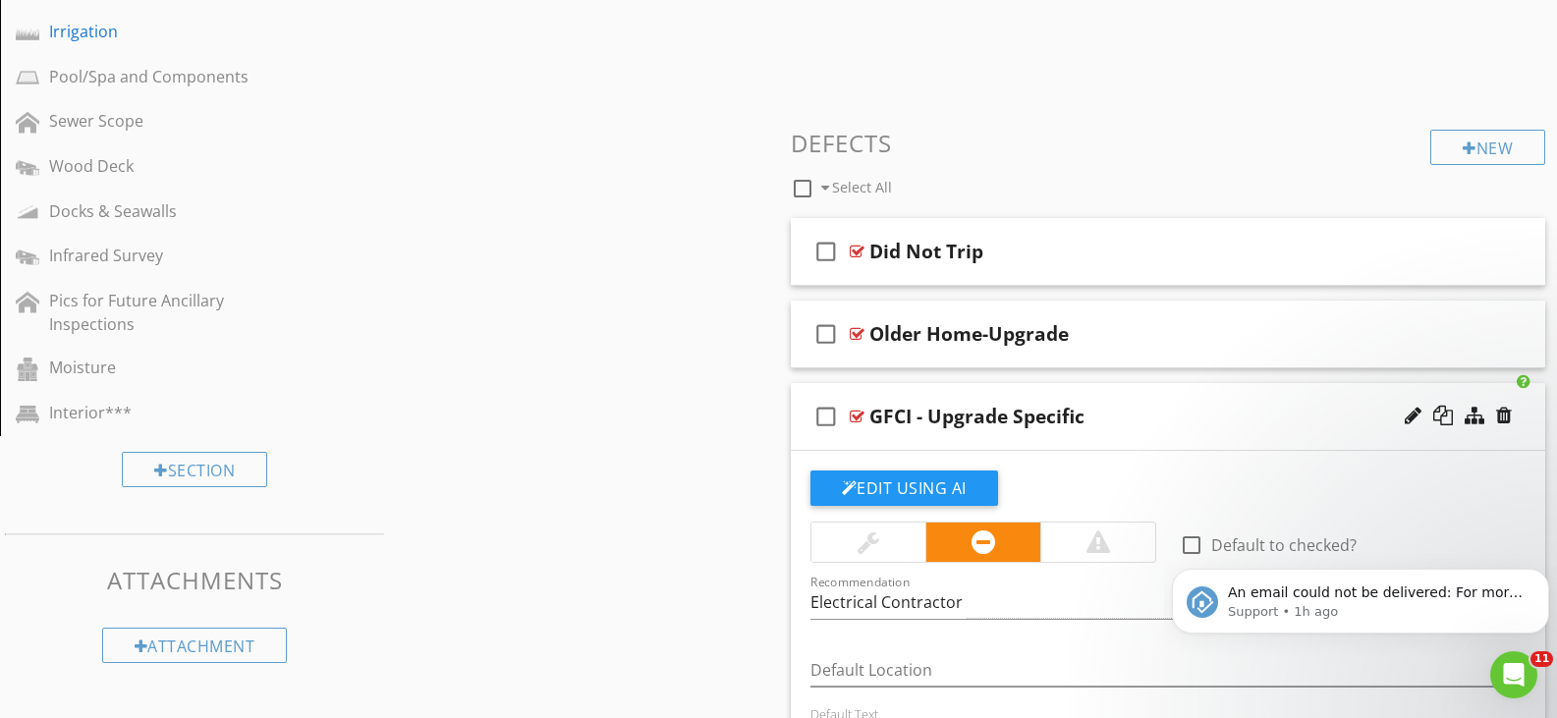
click at [859, 414] on div at bounding box center [857, 417] width 15 height 16
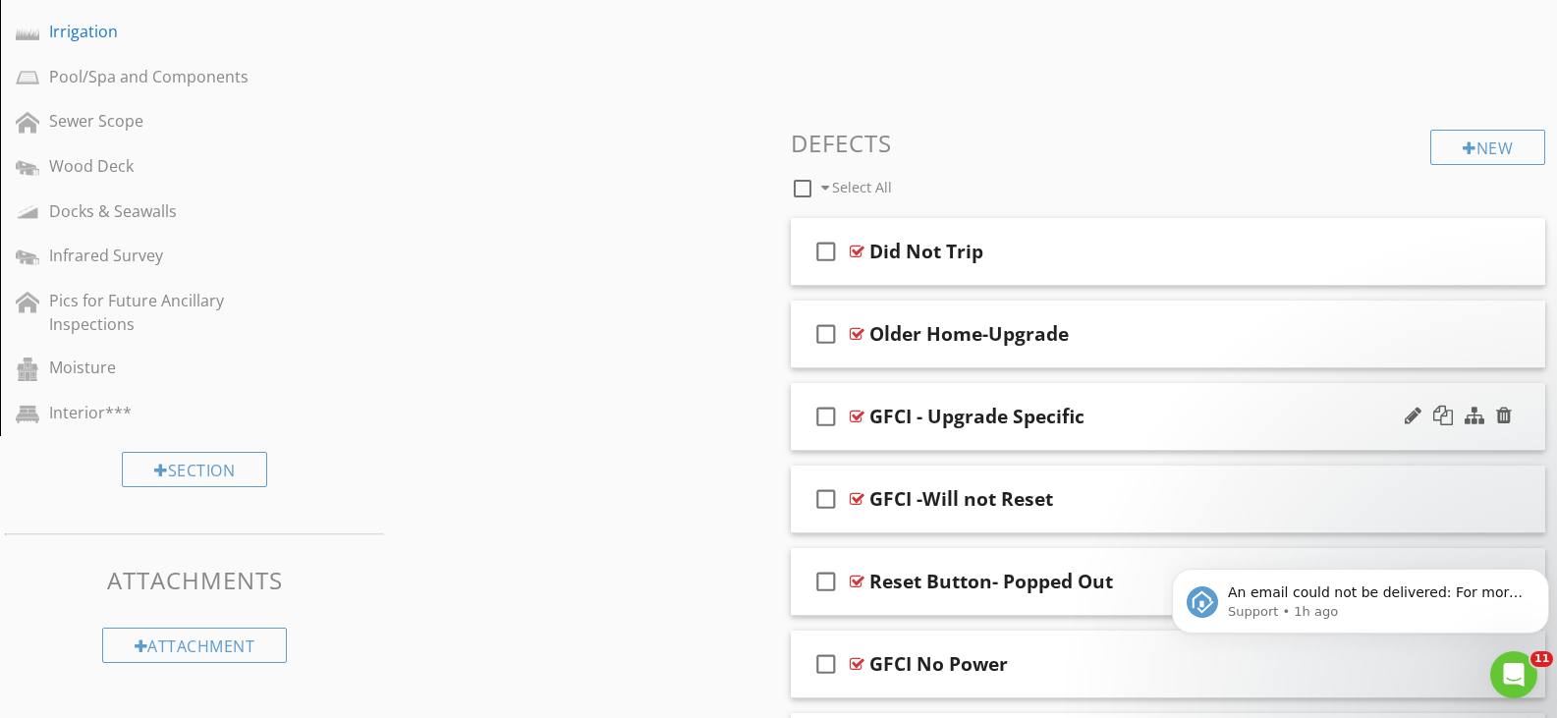
click at [858, 415] on div at bounding box center [857, 417] width 15 height 16
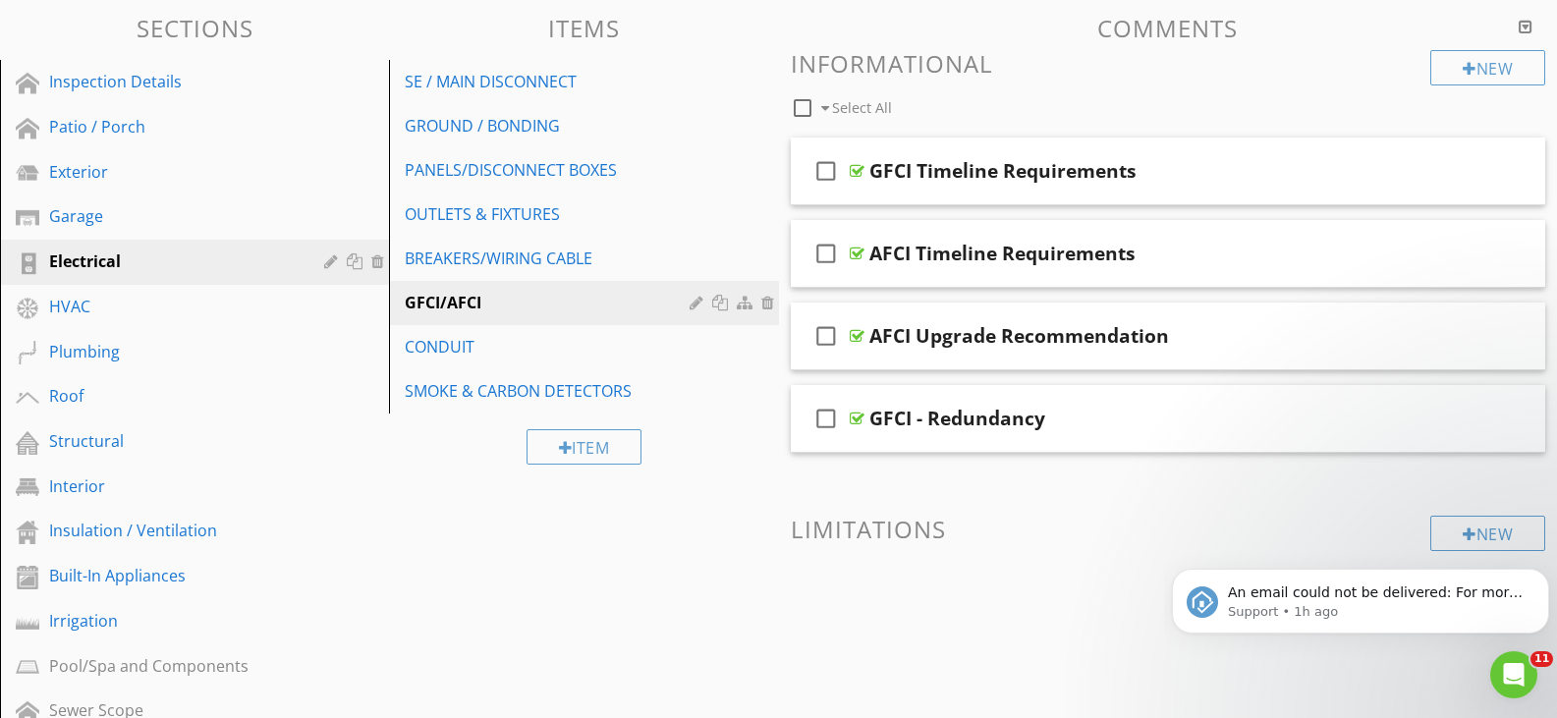
scroll to position [0, 0]
